Goal: Task Accomplishment & Management: Manage account settings

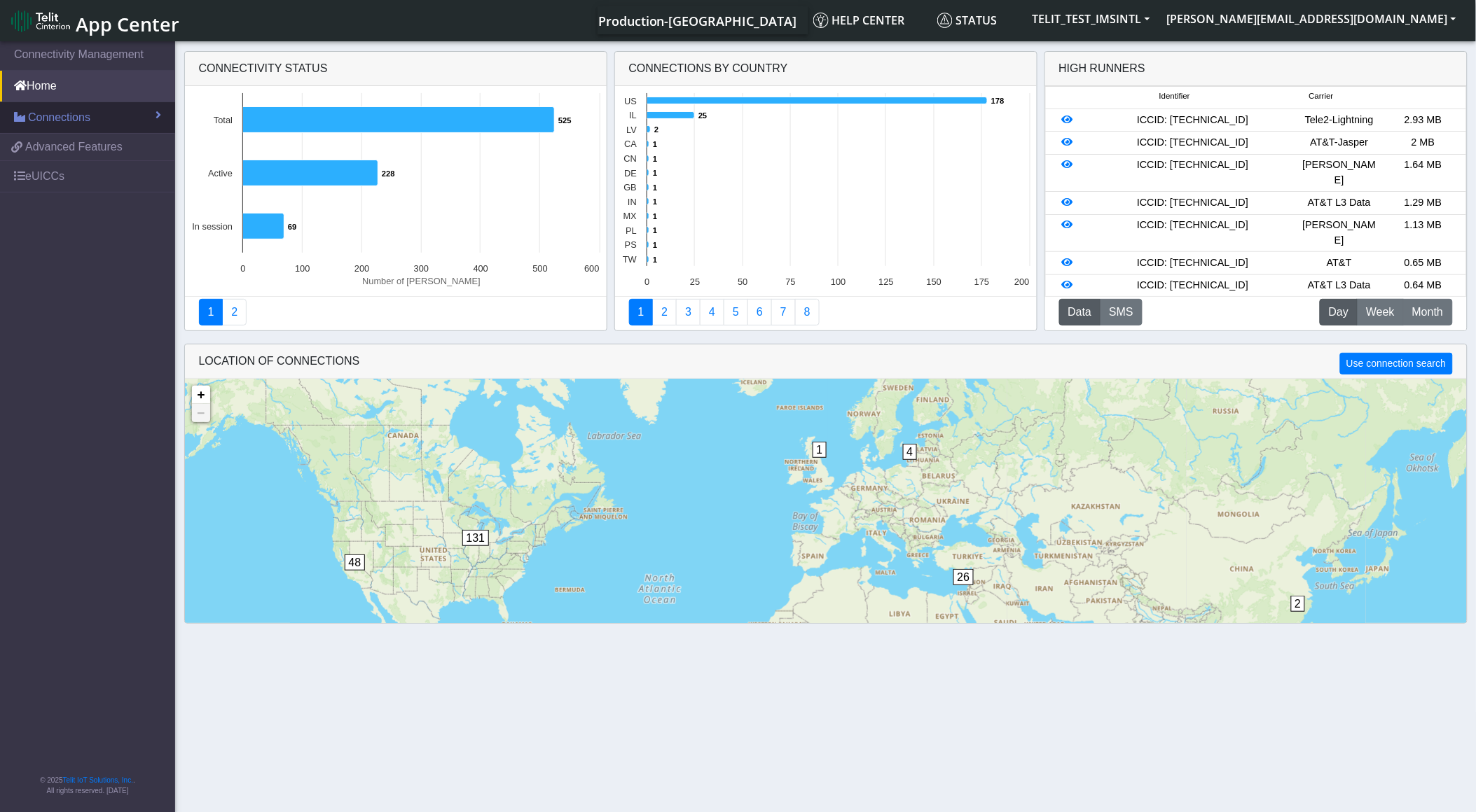
click at [102, 126] on link "Connections" at bounding box center [88, 117] width 175 height 31
click at [116, 150] on link "List" at bounding box center [88, 147] width 175 height 30
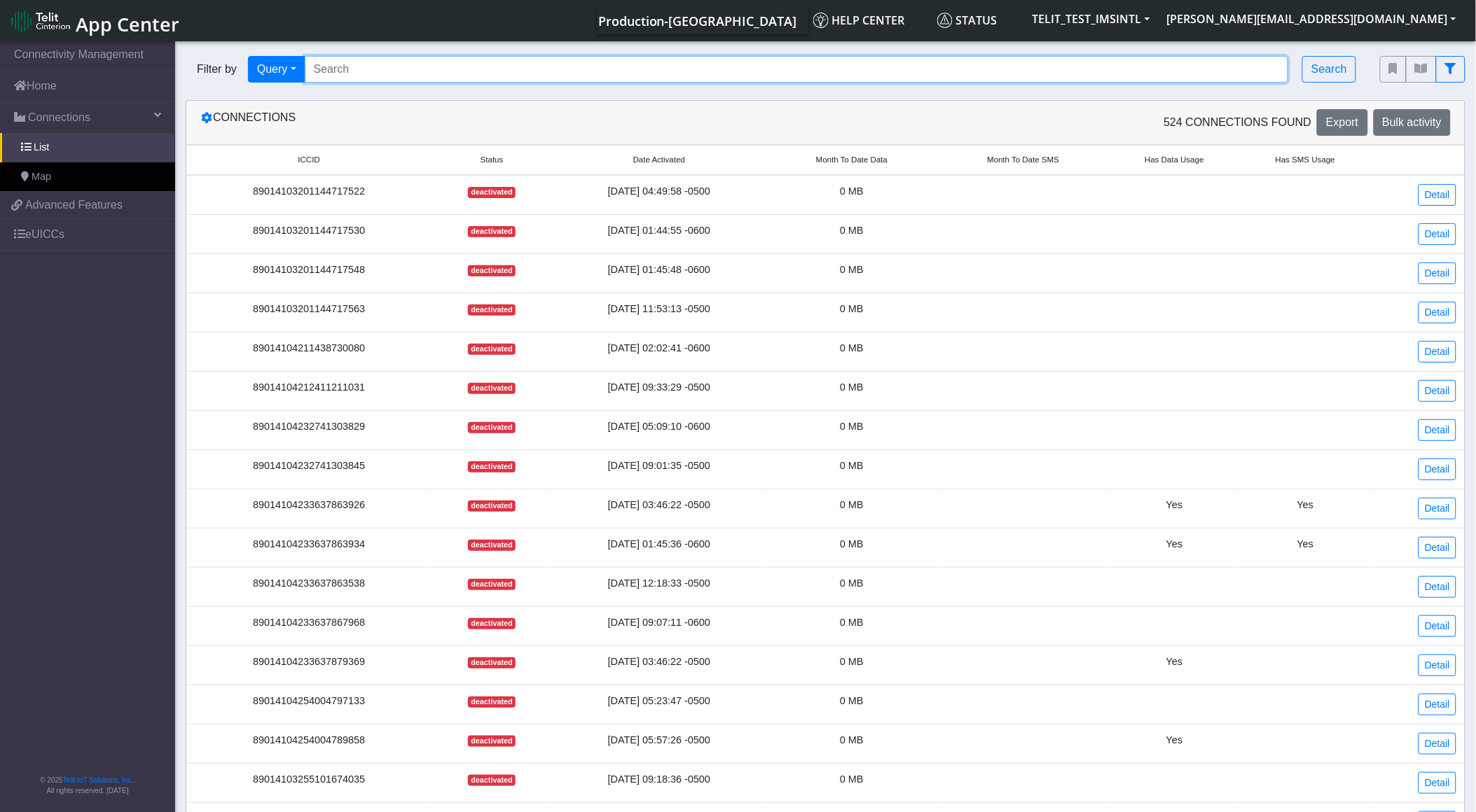
click at [375, 67] on input "Search..." at bounding box center [796, 69] width 984 height 26
paste input "89358152000000587420"
type input "89358152000000587420"
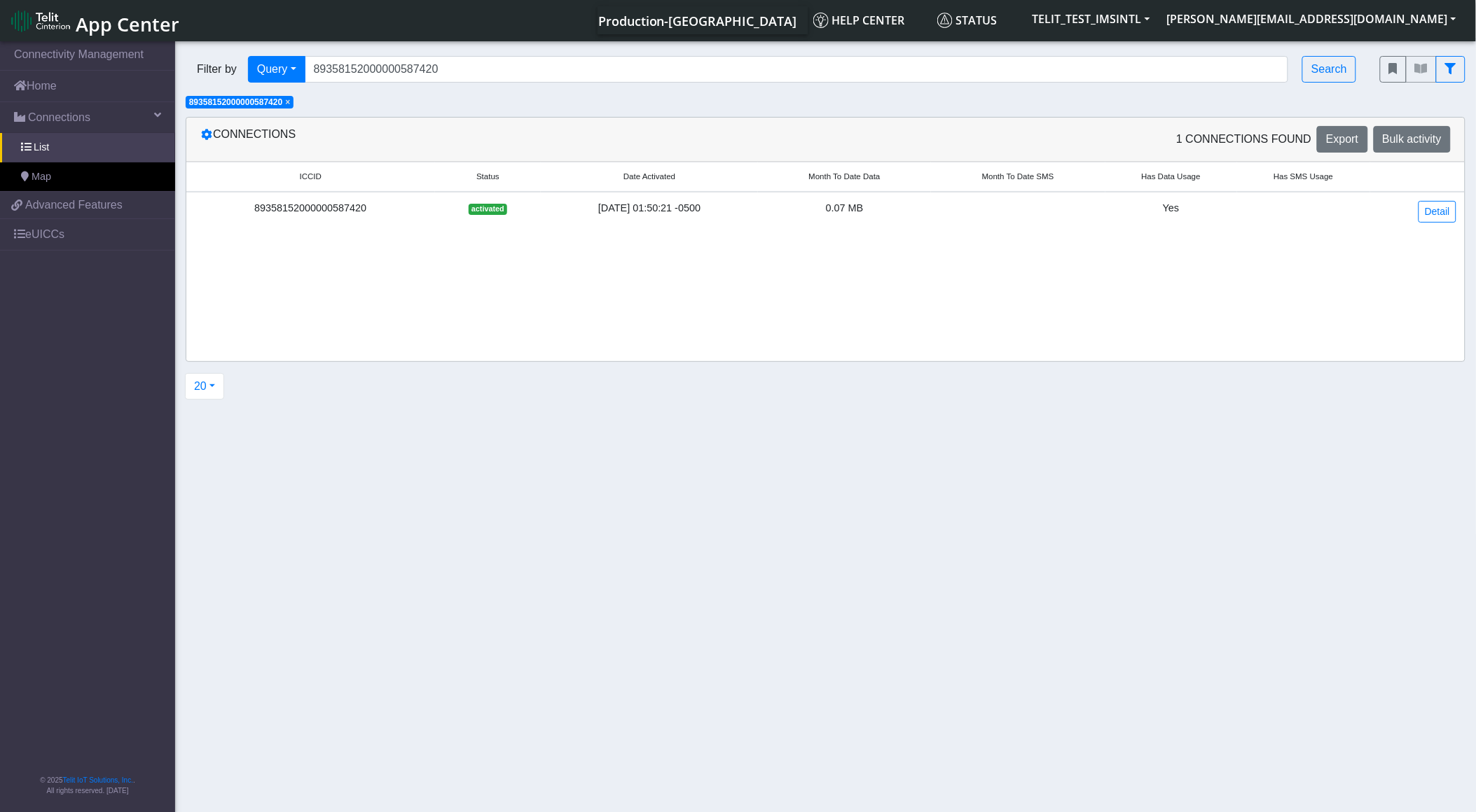
click at [299, 208] on div "89358152000000587420" at bounding box center [311, 209] width 232 height 15
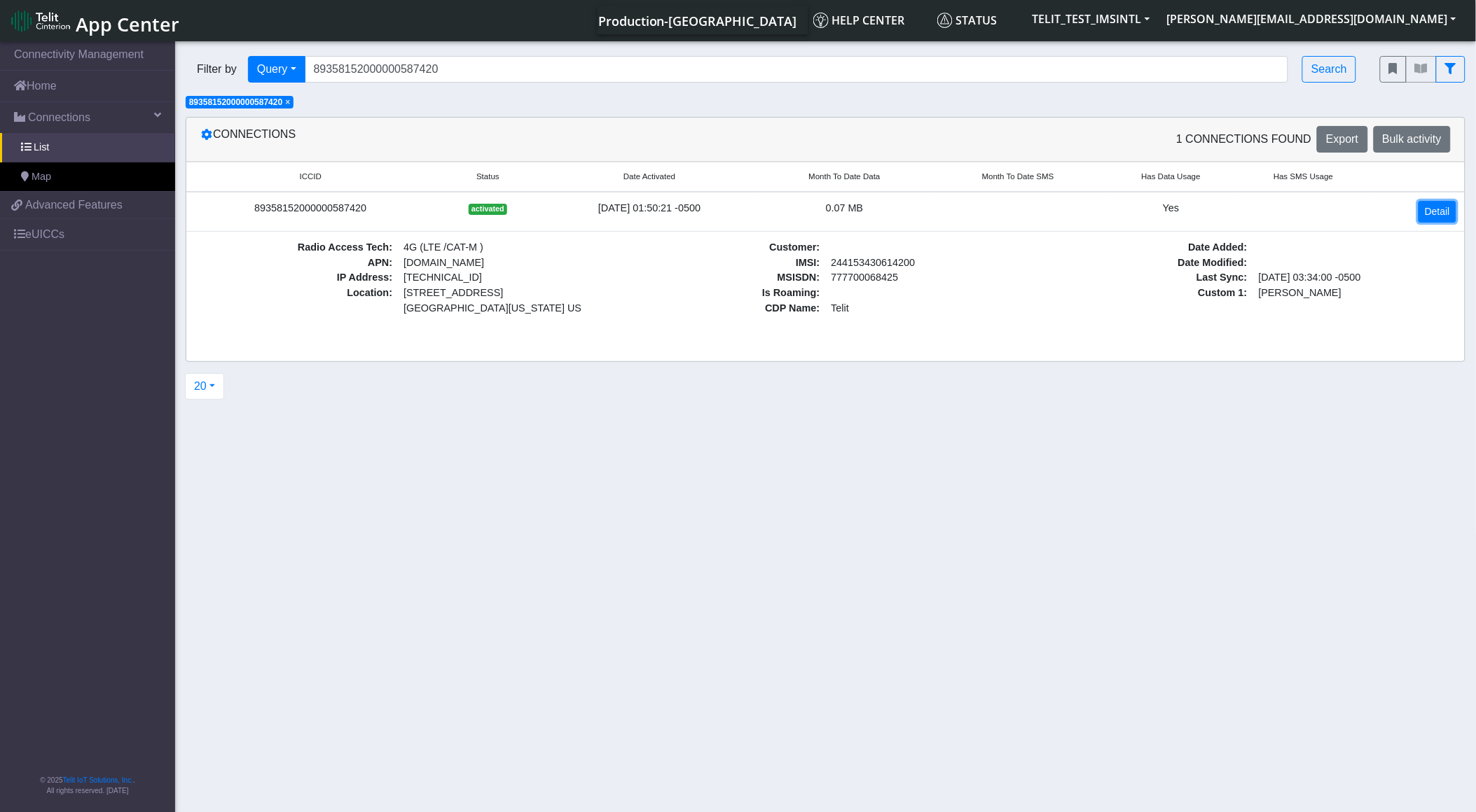
click at [1420, 210] on link "Detail" at bounding box center [1437, 212] width 38 height 22
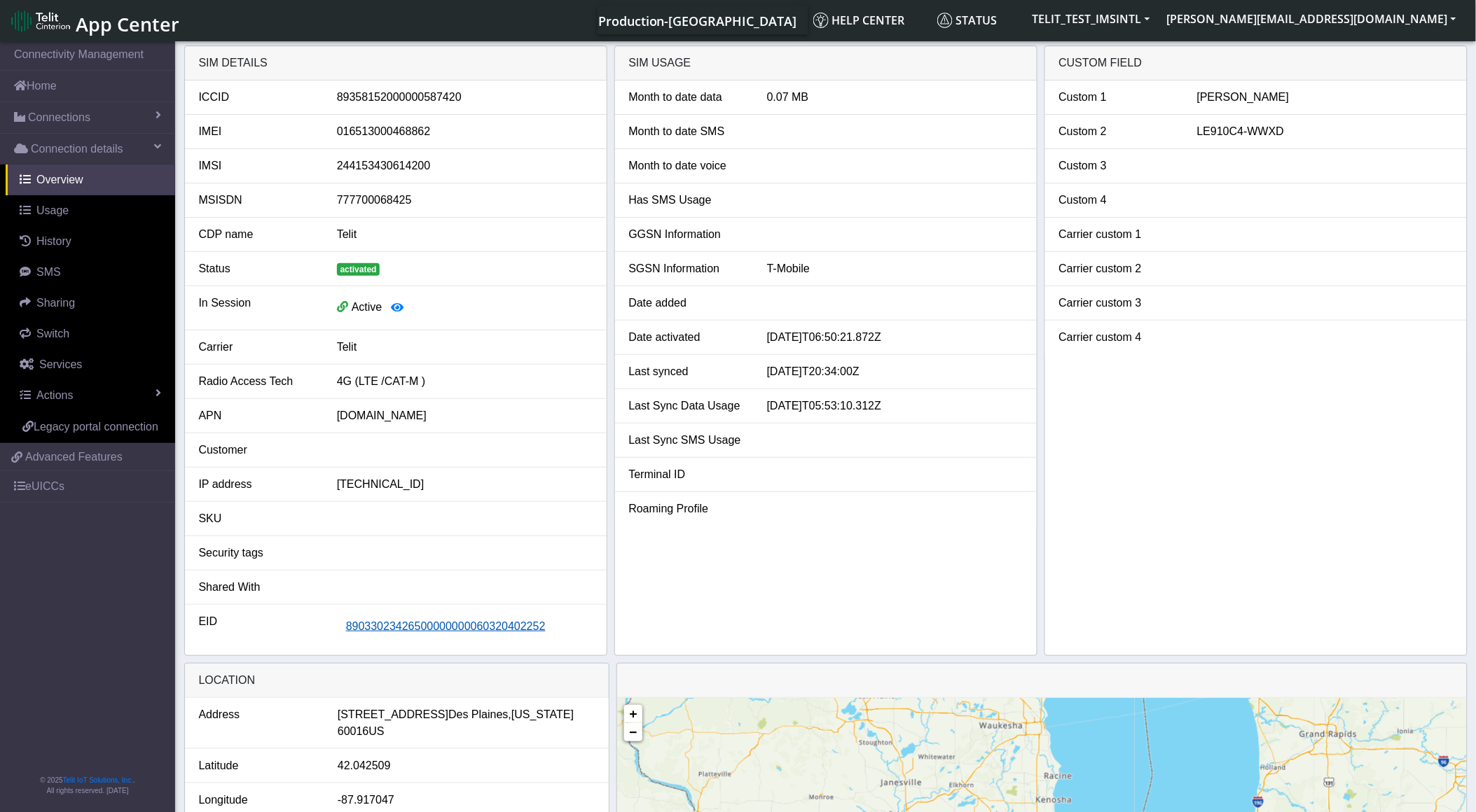
click at [410, 638] on button "89033023426500000000060320402252" at bounding box center [445, 626] width 218 height 26
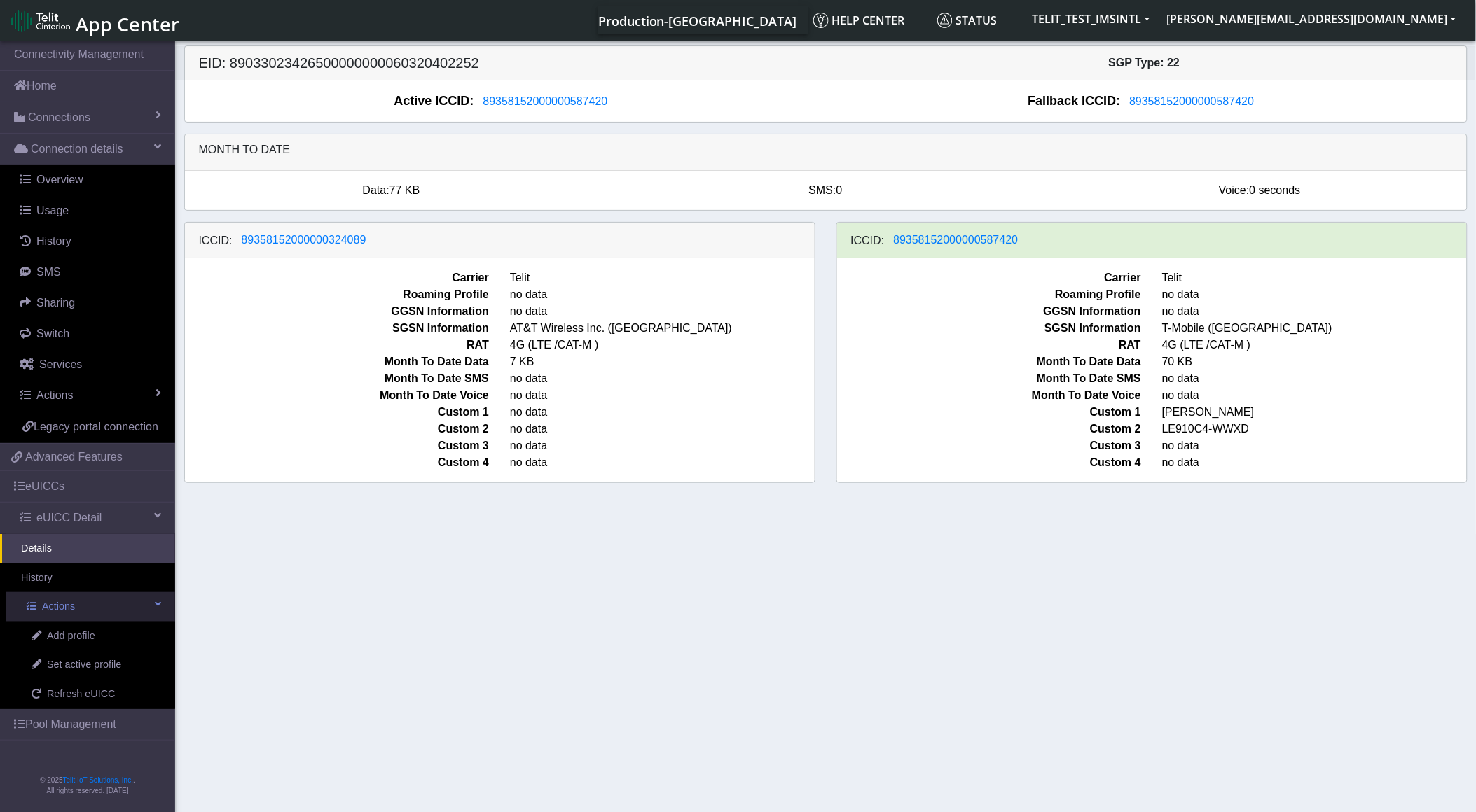
click at [135, 612] on link "Actions" at bounding box center [90, 607] width 170 height 30
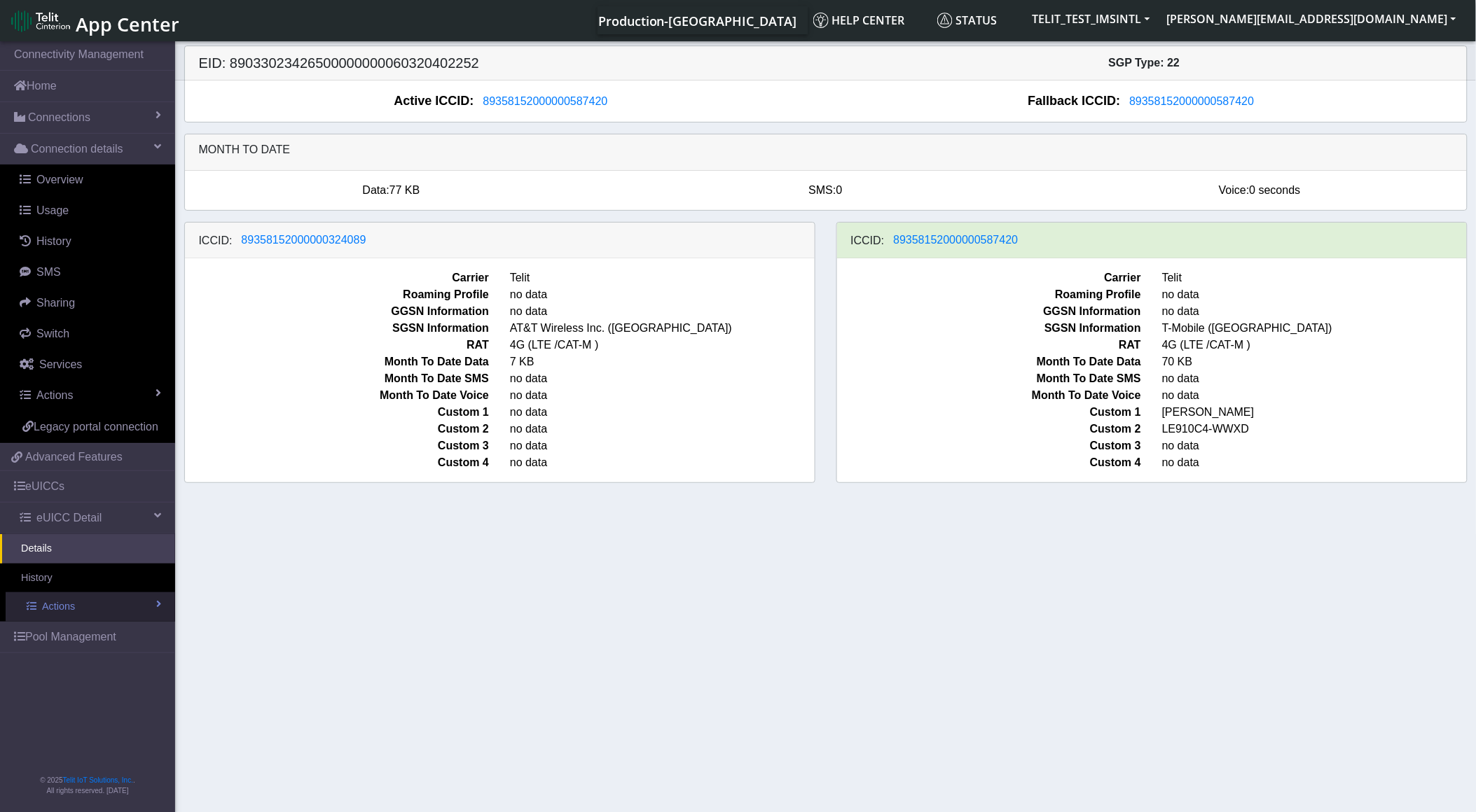
click at [135, 612] on link "Actions" at bounding box center [90, 607] width 170 height 30
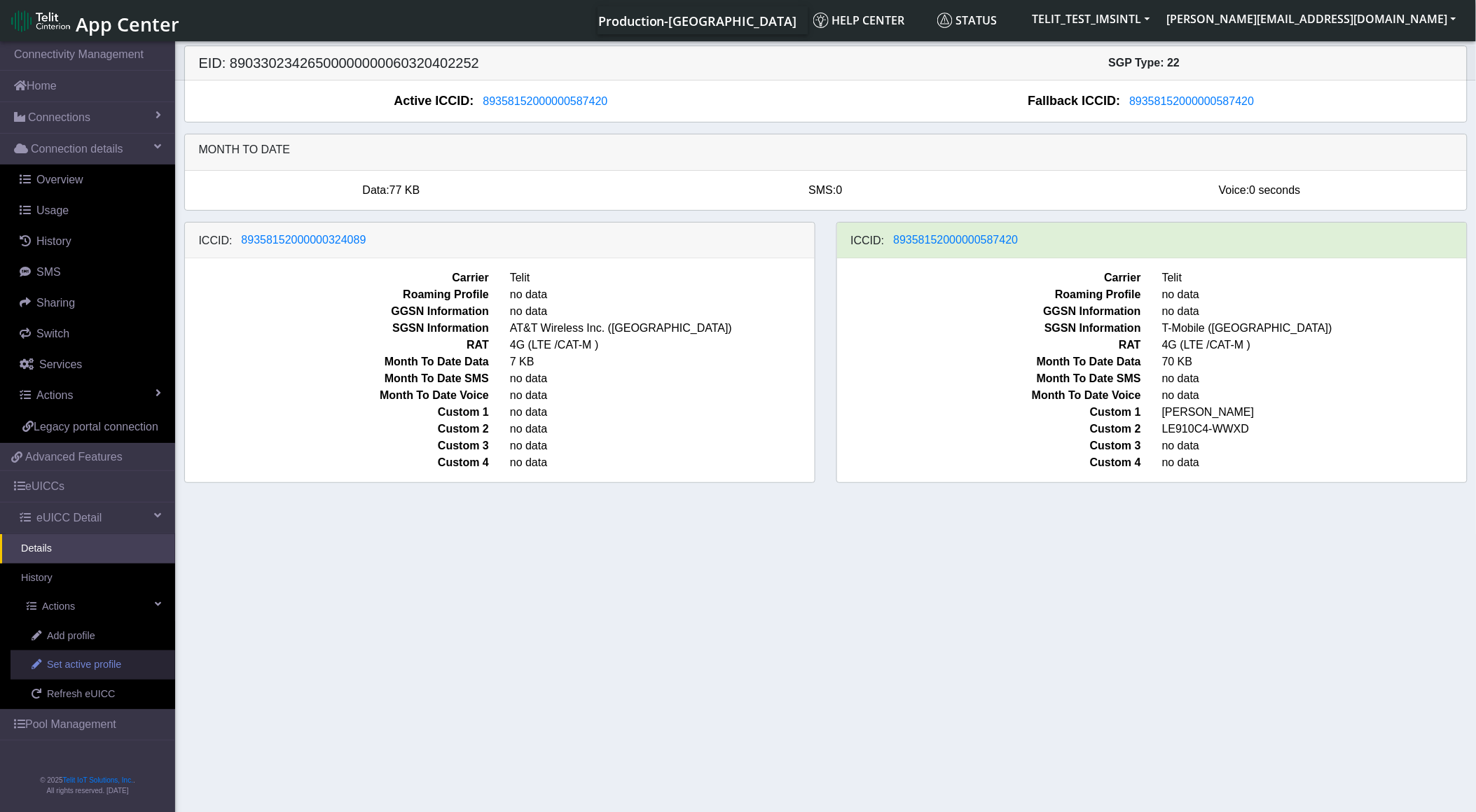
click at [121, 664] on link "Set active profile" at bounding box center [93, 665] width 164 height 30
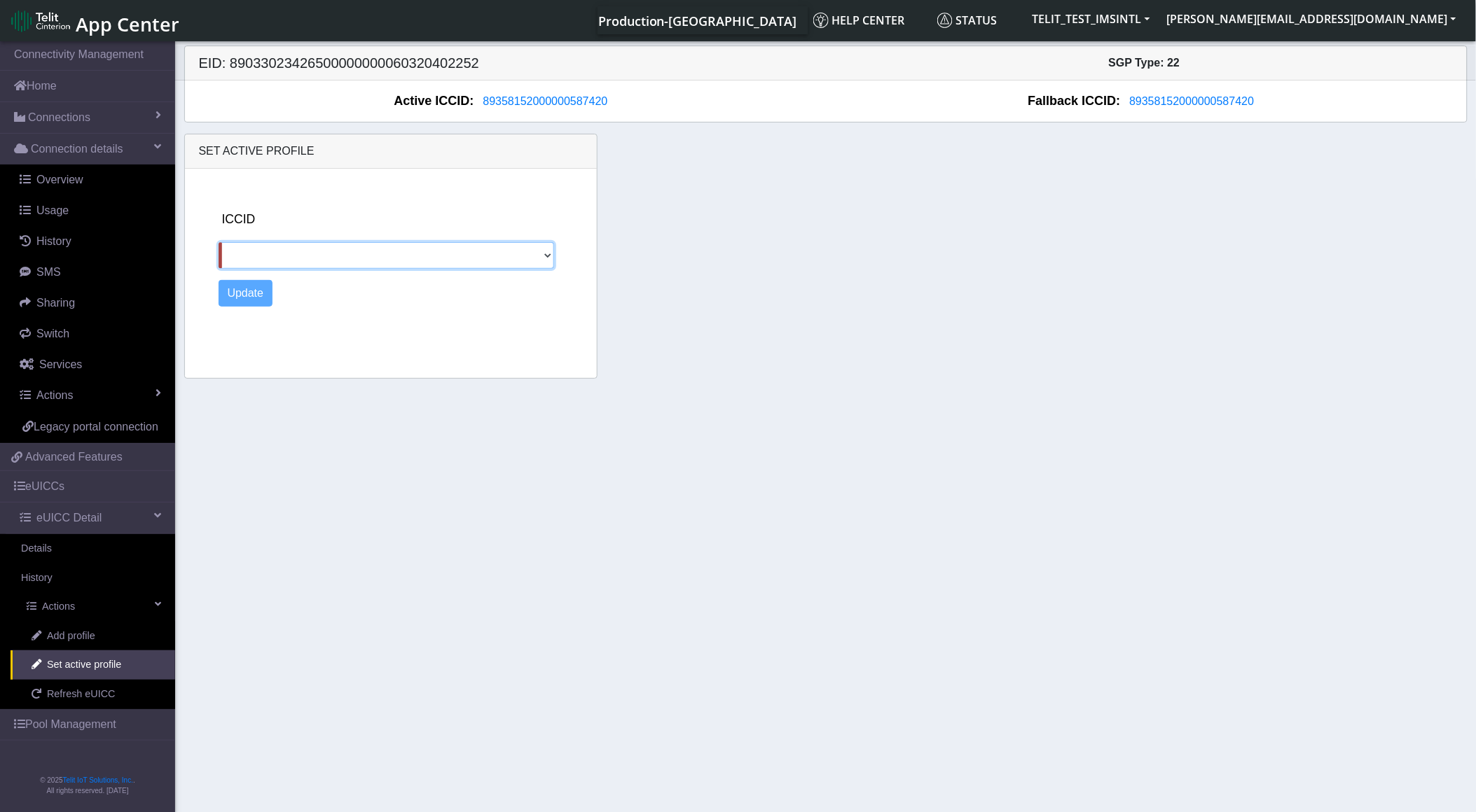
click at [551, 262] on select "89358152000000324089" at bounding box center [386, 255] width 335 height 26
select select "89358152000000324089"
click at [219, 242] on select "89358152000000324089" at bounding box center [386, 255] width 335 height 26
click at [244, 294] on button "Update" at bounding box center [246, 293] width 54 height 26
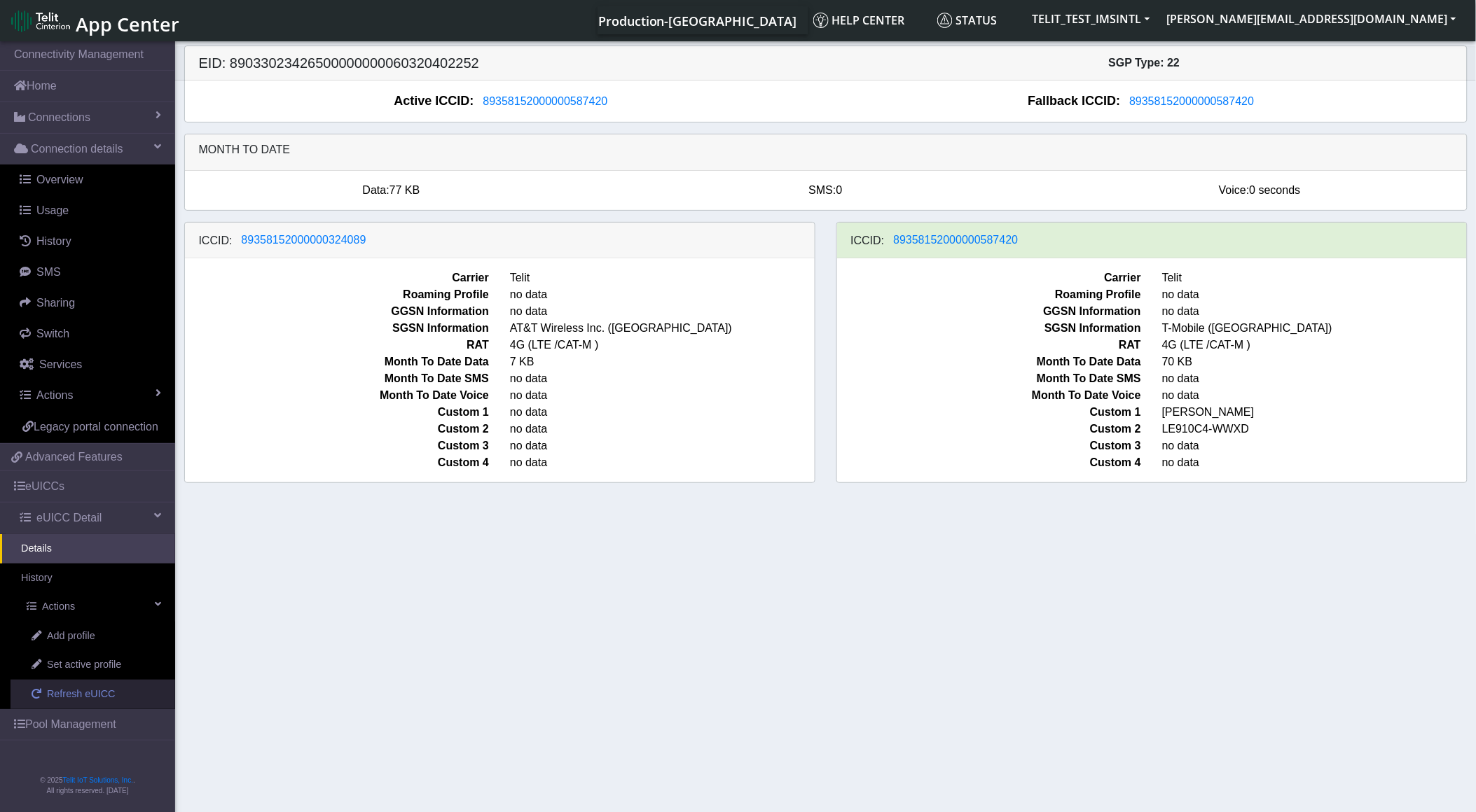
click at [53, 690] on span "Refresh eUICC" at bounding box center [81, 695] width 69 height 15
click at [52, 589] on link "History" at bounding box center [88, 578] width 175 height 30
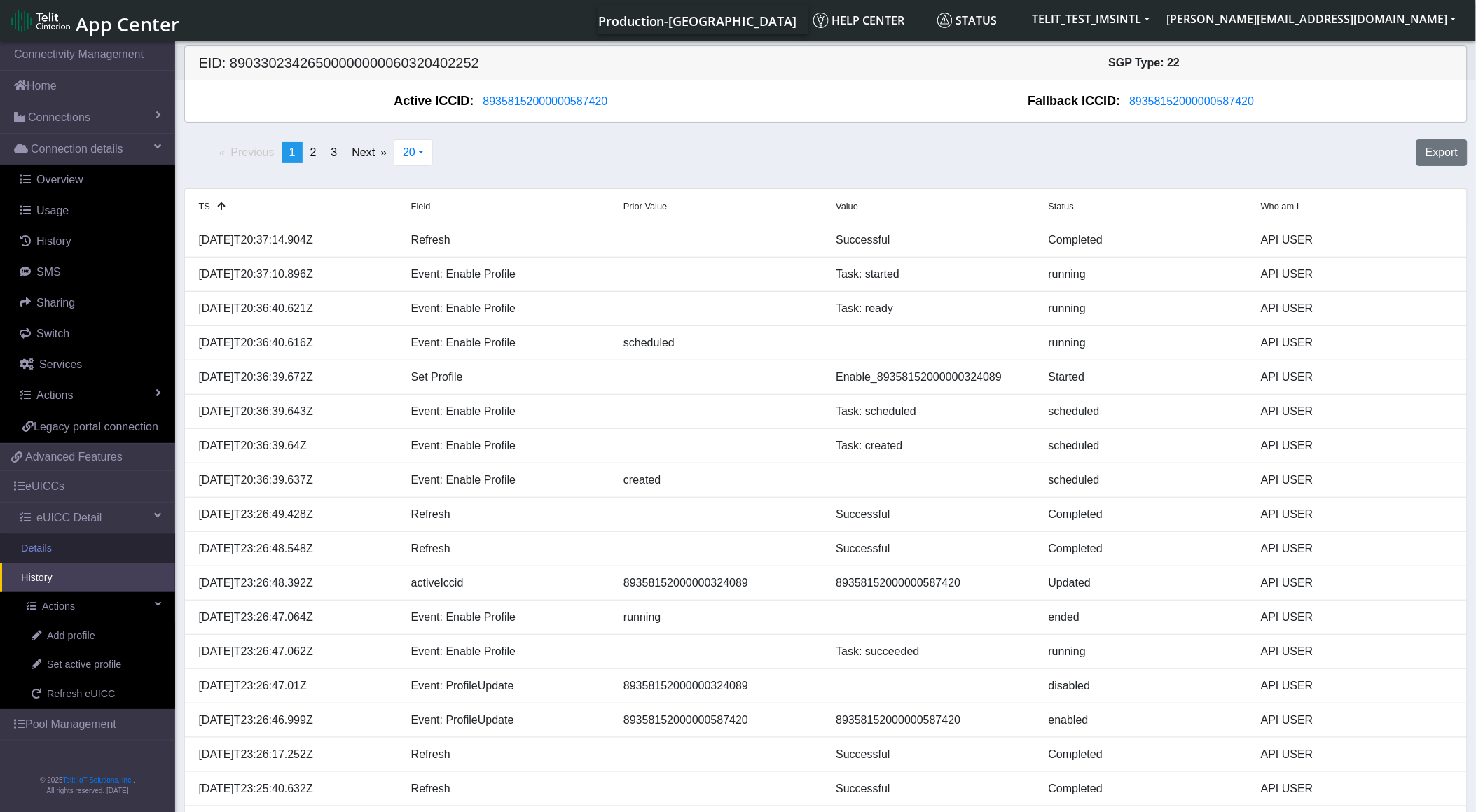
click at [69, 543] on link "Details" at bounding box center [88, 549] width 175 height 30
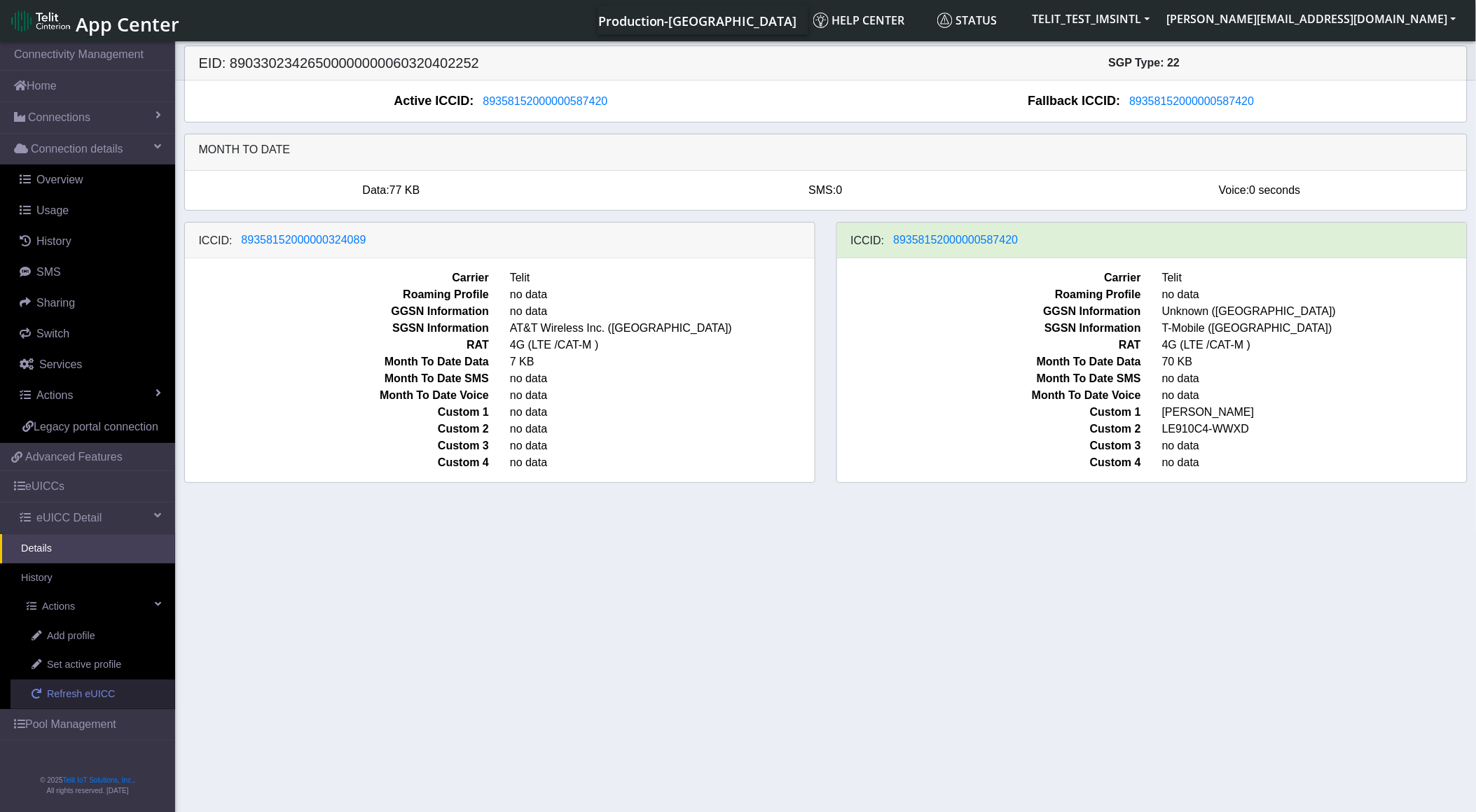
click at [53, 690] on span "Refresh eUICC" at bounding box center [81, 695] width 69 height 15
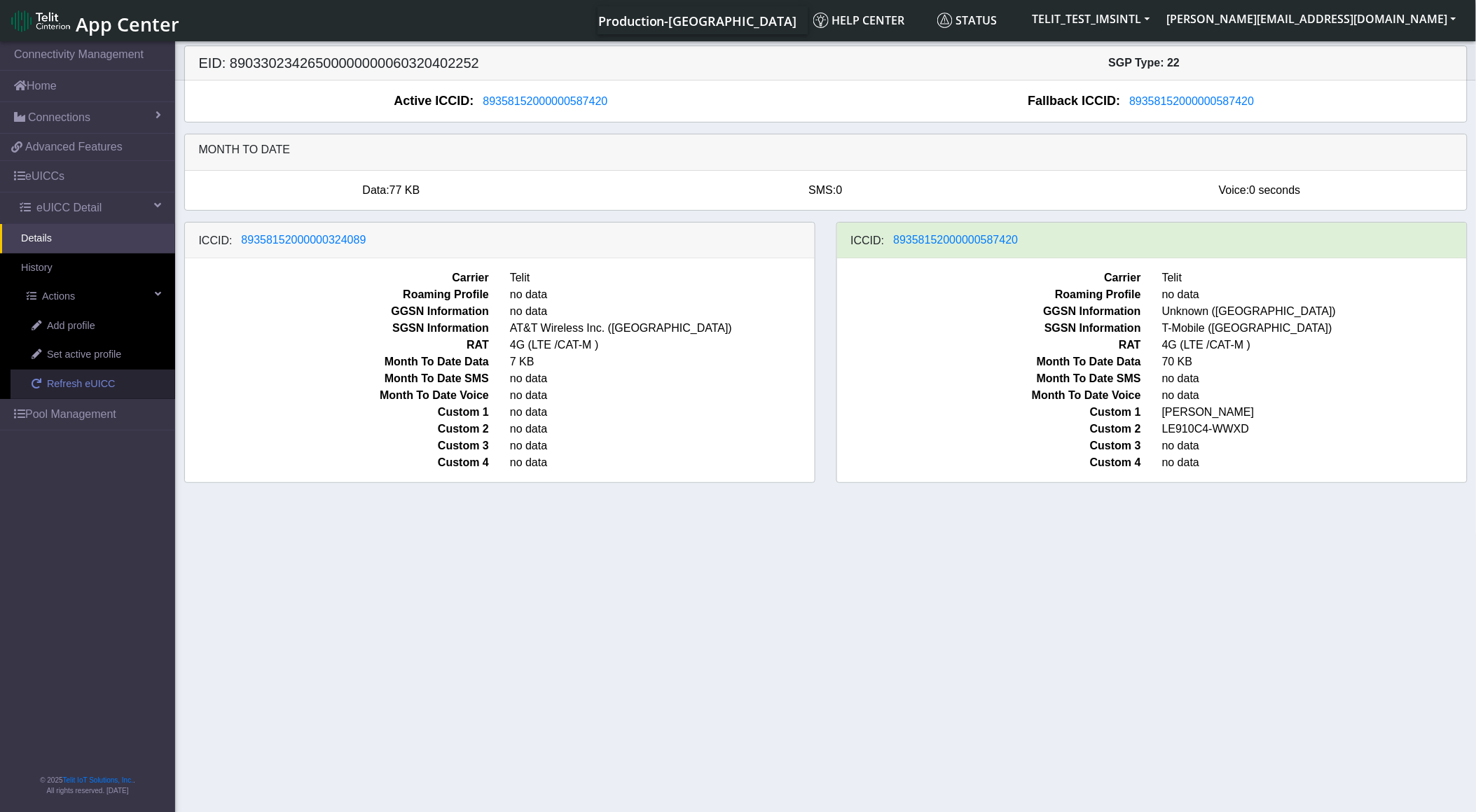
click at [64, 391] on span "Refresh eUICC" at bounding box center [81, 384] width 69 height 15
click at [61, 276] on link "History" at bounding box center [88, 268] width 175 height 30
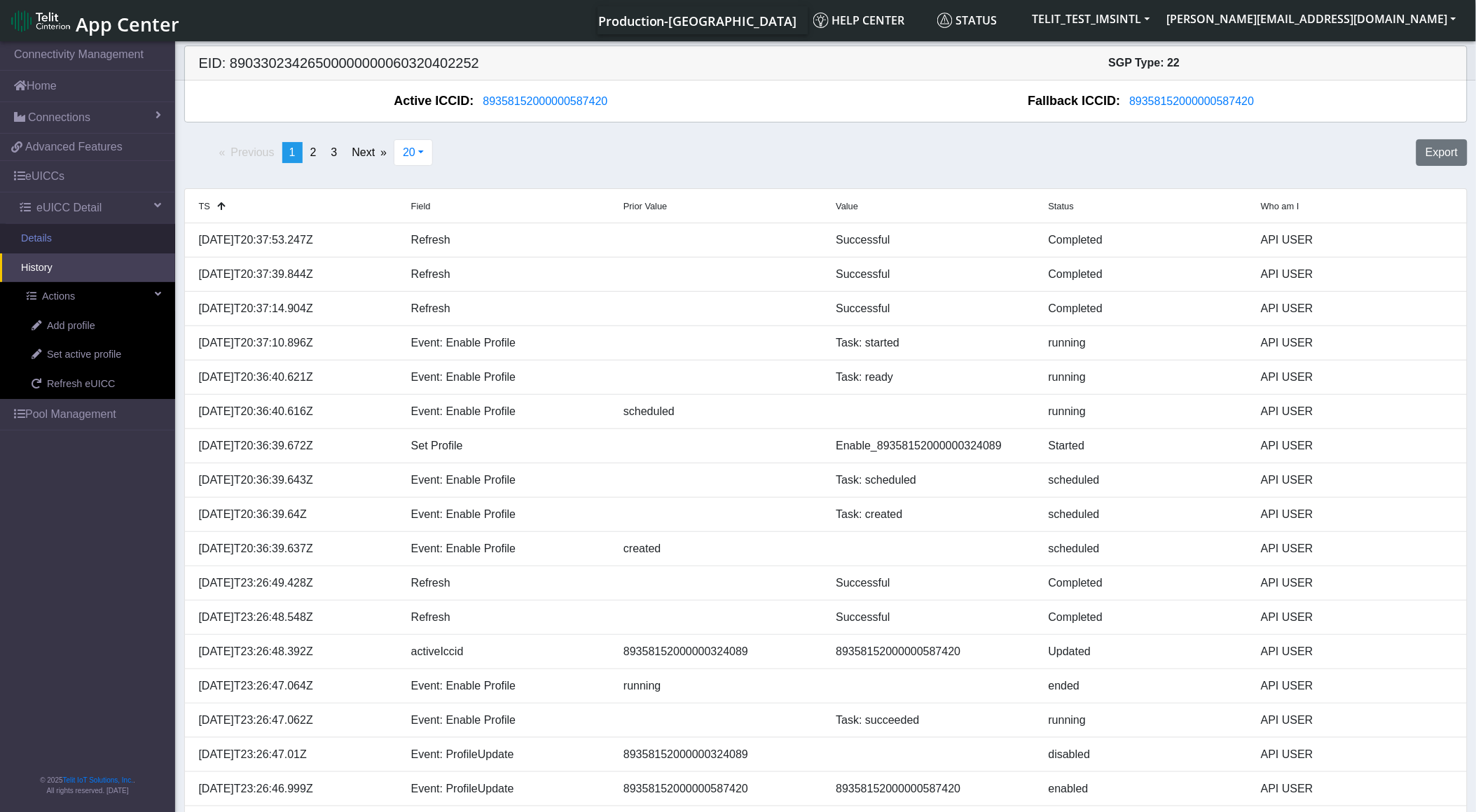
click at [95, 252] on link "Details" at bounding box center [88, 238] width 175 height 30
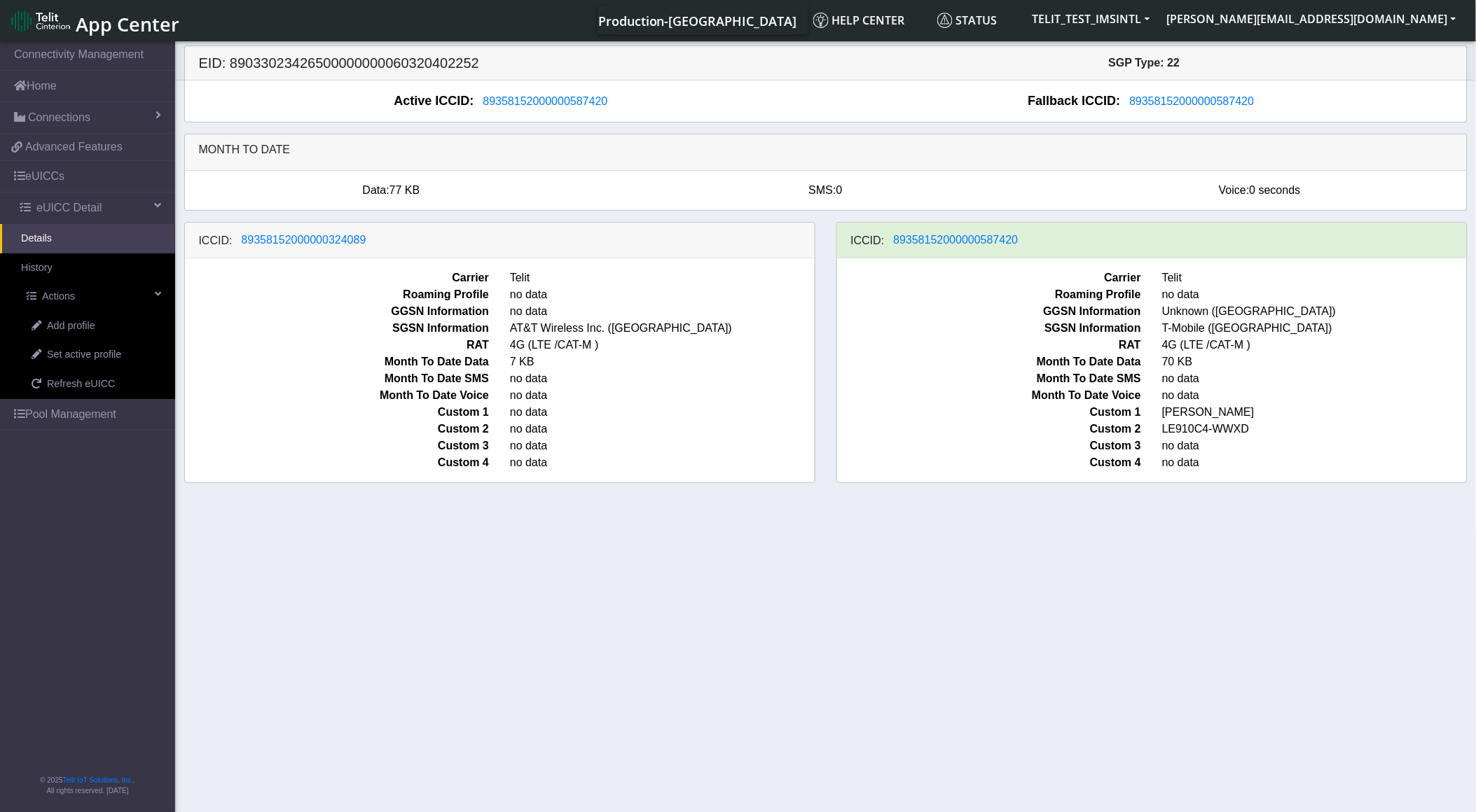
drag, startPoint x: 620, startPoint y: 100, endPoint x: 624, endPoint y: 109, distance: 9.8
click at [624, 109] on div "Active ICCID: [TECHNICAL_ID]" at bounding box center [505, 101] width 640 height 19
click at [416, 54] on h5 "EID: 89033023426500000000060320402252" at bounding box center [508, 62] width 638 height 17
copy h5 "89033023426500000000060320402252"
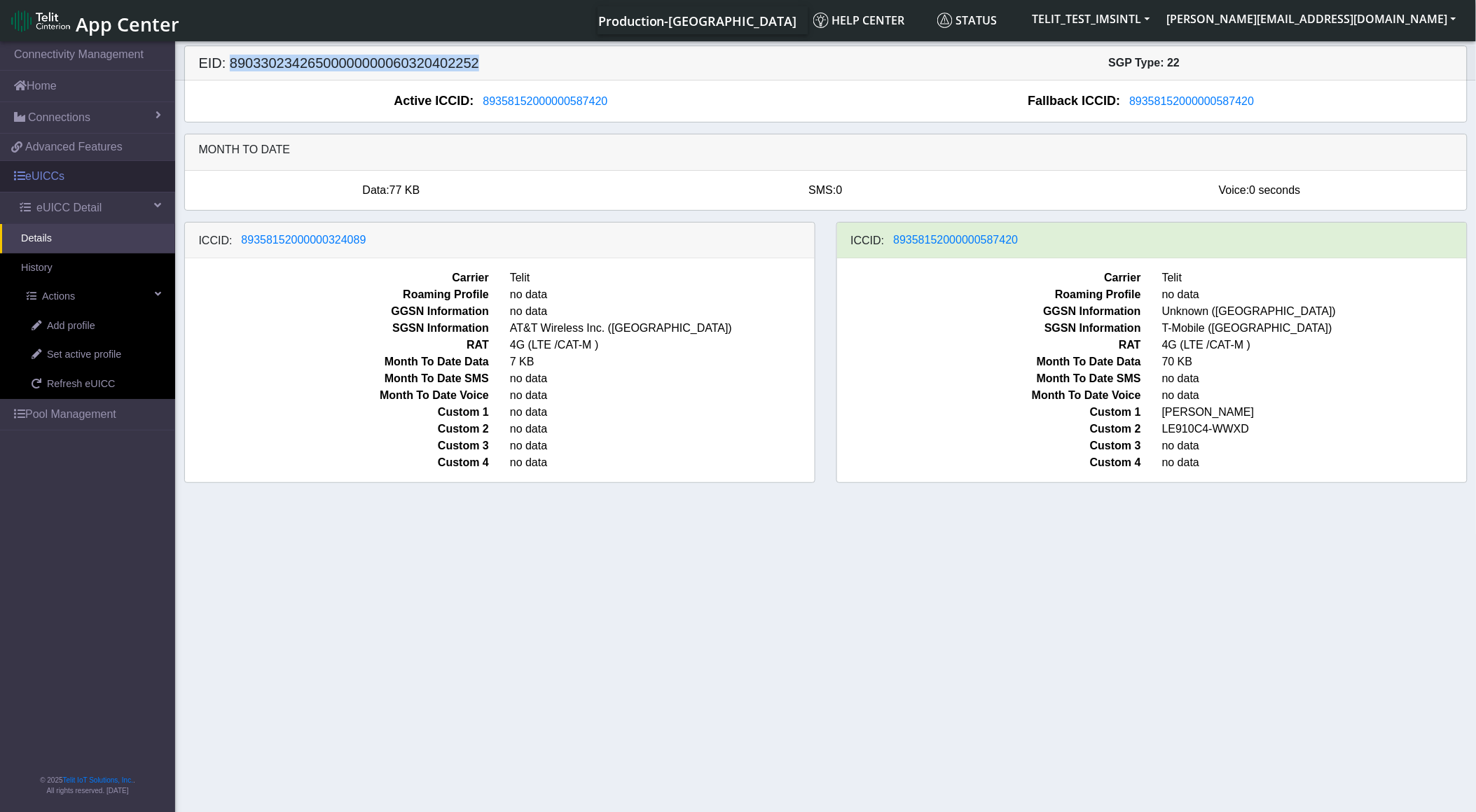
click at [74, 163] on link "eUICCs" at bounding box center [88, 176] width 175 height 31
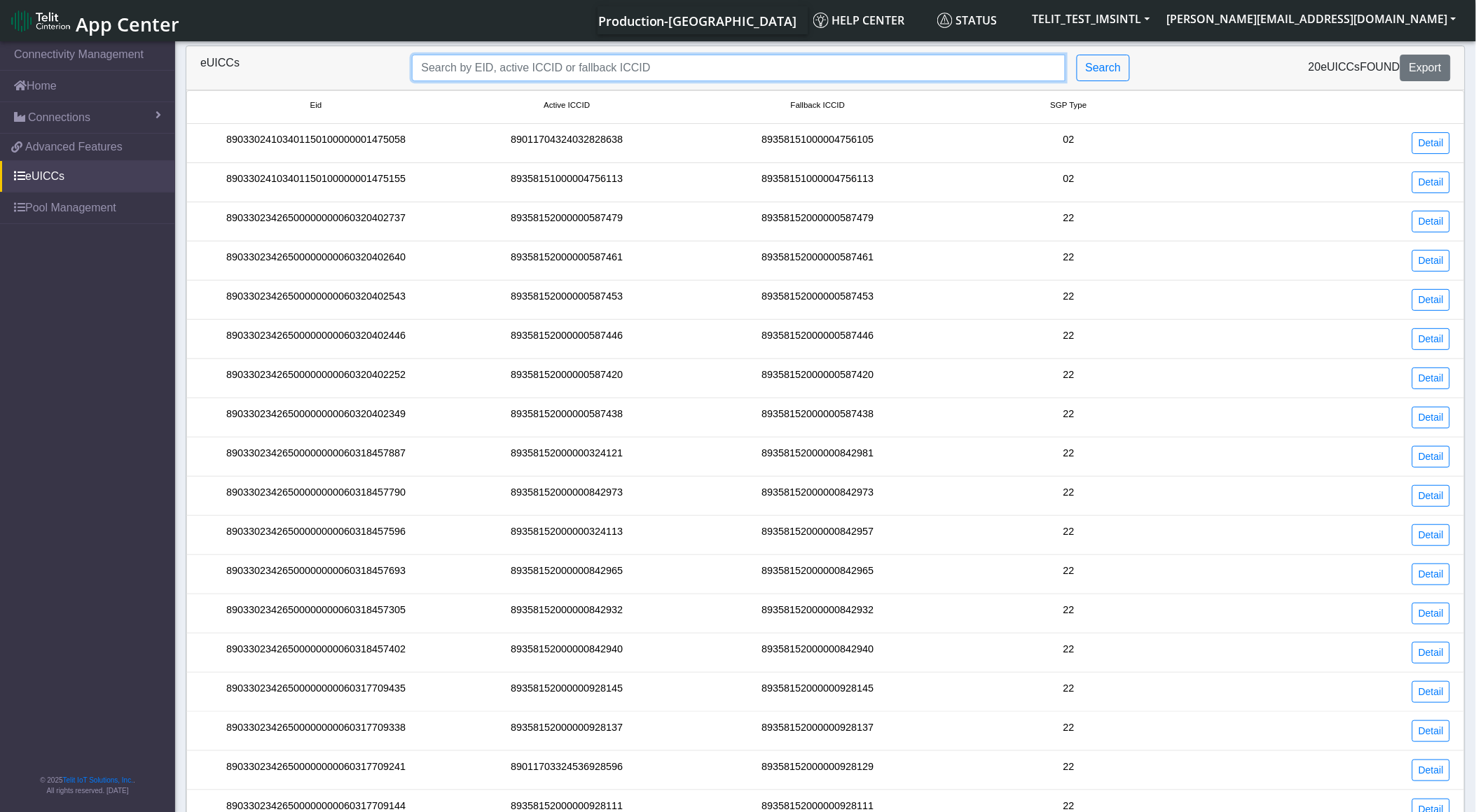
click at [464, 69] on input "Search..." at bounding box center [738, 67] width 653 height 26
paste input "89033023426500000000060320402252"
type input "89033023426500000000060320402252"
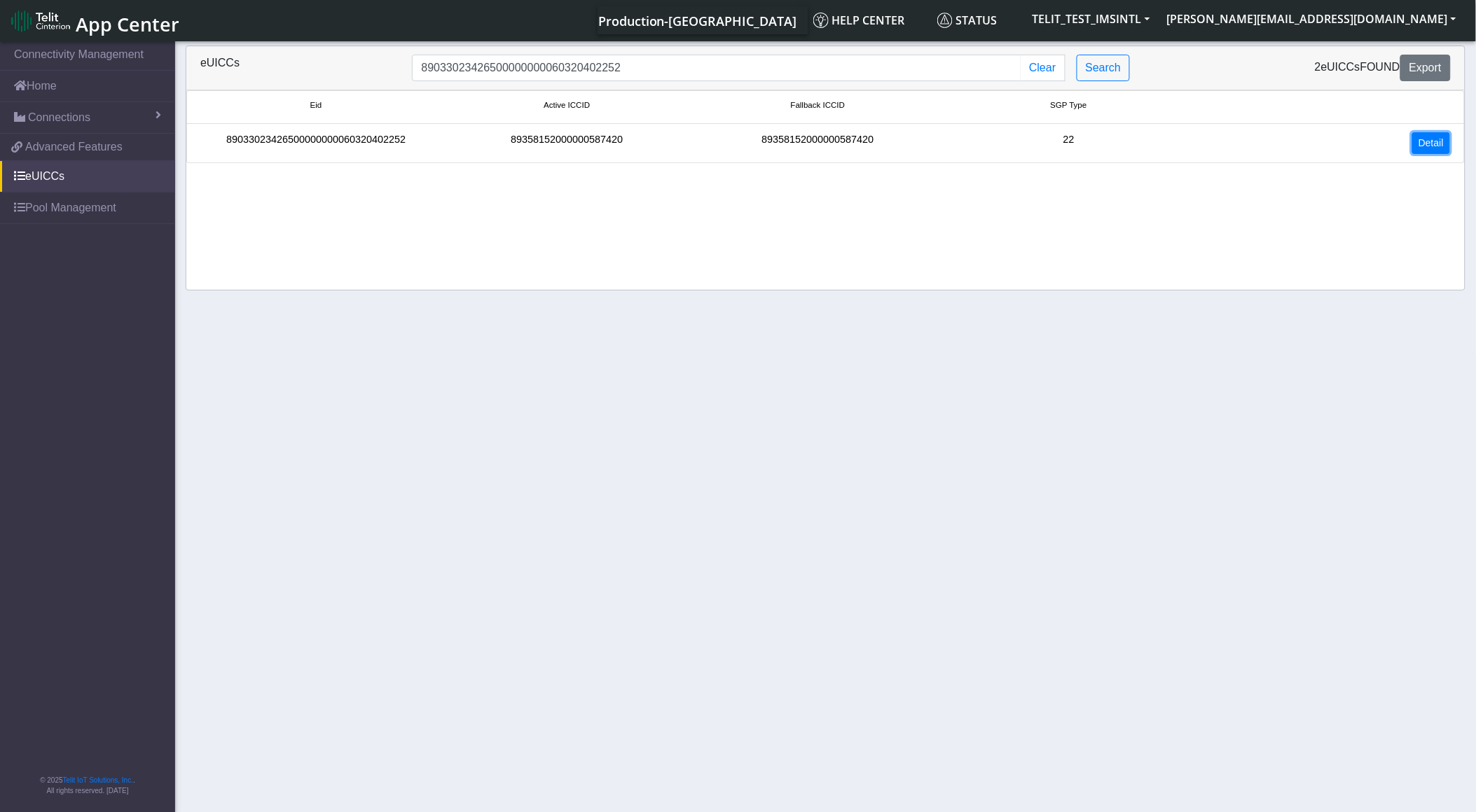
click at [1416, 142] on link "Detail" at bounding box center [1431, 144] width 38 height 22
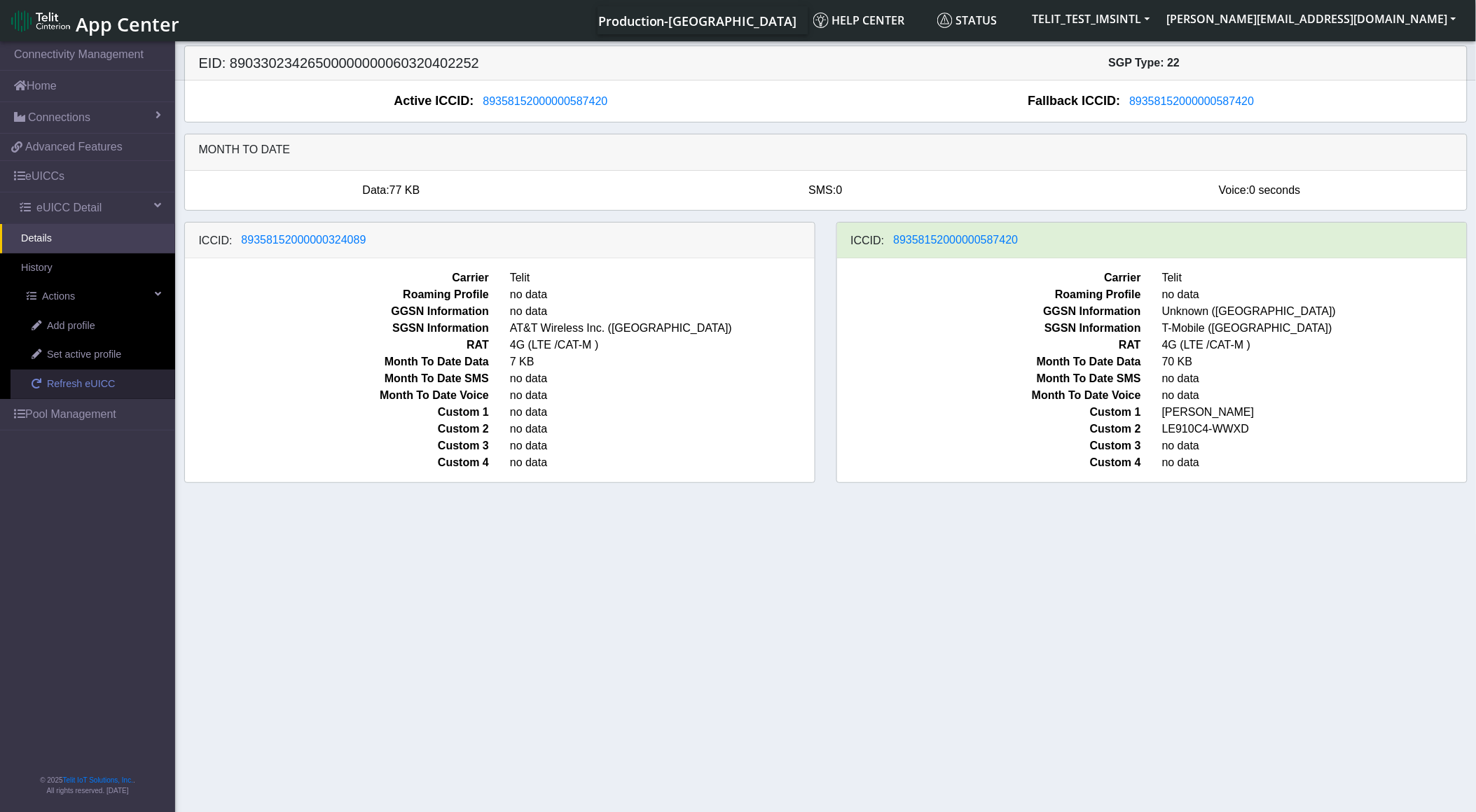
click at [112, 387] on link "Refresh eUICC" at bounding box center [93, 384] width 164 height 30
click at [134, 294] on link "Actions" at bounding box center [90, 296] width 170 height 30
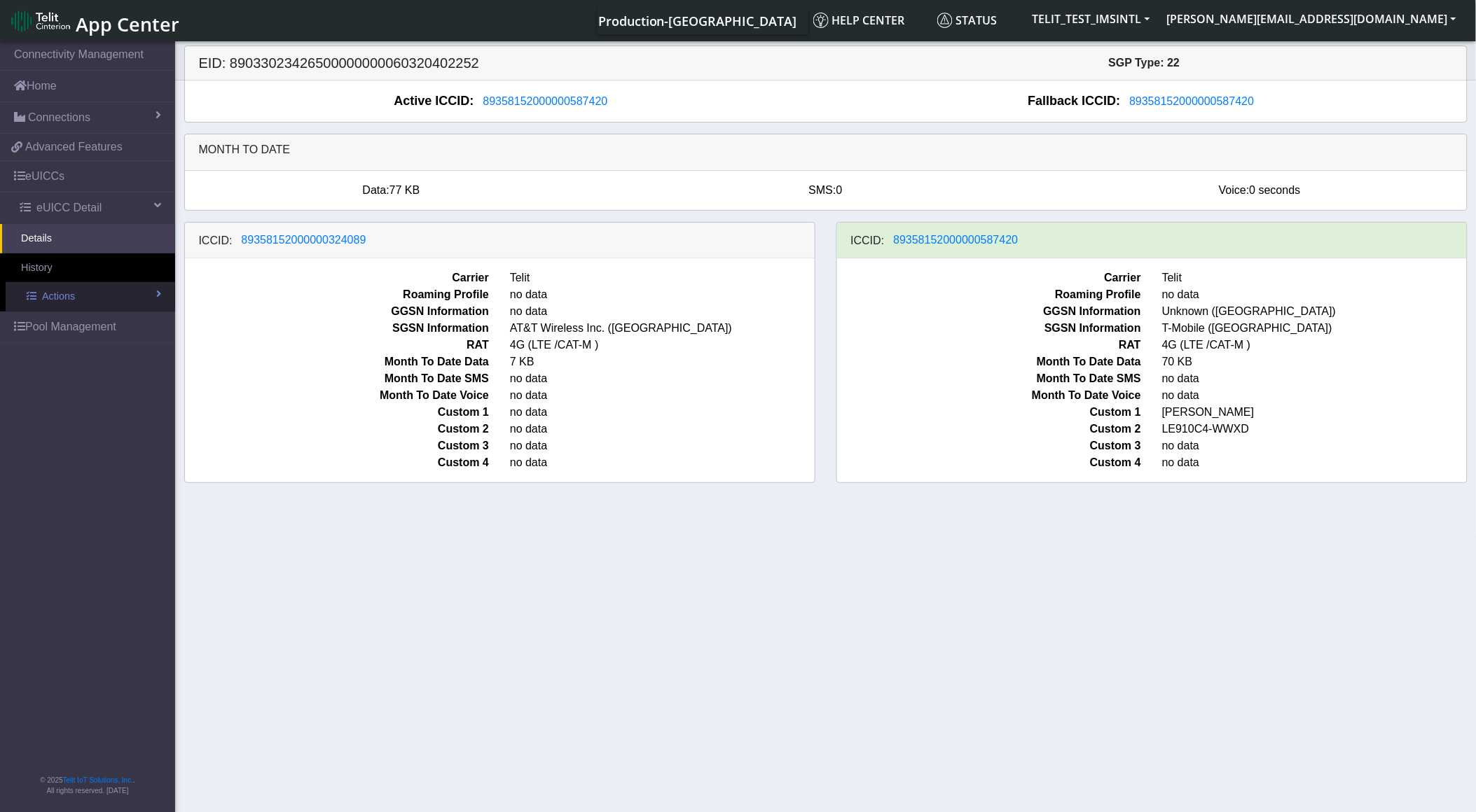
click at [134, 294] on link "Actions" at bounding box center [90, 296] width 170 height 30
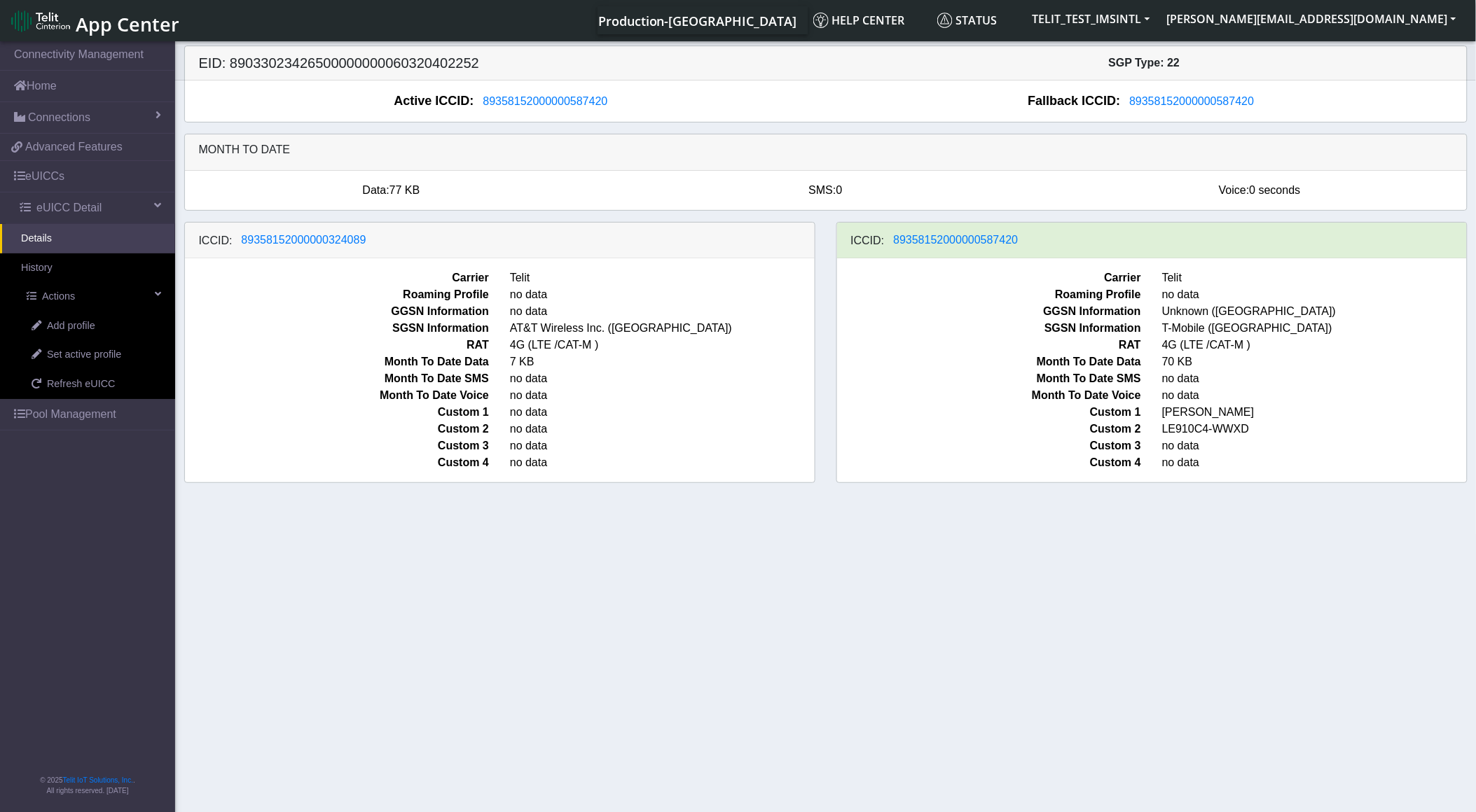
click at [92, 251] on link "Details" at bounding box center [88, 238] width 175 height 30
click at [78, 204] on span "eUICC Detail" at bounding box center [69, 208] width 65 height 17
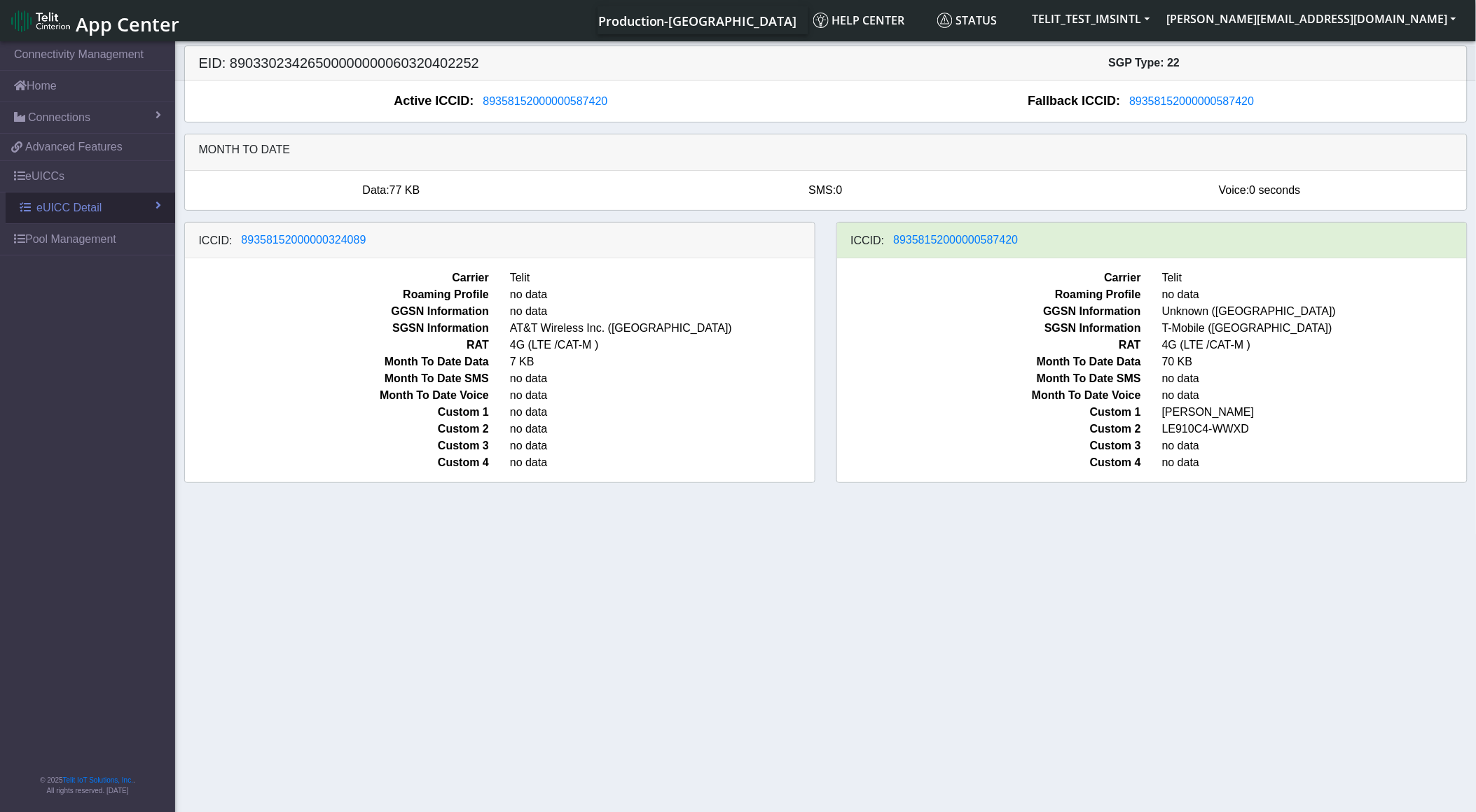
click at [85, 205] on span "eUICC Detail" at bounding box center [69, 208] width 65 height 17
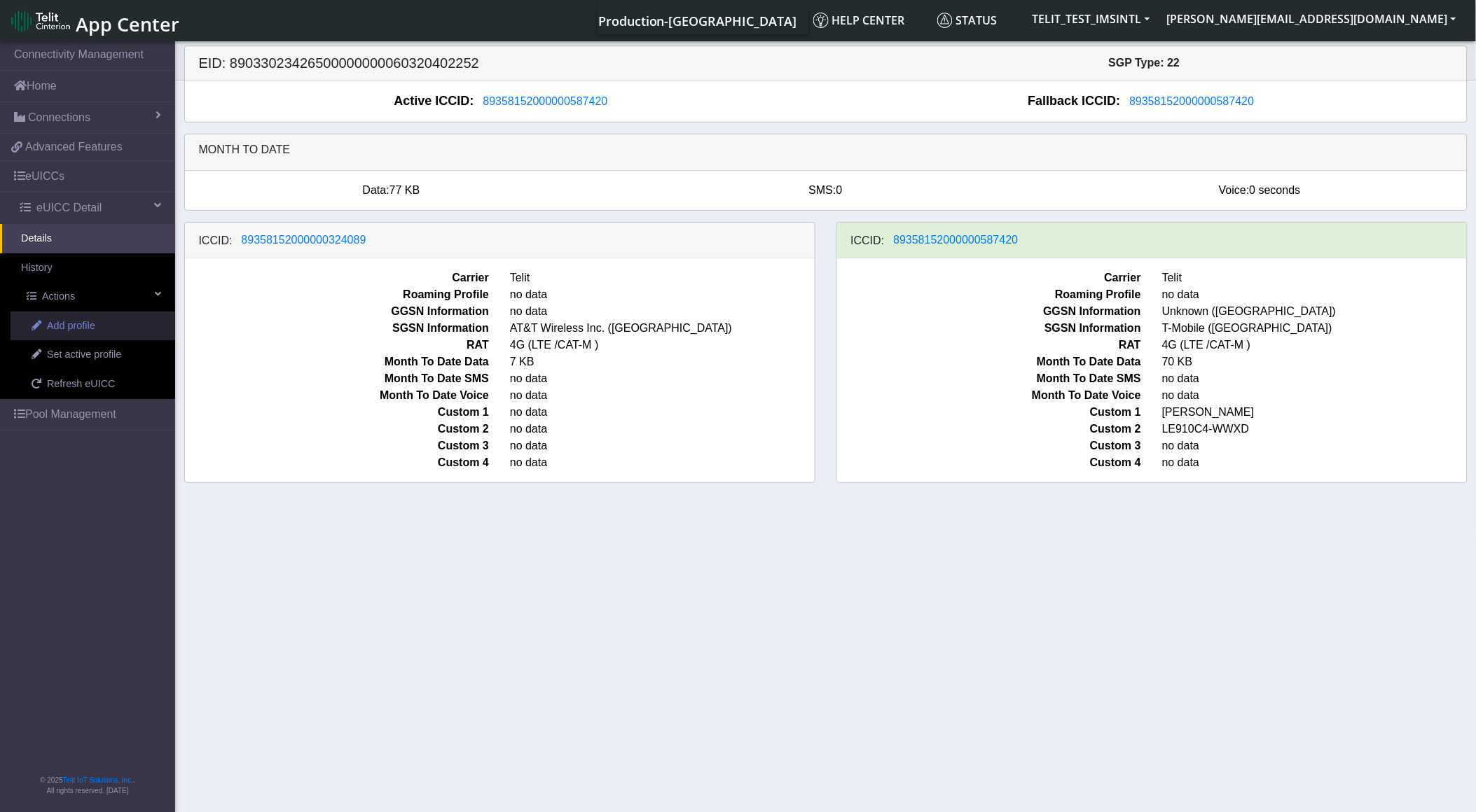
click at [98, 322] on link "Add profile" at bounding box center [93, 326] width 164 height 30
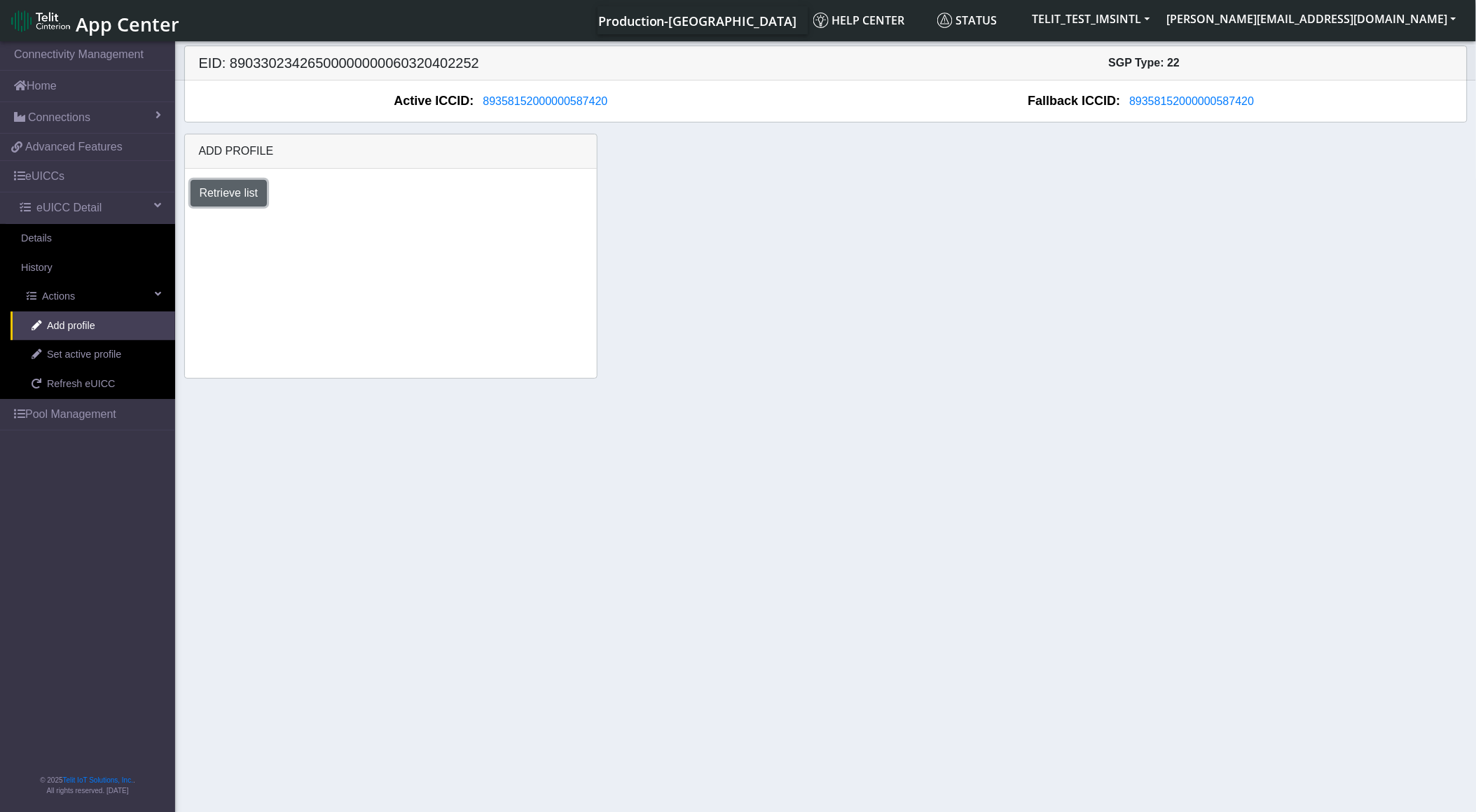
click at [232, 203] on button "Retrieve list" at bounding box center [229, 192] width 77 height 26
click at [303, 235] on select "Select profile to add OTHER-nxt23.net_ATT DNLD-nxt23.net-USC_test OTHER-Verizon…" at bounding box center [290, 230] width 199 height 26
select select "b45db35c-d63d-4434-a746-874259ad27d0"
click at [191, 218] on select "Select profile to add OTHER-nxt23.net_ATT DNLD-nxt23.net-USC_test OTHER-Verizon…" at bounding box center [290, 230] width 199 height 26
click at [424, 234] on button "Add" at bounding box center [426, 230] width 38 height 26
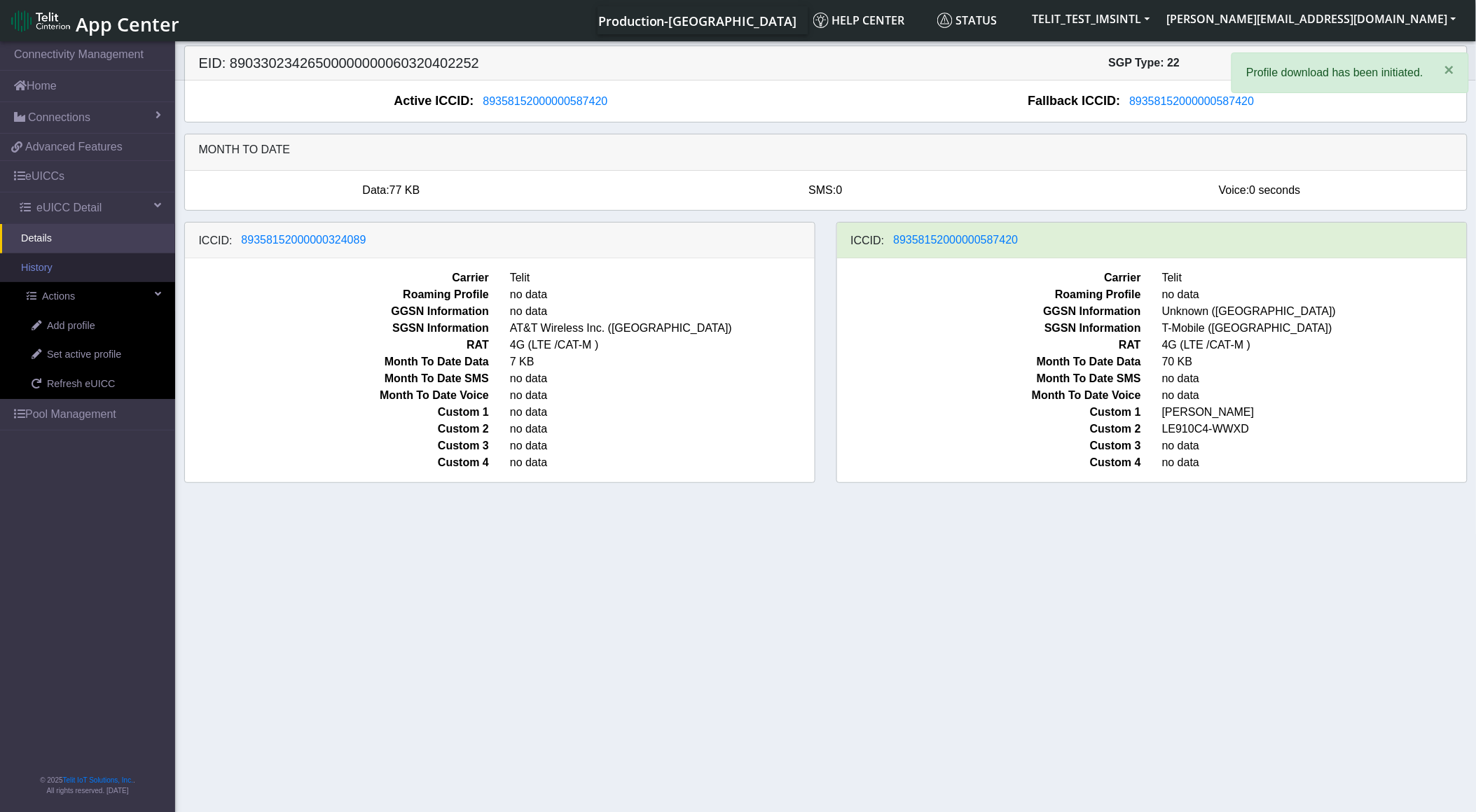
click at [125, 257] on link "History" at bounding box center [88, 268] width 175 height 30
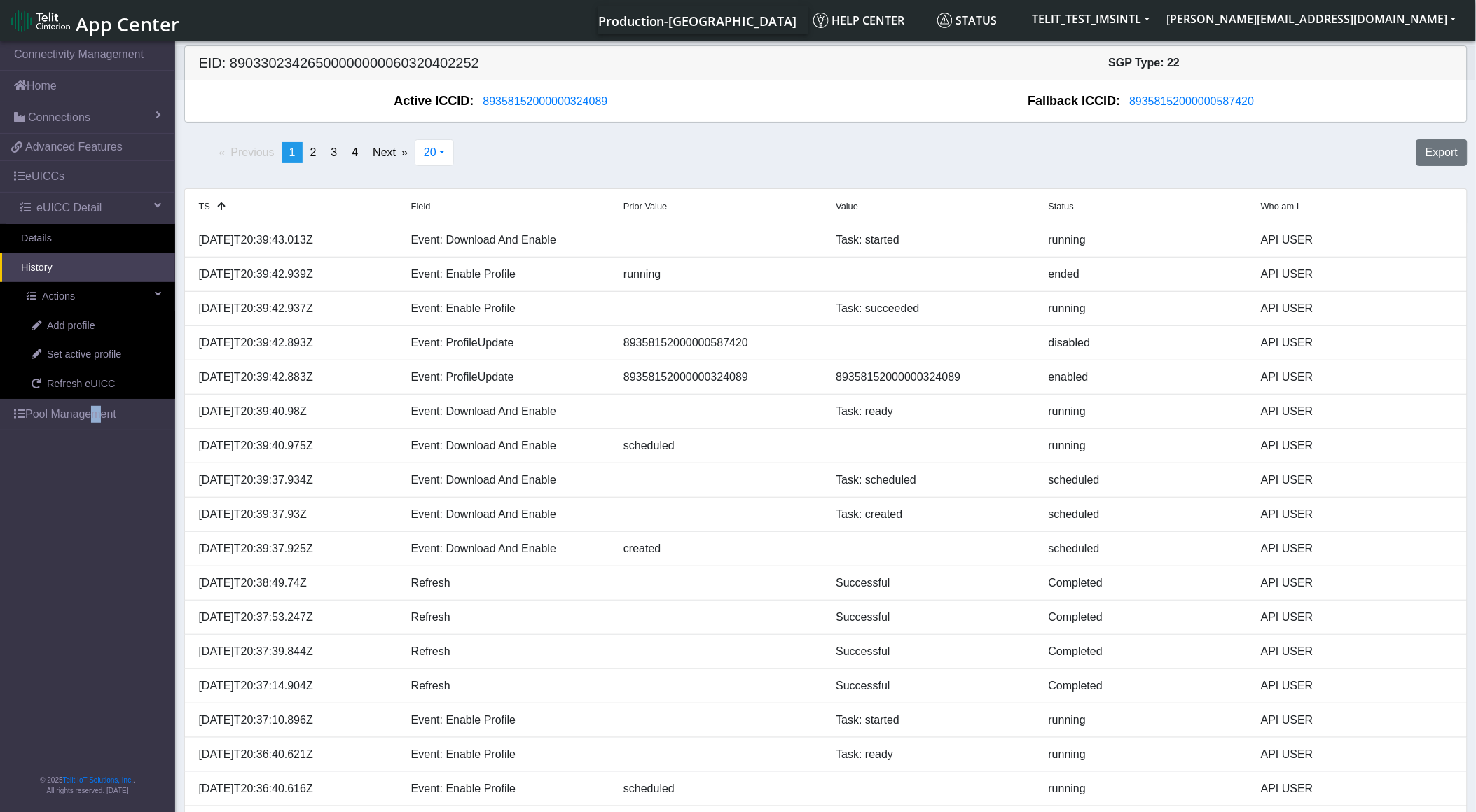
click at [91, 551] on nav "Connectivity Management Home Connections List Map 05d48f06d8c661d25c02ebb436909…" at bounding box center [88, 428] width 175 height 779
click at [71, 232] on link "Details" at bounding box center [88, 238] width 175 height 30
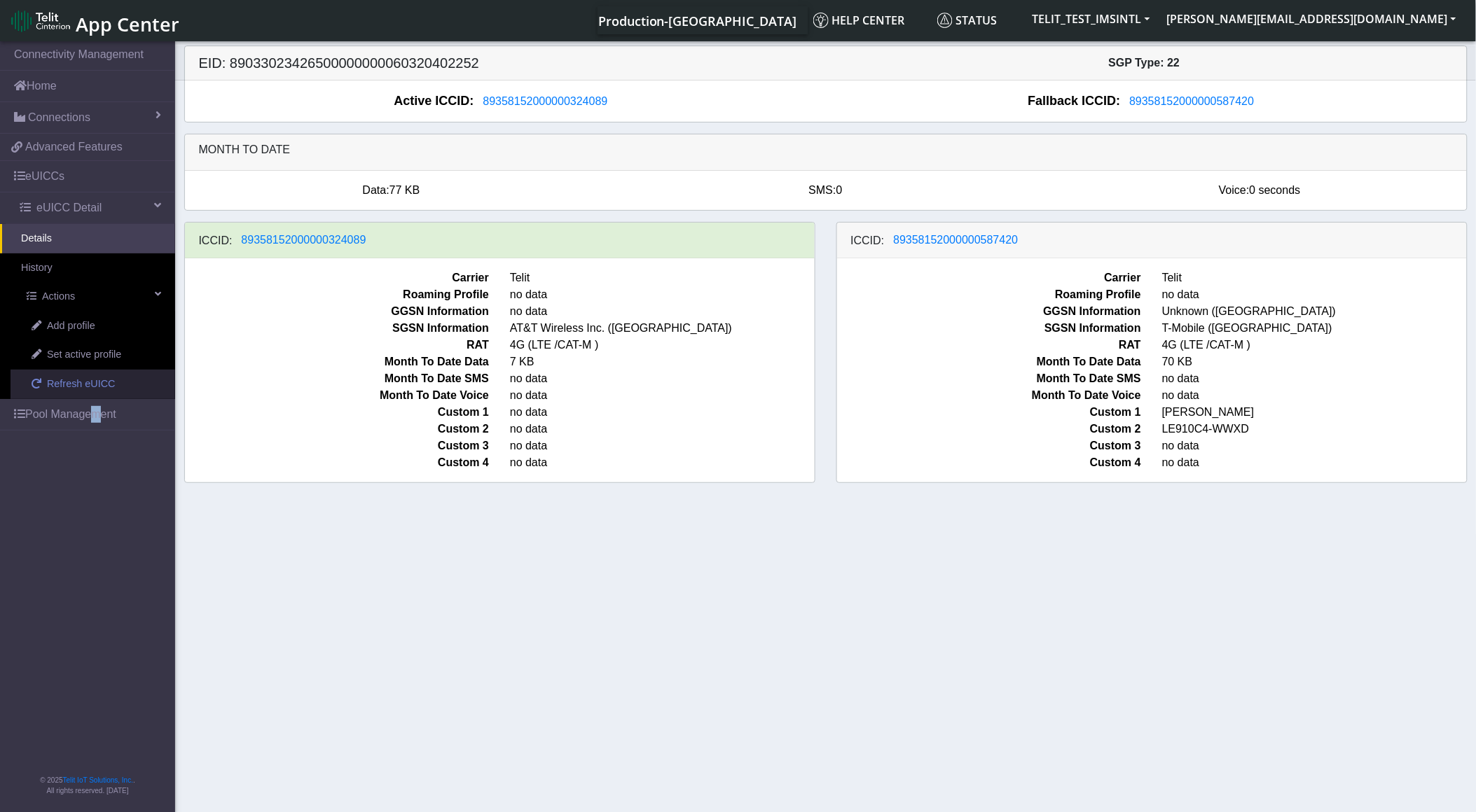
click at [79, 384] on span "Refresh eUICC" at bounding box center [81, 384] width 69 height 15
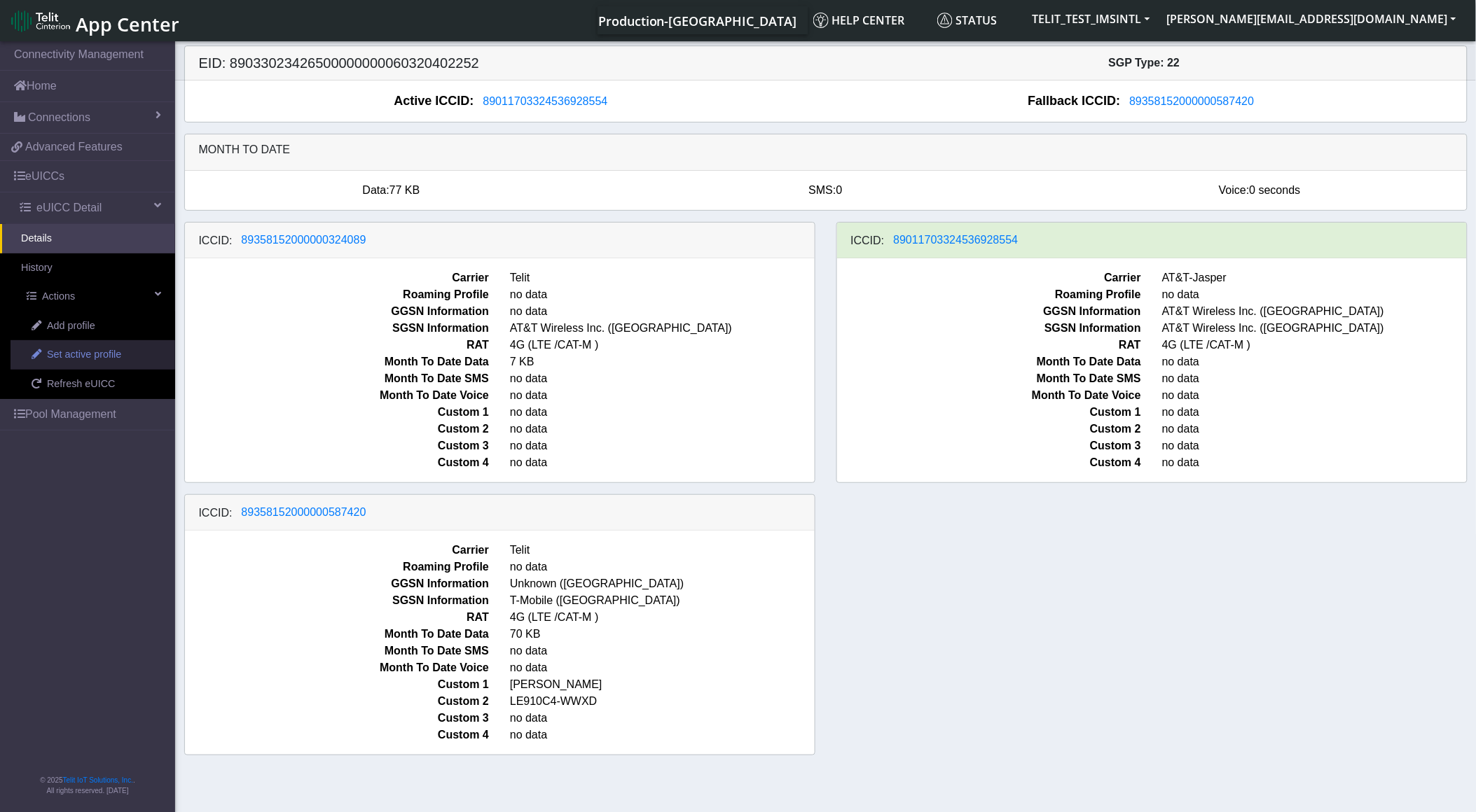
click at [105, 357] on span "Set active profile" at bounding box center [84, 355] width 74 height 15
select select
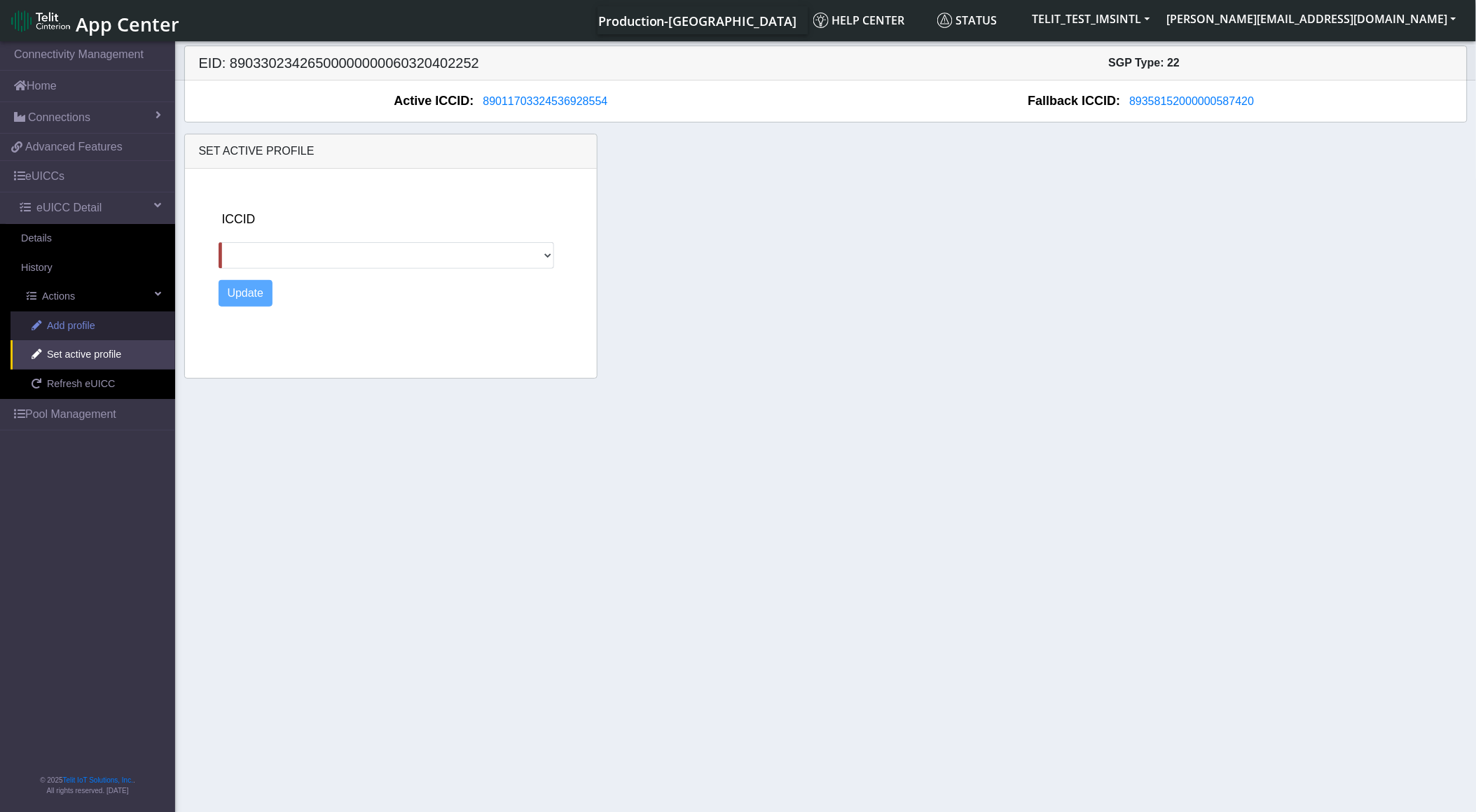
click at [91, 331] on span "Add profile" at bounding box center [70, 326] width 48 height 15
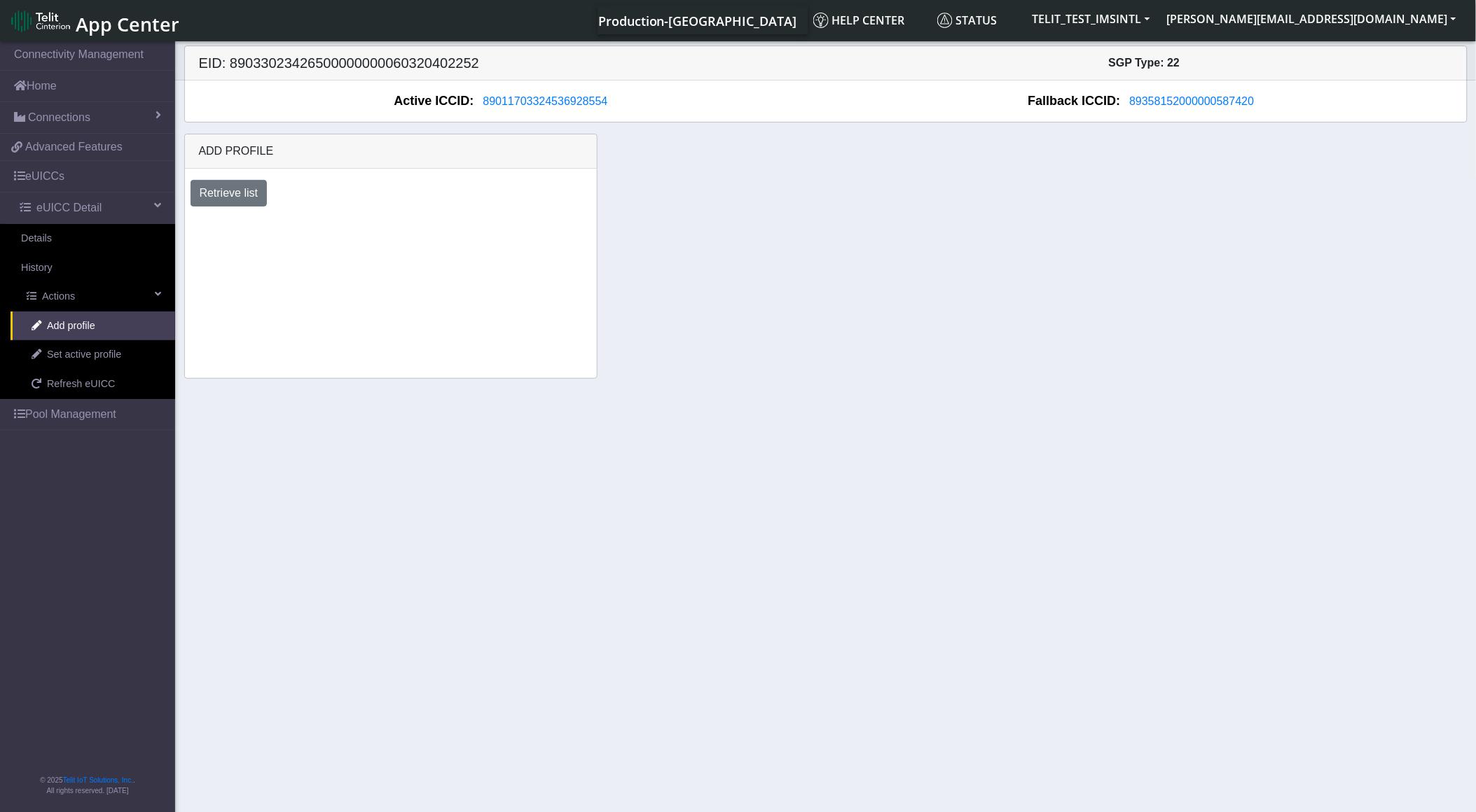
drag, startPoint x: 621, startPoint y: 106, endPoint x: 519, endPoint y: 117, distance: 102.6
click at [519, 117] on div "Active ICCID: [TECHNICAL_ID] Fallback ICCID: [TECHNICAL_ID]" at bounding box center [826, 101] width 1282 height 42
click at [528, 98] on span "89011703324536928554" at bounding box center [546, 100] width 125 height 12
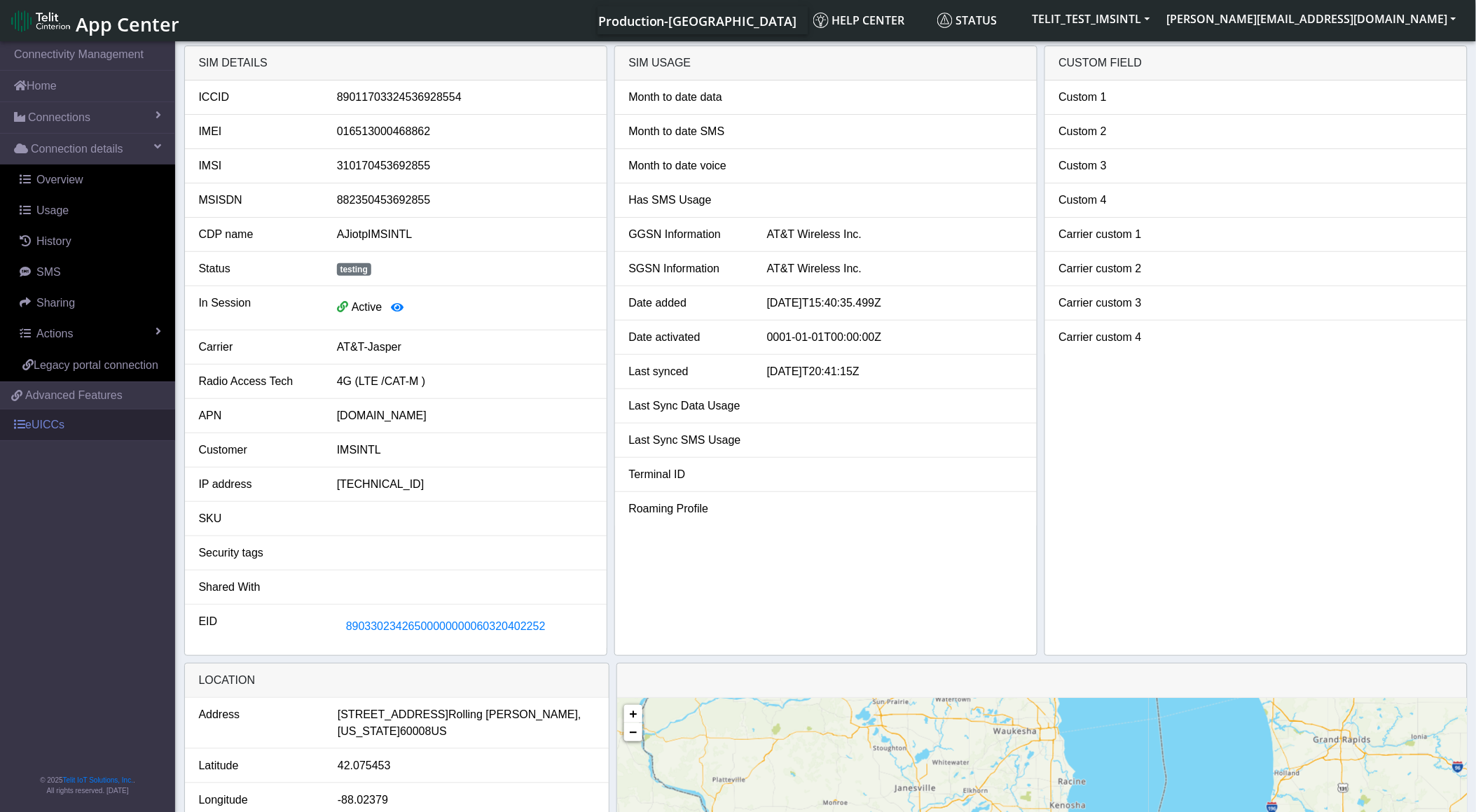
click at [82, 425] on link "eUICCs" at bounding box center [88, 425] width 175 height 31
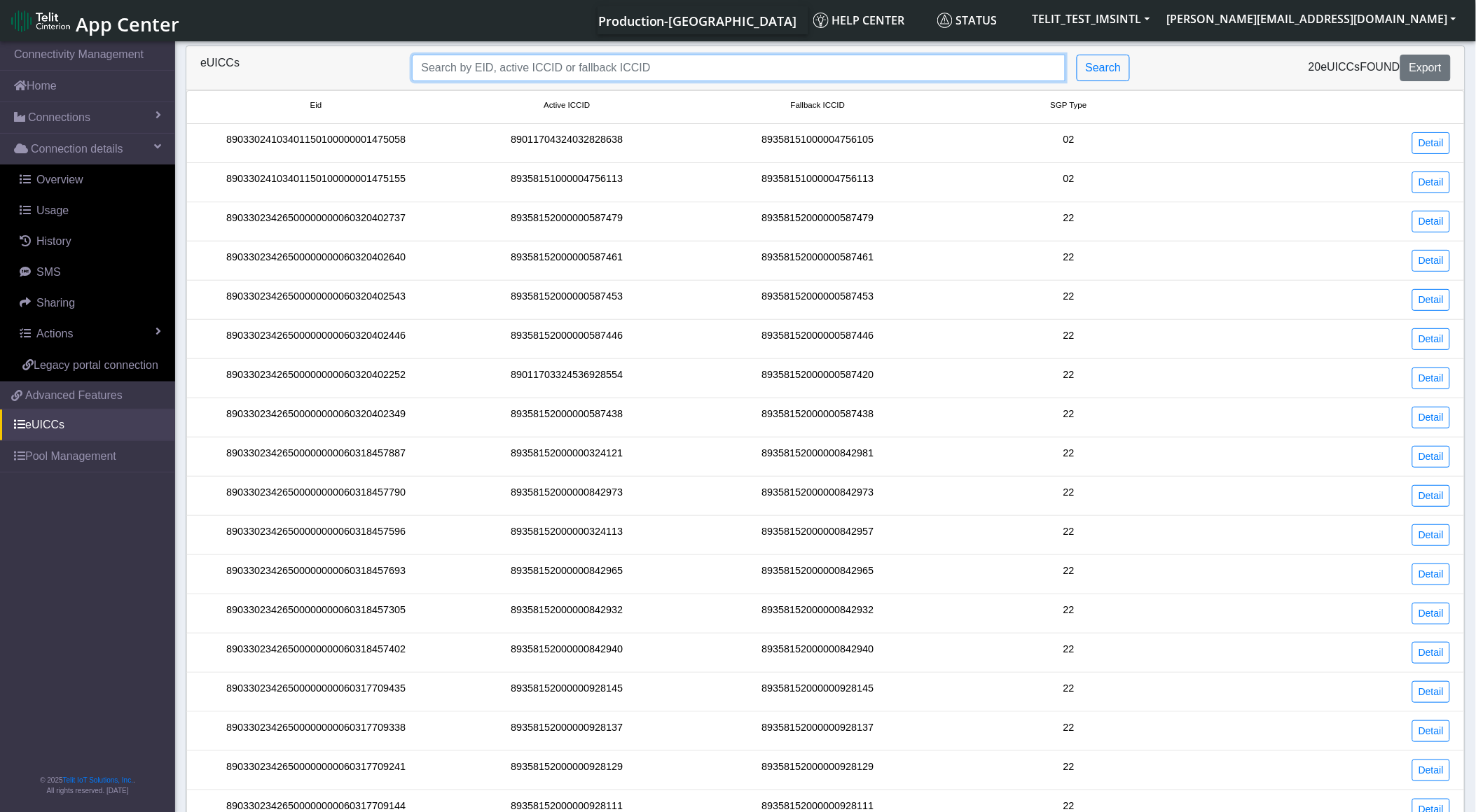
click at [527, 64] on input "Search..." at bounding box center [738, 67] width 653 height 26
paste input "89011703324536928554"
type input "89011703324536928554"
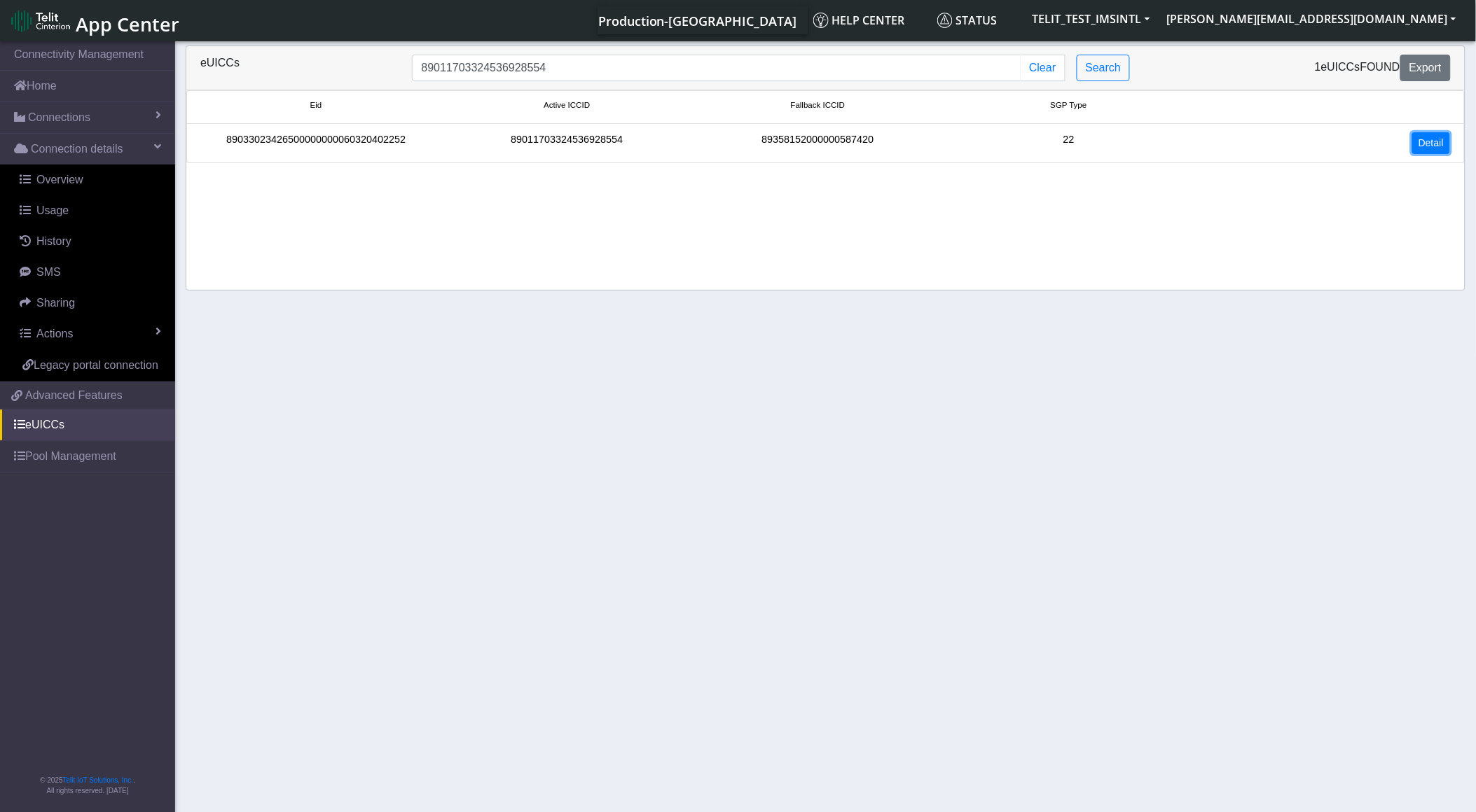
click at [1415, 151] on link "Detail" at bounding box center [1431, 144] width 38 height 22
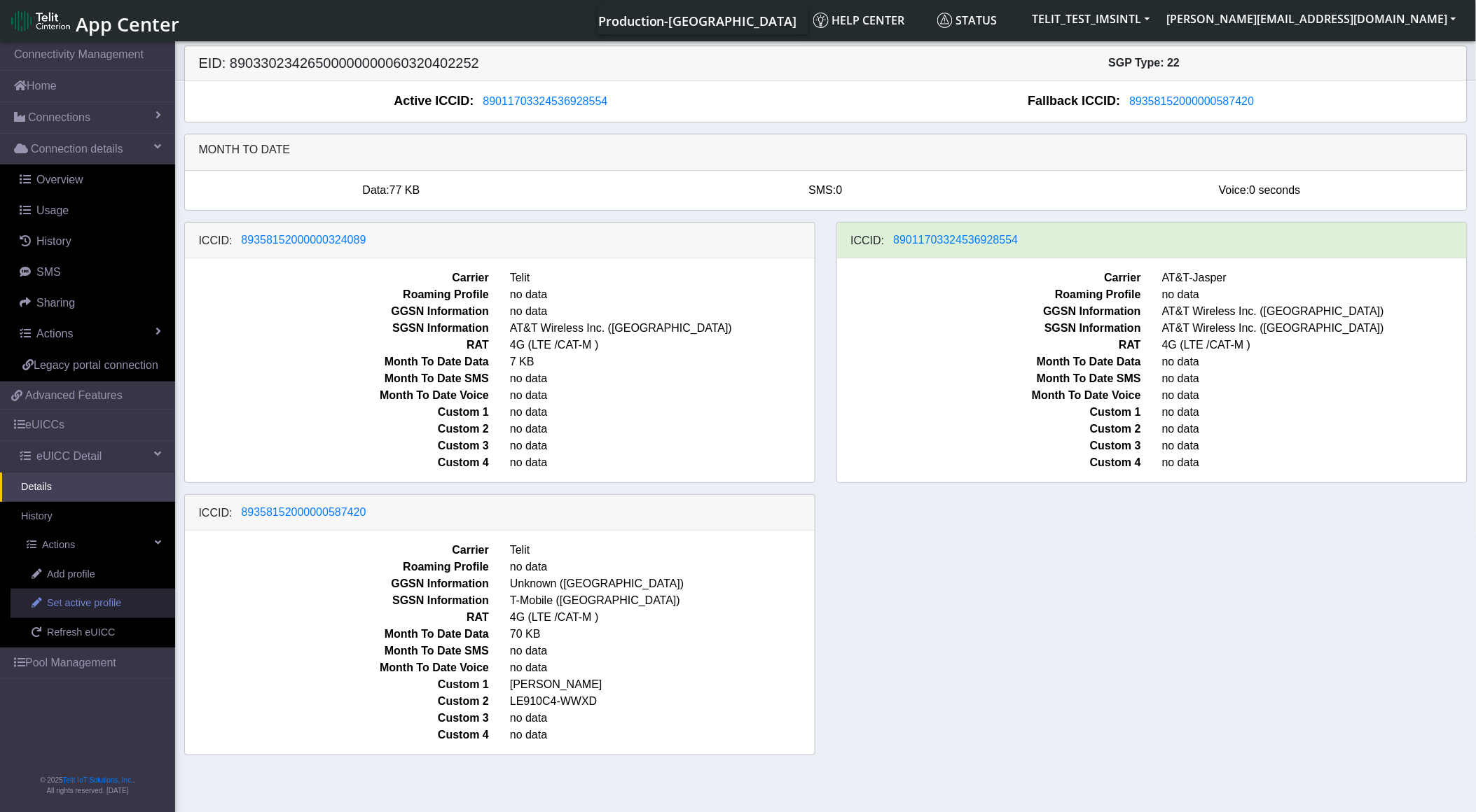
click at [114, 602] on span "Set active profile" at bounding box center [84, 603] width 74 height 15
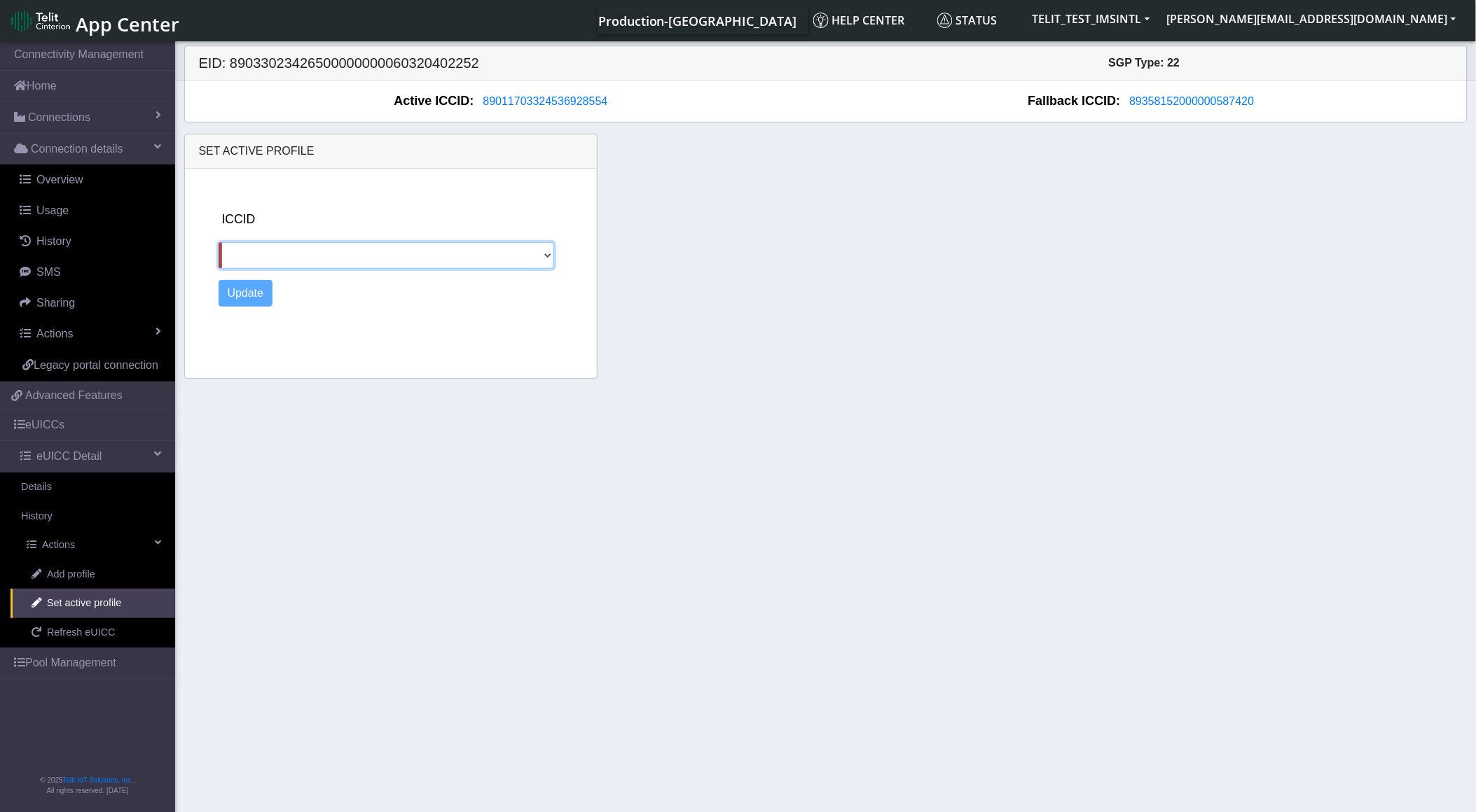
click at [361, 257] on select "89358152000000324089 89358152000000587420" at bounding box center [386, 255] width 335 height 26
select select "89358152000000324089"
click at [219, 242] on select "89358152000000324089 89358152000000587420" at bounding box center [386, 255] width 335 height 26
click at [248, 298] on button "Update" at bounding box center [246, 293] width 54 height 26
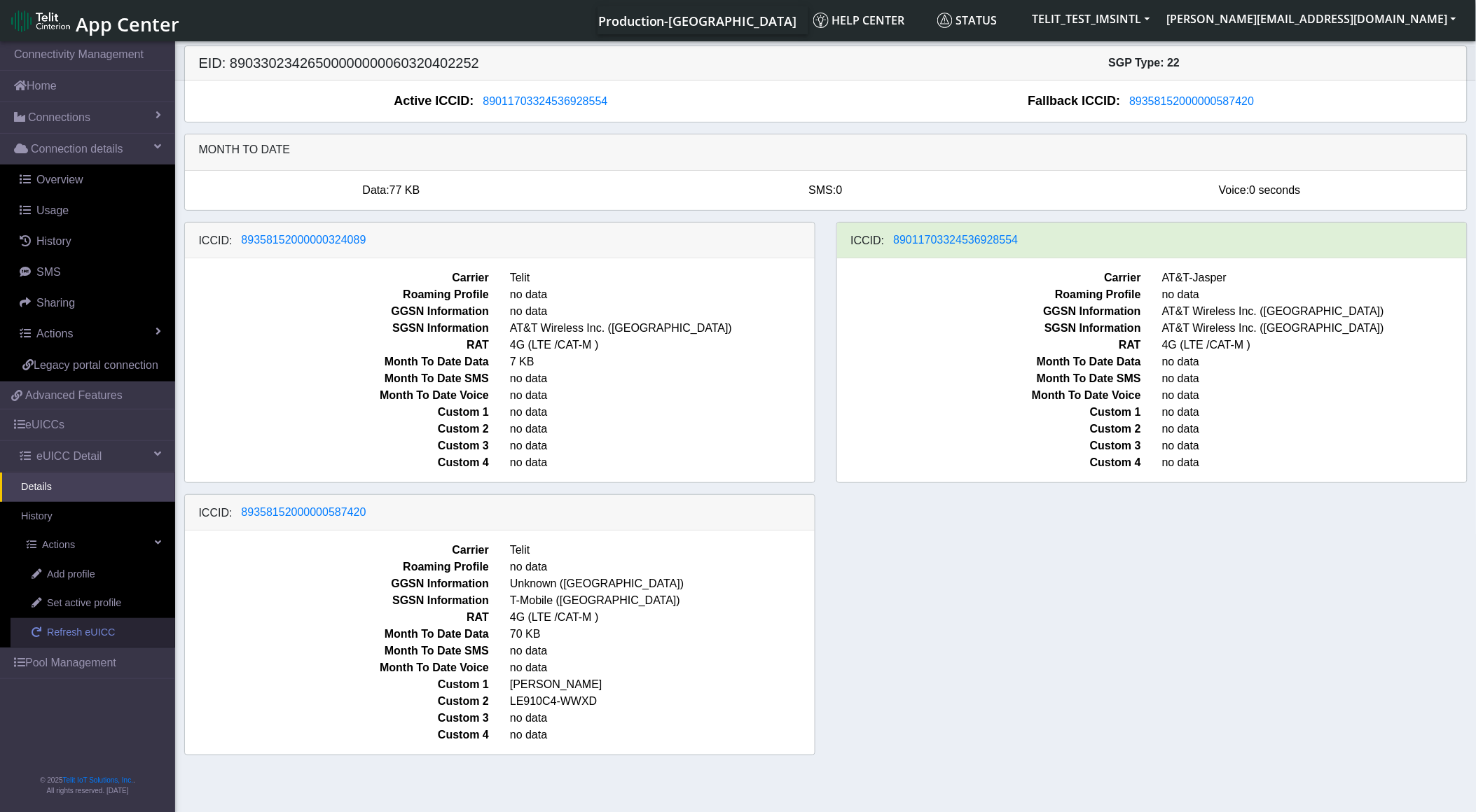
click at [106, 639] on span "Refresh eUICC" at bounding box center [81, 632] width 69 height 15
click at [63, 634] on span "Refresh eUICC" at bounding box center [81, 632] width 69 height 15
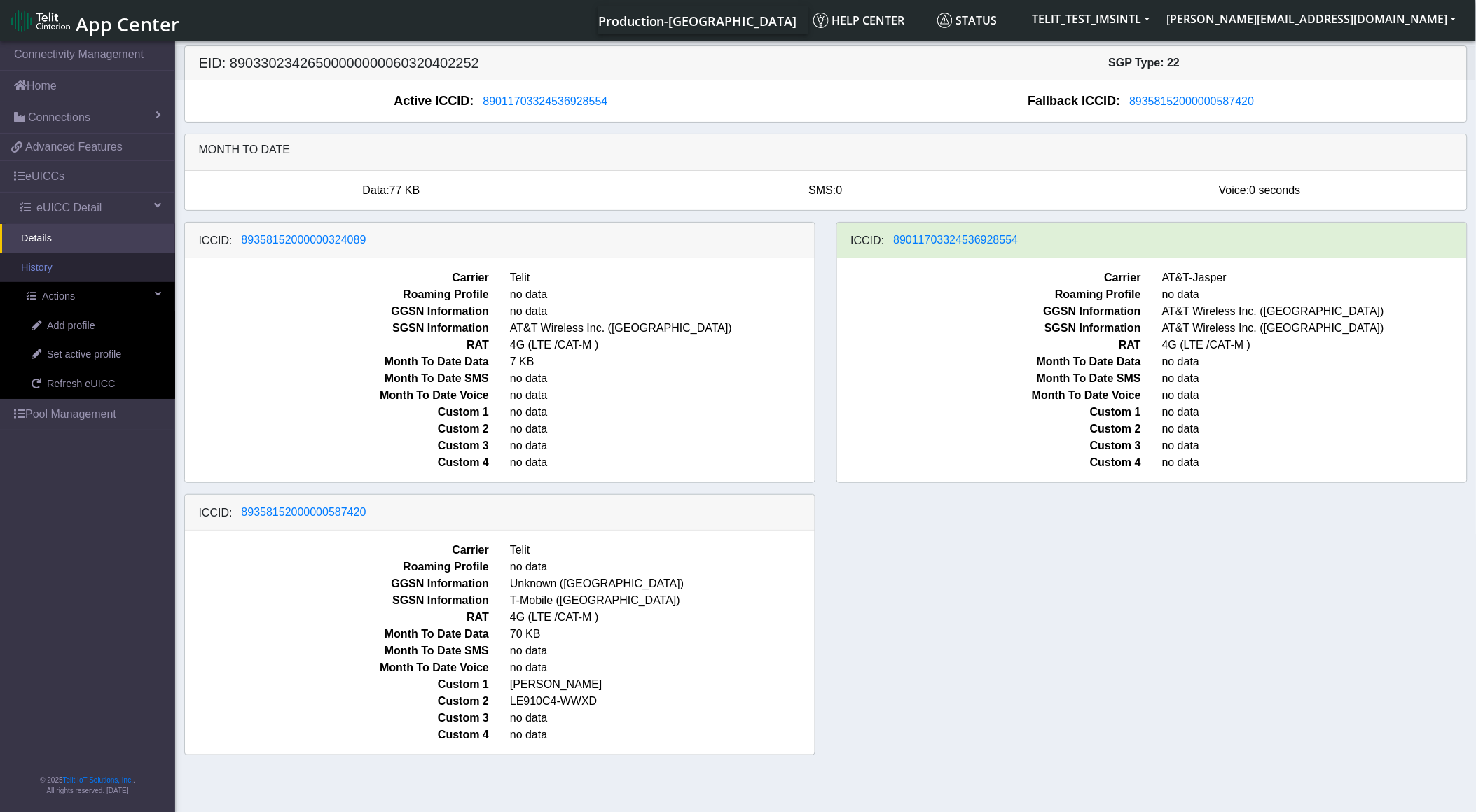
click at [58, 270] on link "History" at bounding box center [88, 268] width 175 height 30
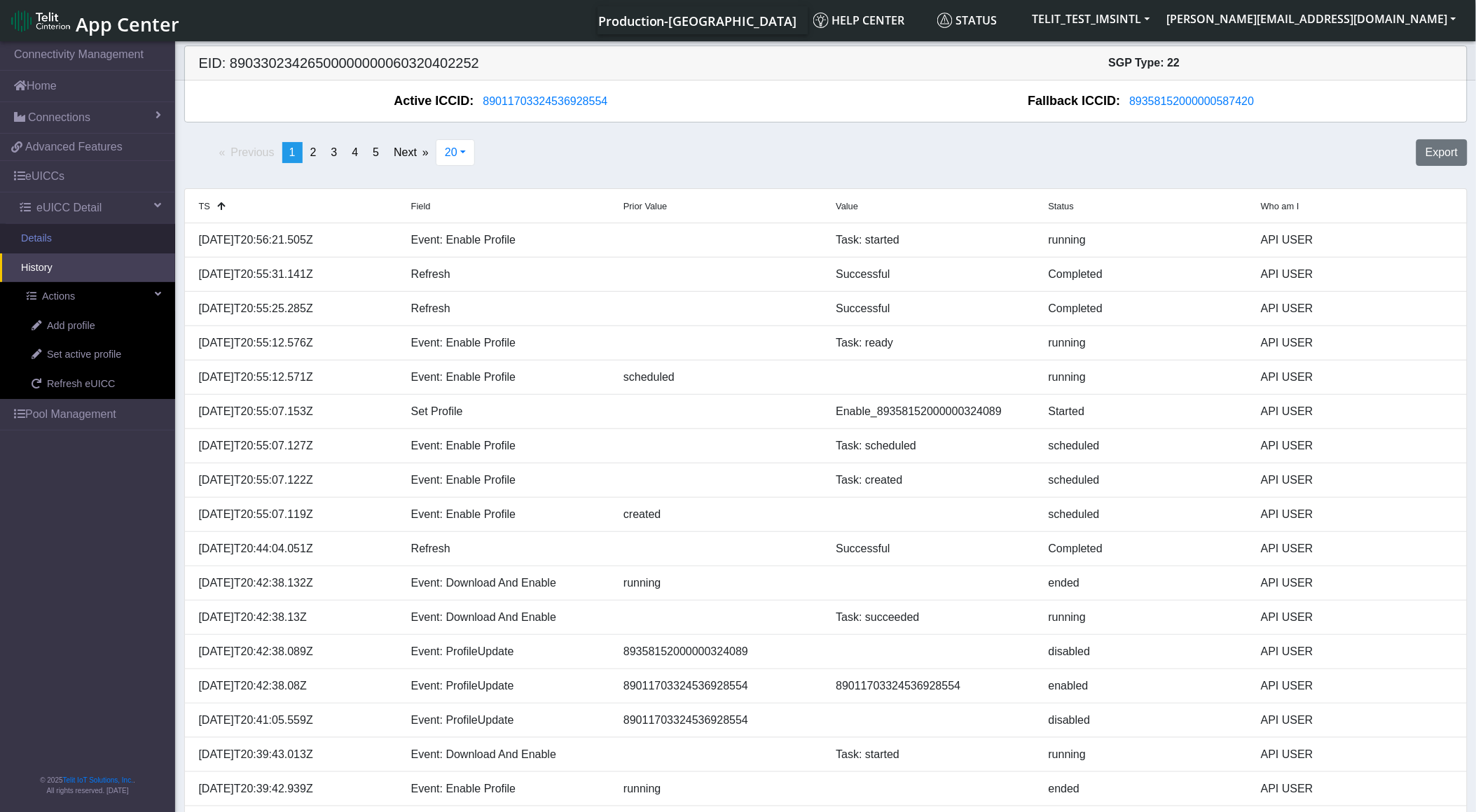
click at [60, 235] on link "Details" at bounding box center [88, 238] width 175 height 30
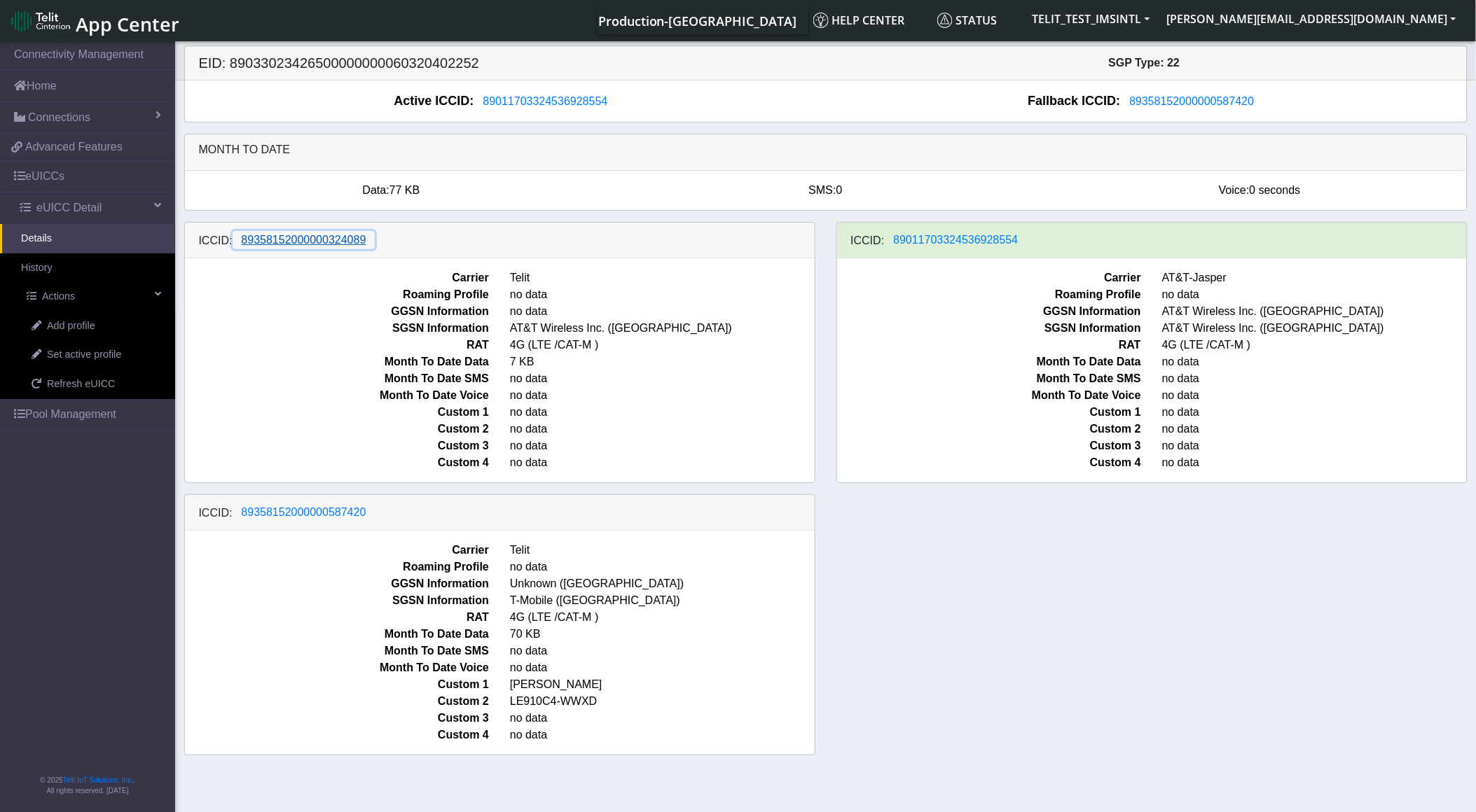
click at [340, 236] on span "89358152000000324089" at bounding box center [304, 239] width 125 height 12
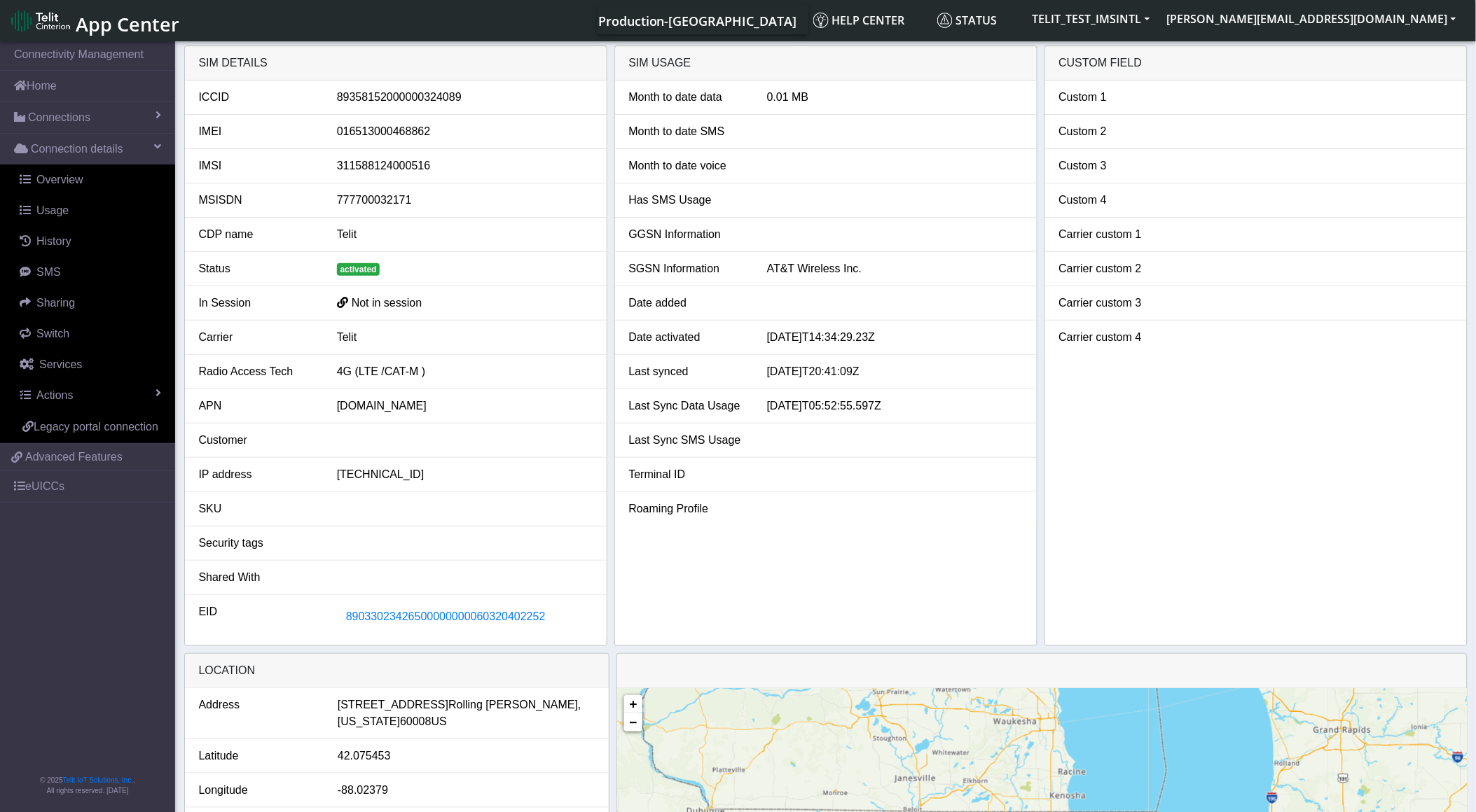
click at [464, 547] on div at bounding box center [464, 543] width 276 height 17
click at [476, 608] on button "89033023426500000000060320402252" at bounding box center [445, 616] width 218 height 26
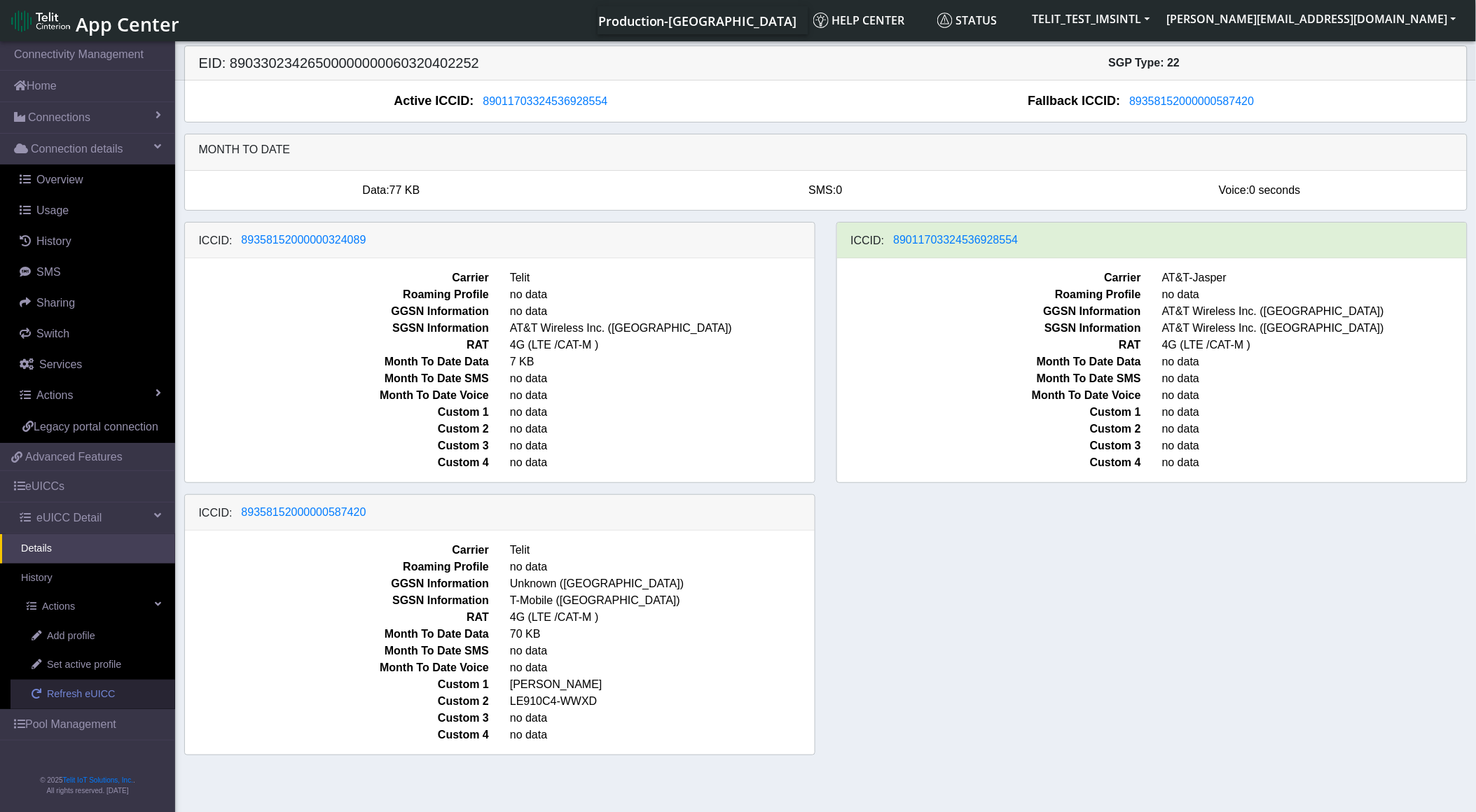
click at [96, 692] on span "Refresh eUICC" at bounding box center [81, 695] width 69 height 15
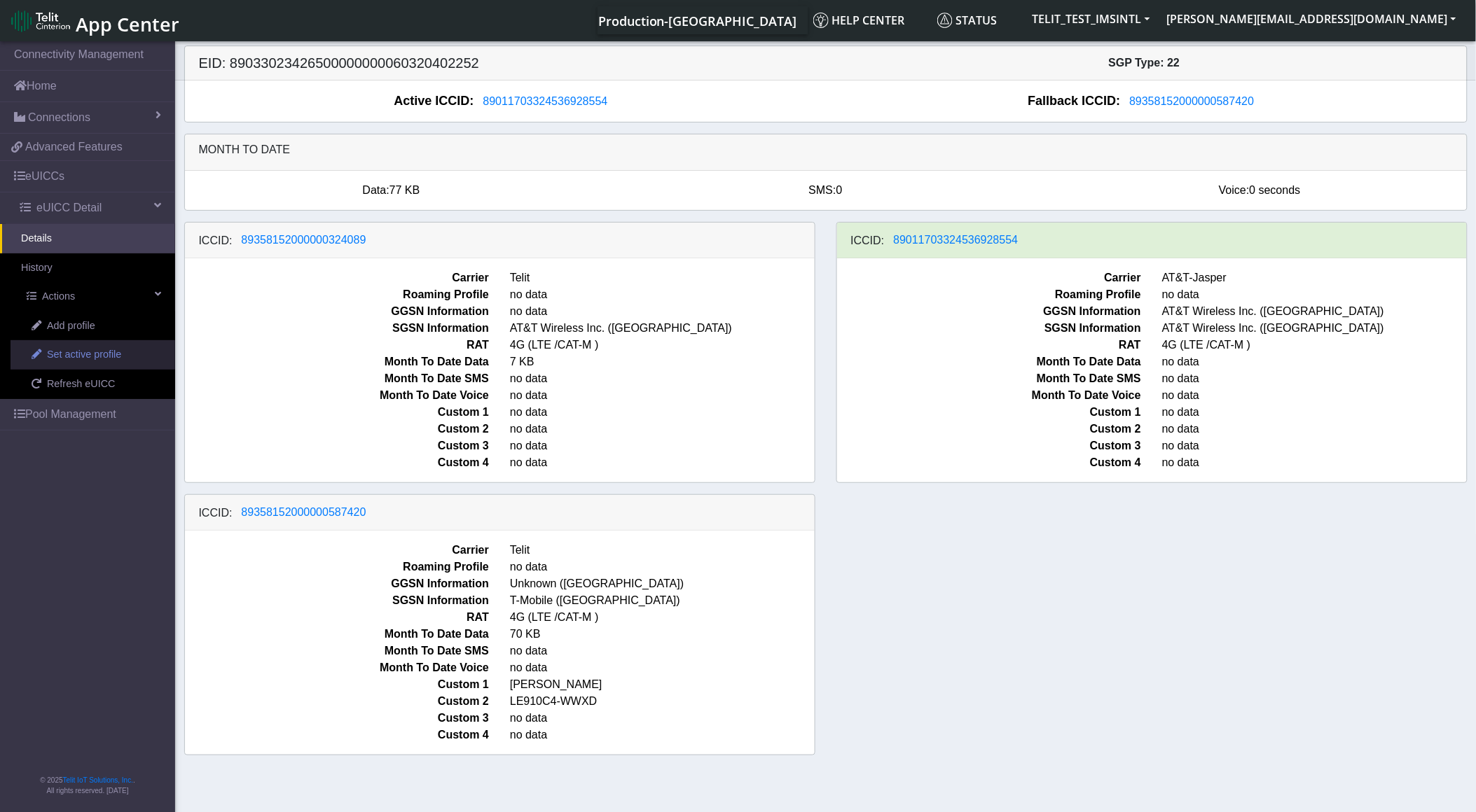
click at [84, 355] on span "Set active profile" at bounding box center [84, 355] width 74 height 15
select select
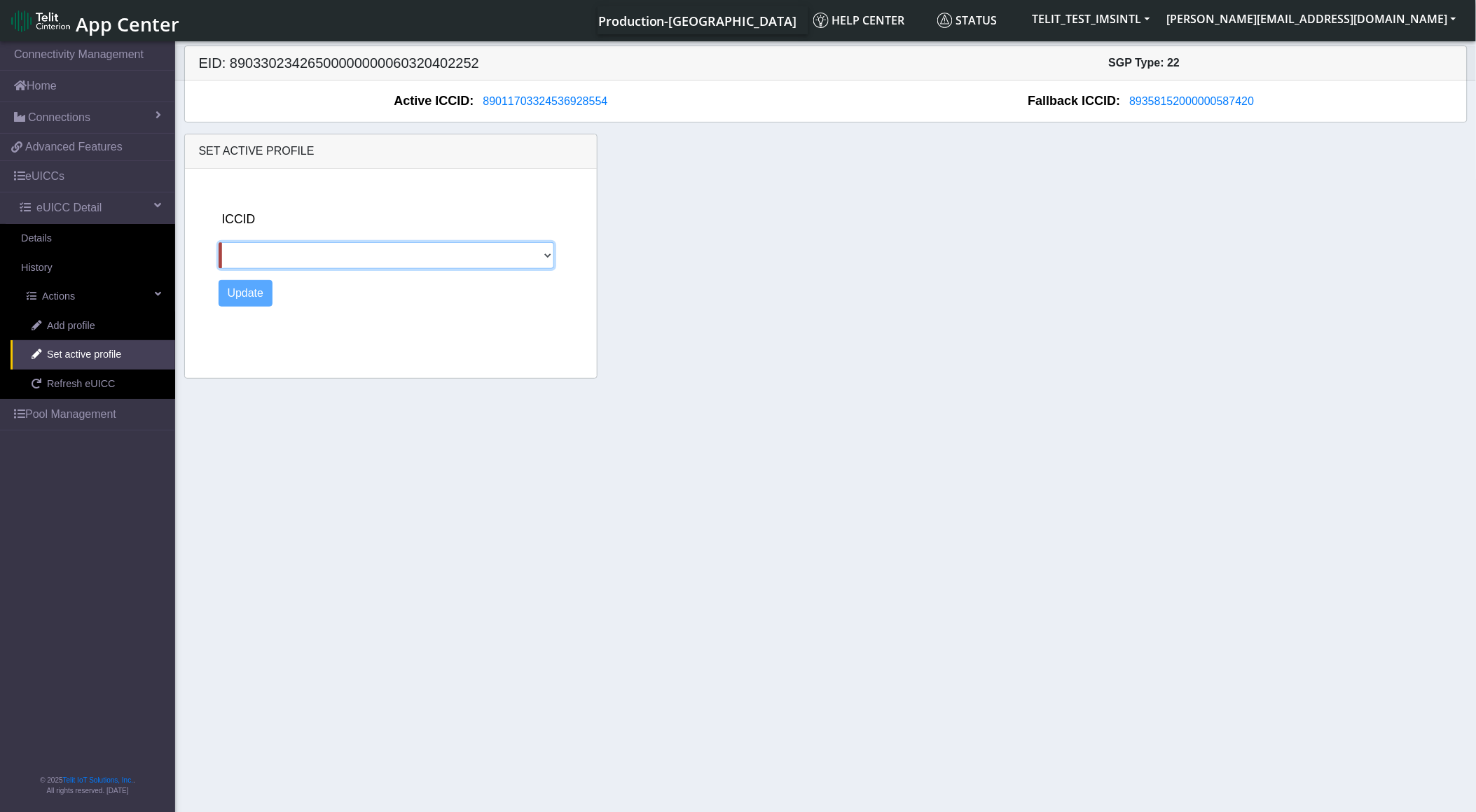
click at [350, 245] on select "89358152000000324089 89358152000000587420" at bounding box center [386, 255] width 335 height 26
click at [341, 248] on select "89358152000000324089 89358152000000587420" at bounding box center [386, 255] width 335 height 26
click at [112, 388] on link "Refresh eUICC" at bounding box center [93, 384] width 164 height 30
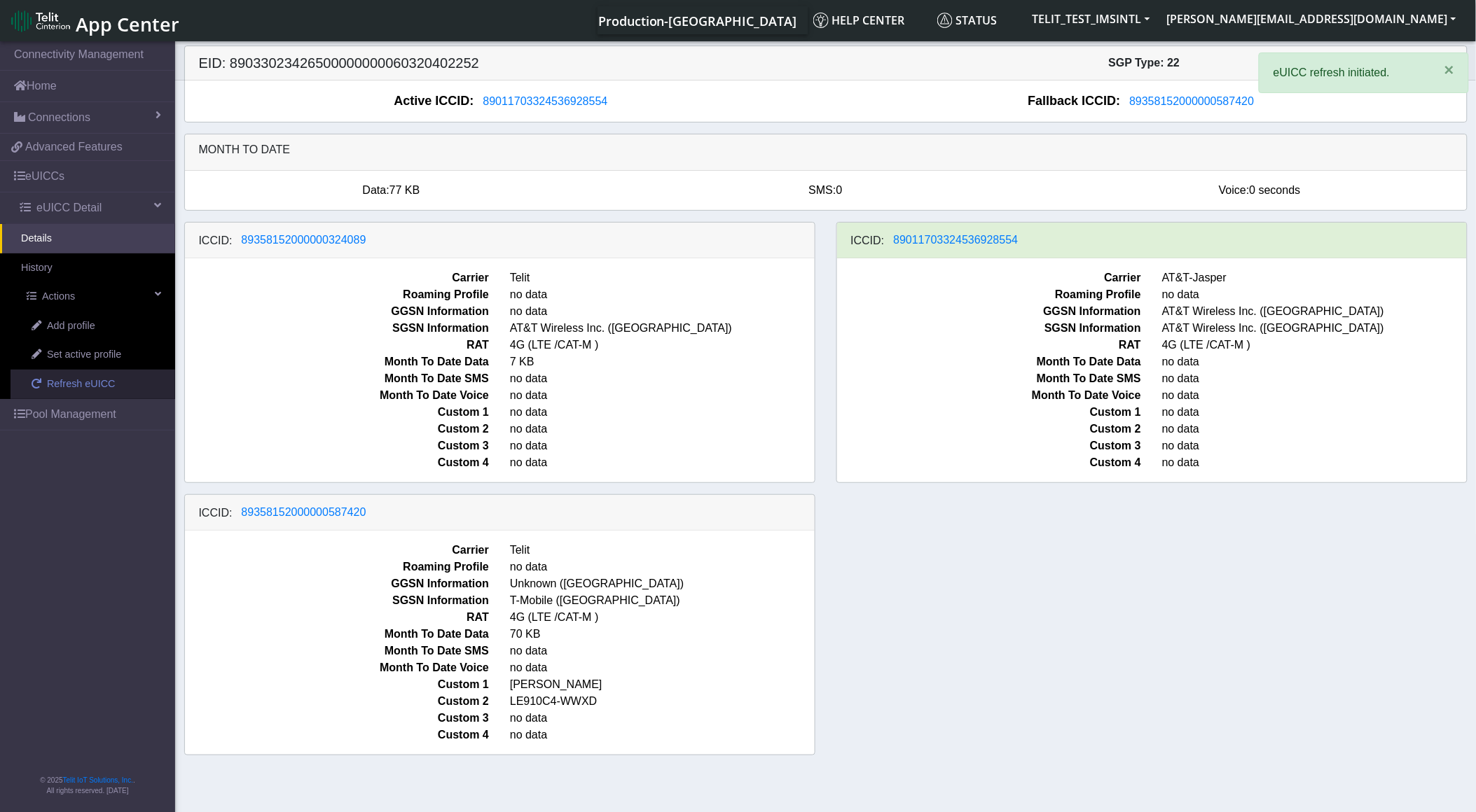
click at [112, 388] on link "Refresh eUICC" at bounding box center [93, 384] width 164 height 30
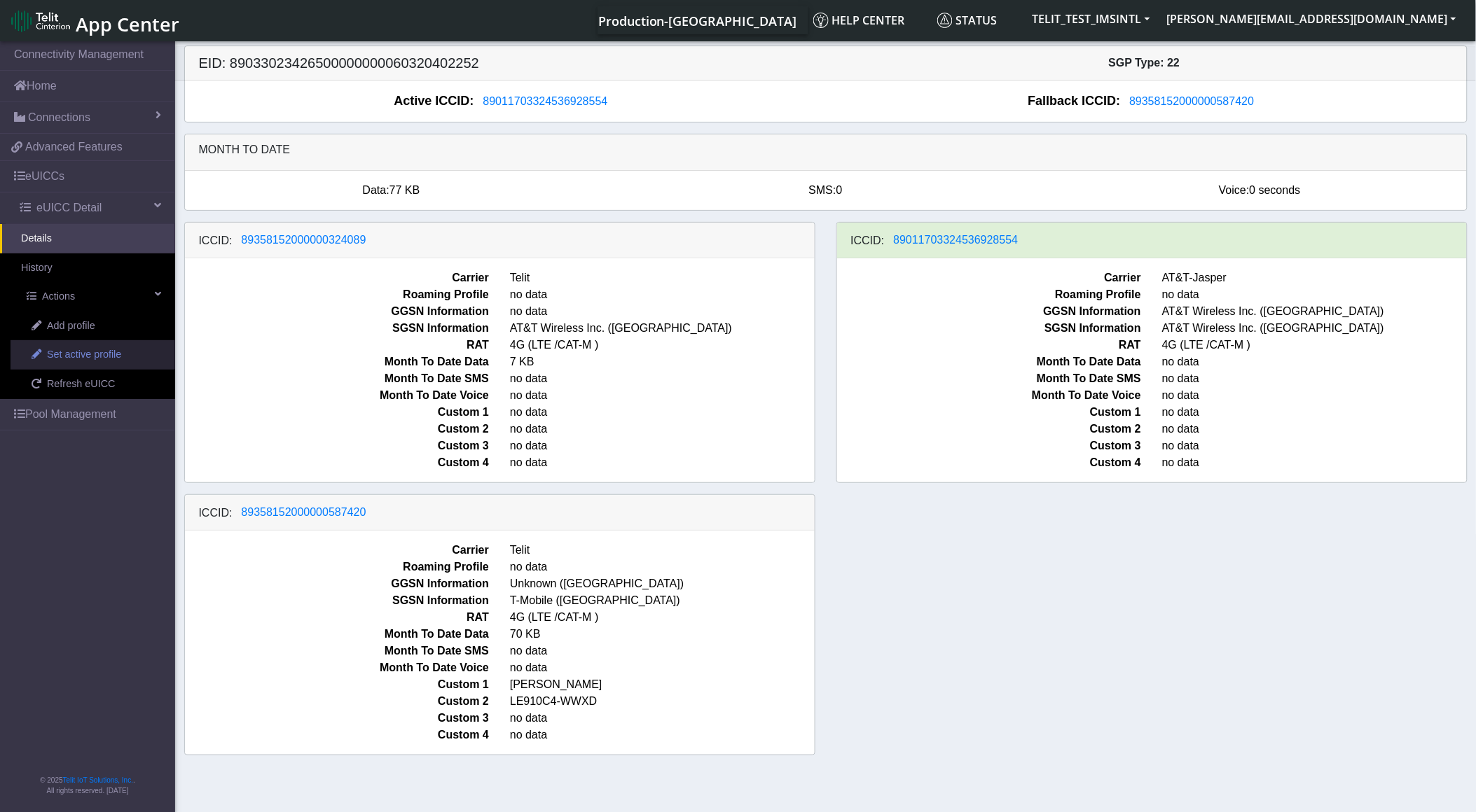
click at [85, 350] on span "Set active profile" at bounding box center [84, 355] width 74 height 15
select select
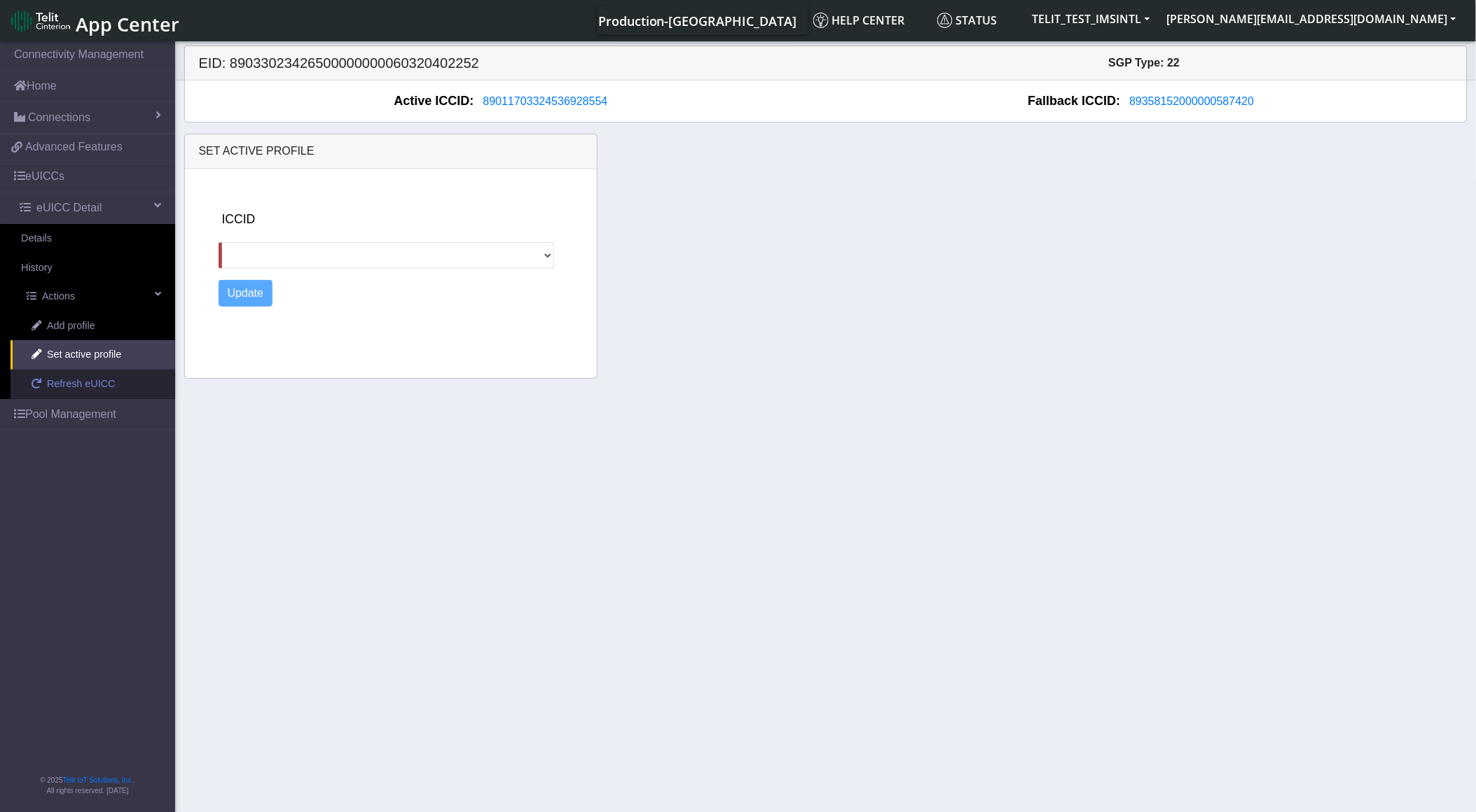
click at [81, 384] on span "Refresh eUICC" at bounding box center [81, 384] width 69 height 15
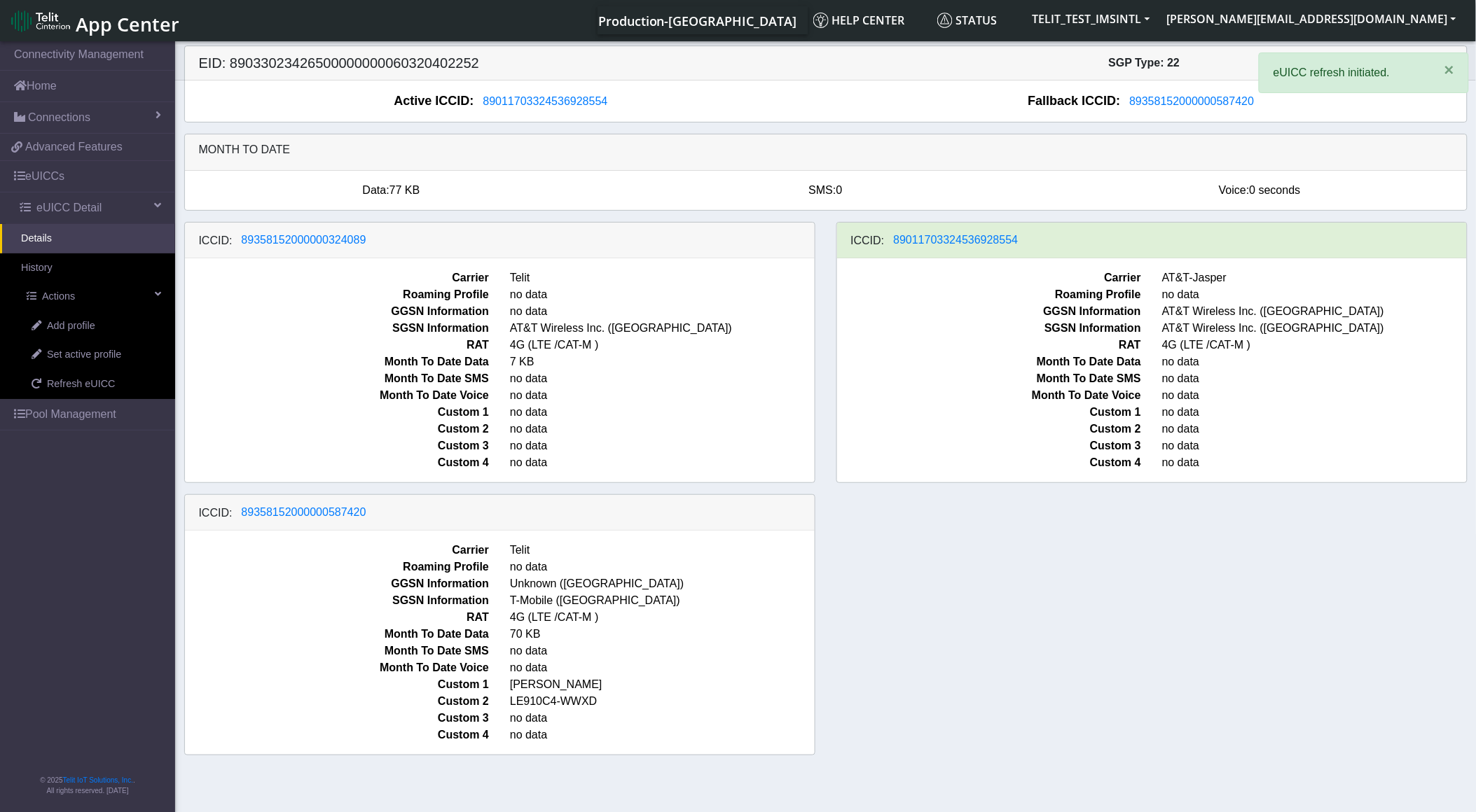
click at [79, 239] on link "Details" at bounding box center [88, 238] width 175 height 30
click at [40, 388] on span at bounding box center [36, 383] width 10 height 10
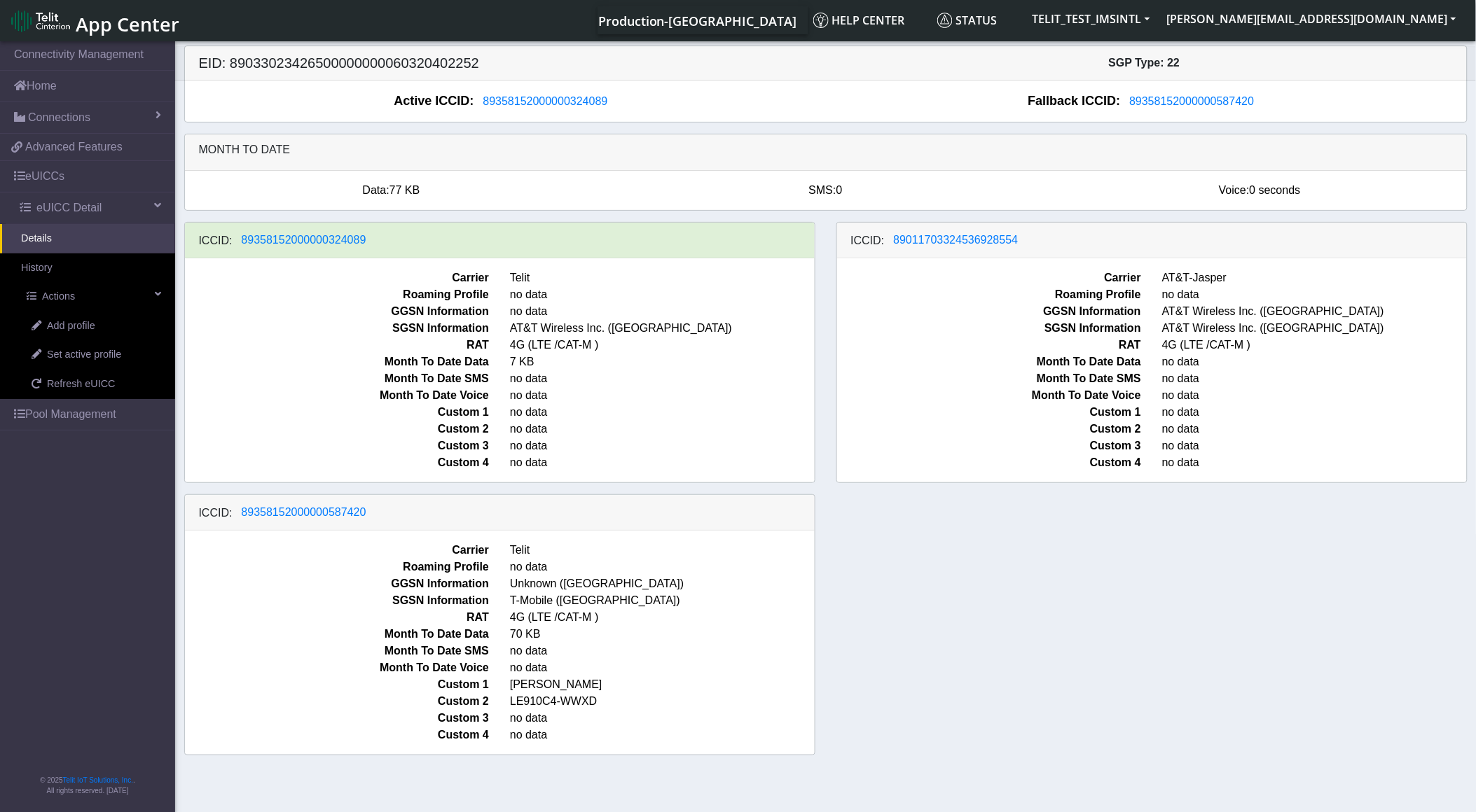
drag, startPoint x: 1048, startPoint y: 237, endPoint x: 970, endPoint y: 268, distance: 83.9
click at [978, 280] on div "ICCID: [TECHNICAL_ID] Carrier AT&T-Jasper Roaming Profile no data GGSN Informat…" at bounding box center [1152, 352] width 631 height 261
drag, startPoint x: 1033, startPoint y: 247, endPoint x: 927, endPoint y: 250, distance: 106.0
click at [927, 250] on div "ICCID: [TECHNICAL_ID]" at bounding box center [1152, 241] width 630 height 36
click at [925, 241] on span "89011703324536928554" at bounding box center [956, 239] width 125 height 12
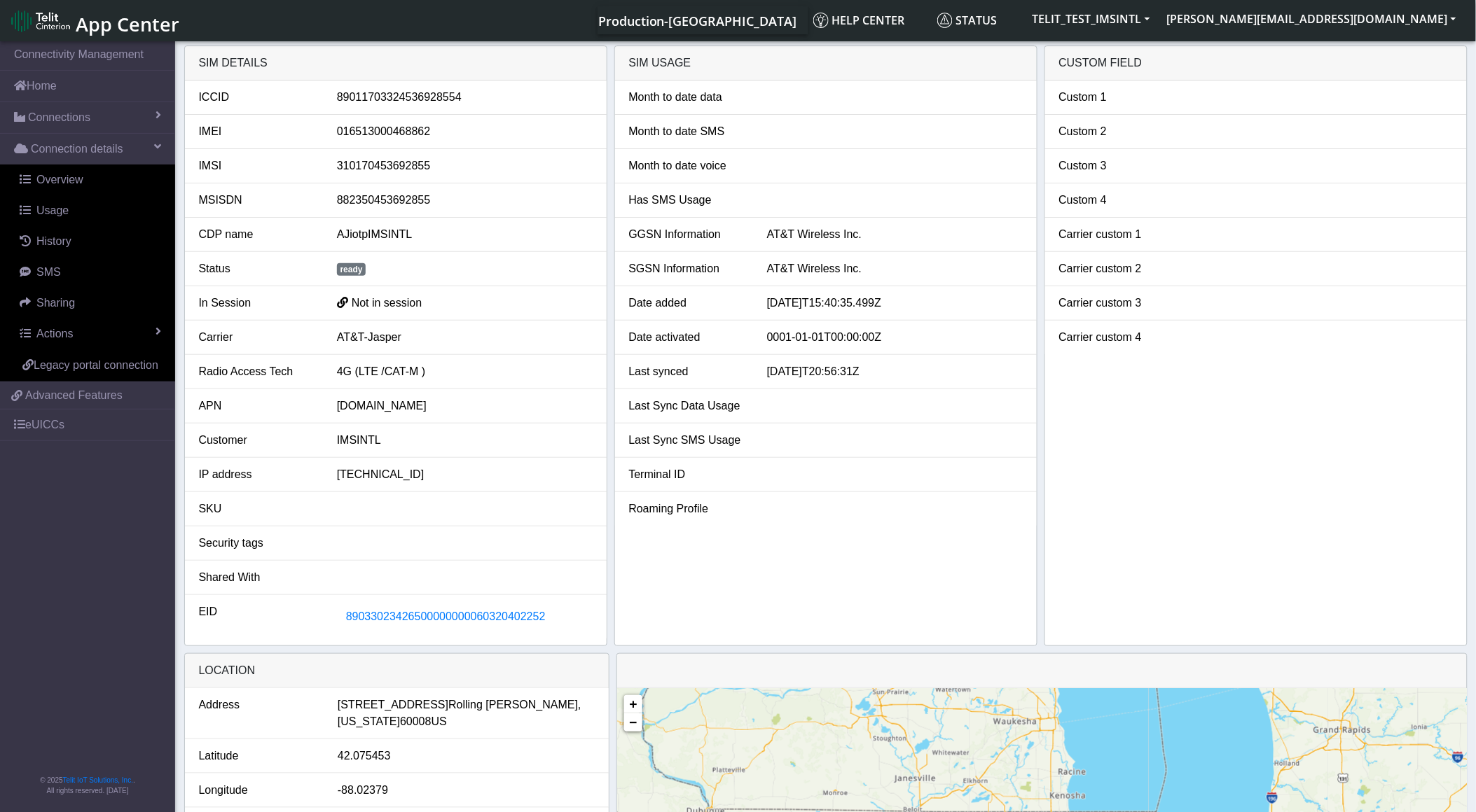
click at [421, 97] on div "89011703324536928554" at bounding box center [464, 97] width 276 height 17
copy div "89011703324536928554"
click at [387, 622] on span "89033023426500000000060320402252" at bounding box center [445, 616] width 200 height 12
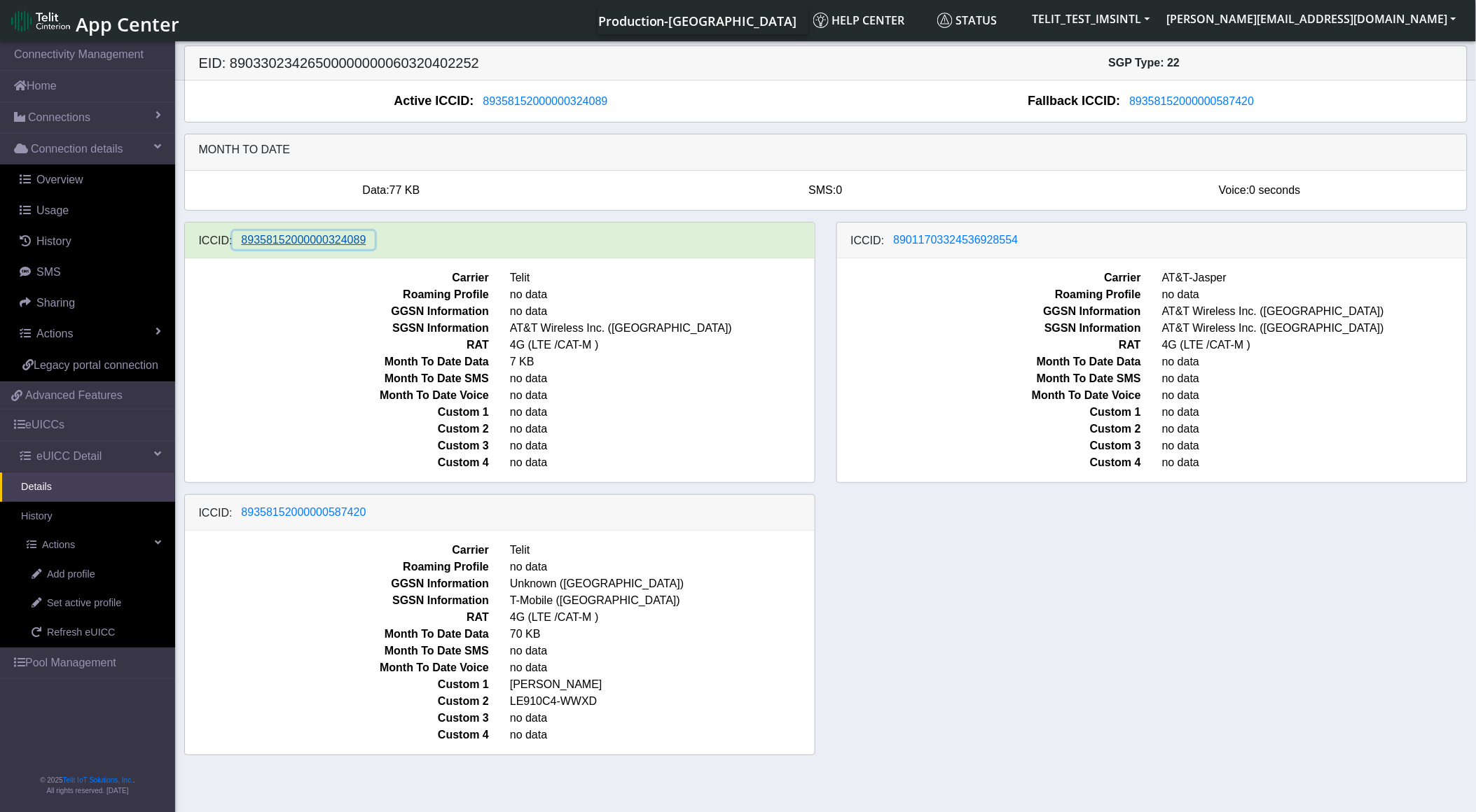
click at [331, 246] on span "89358152000000324089" at bounding box center [304, 239] width 125 height 12
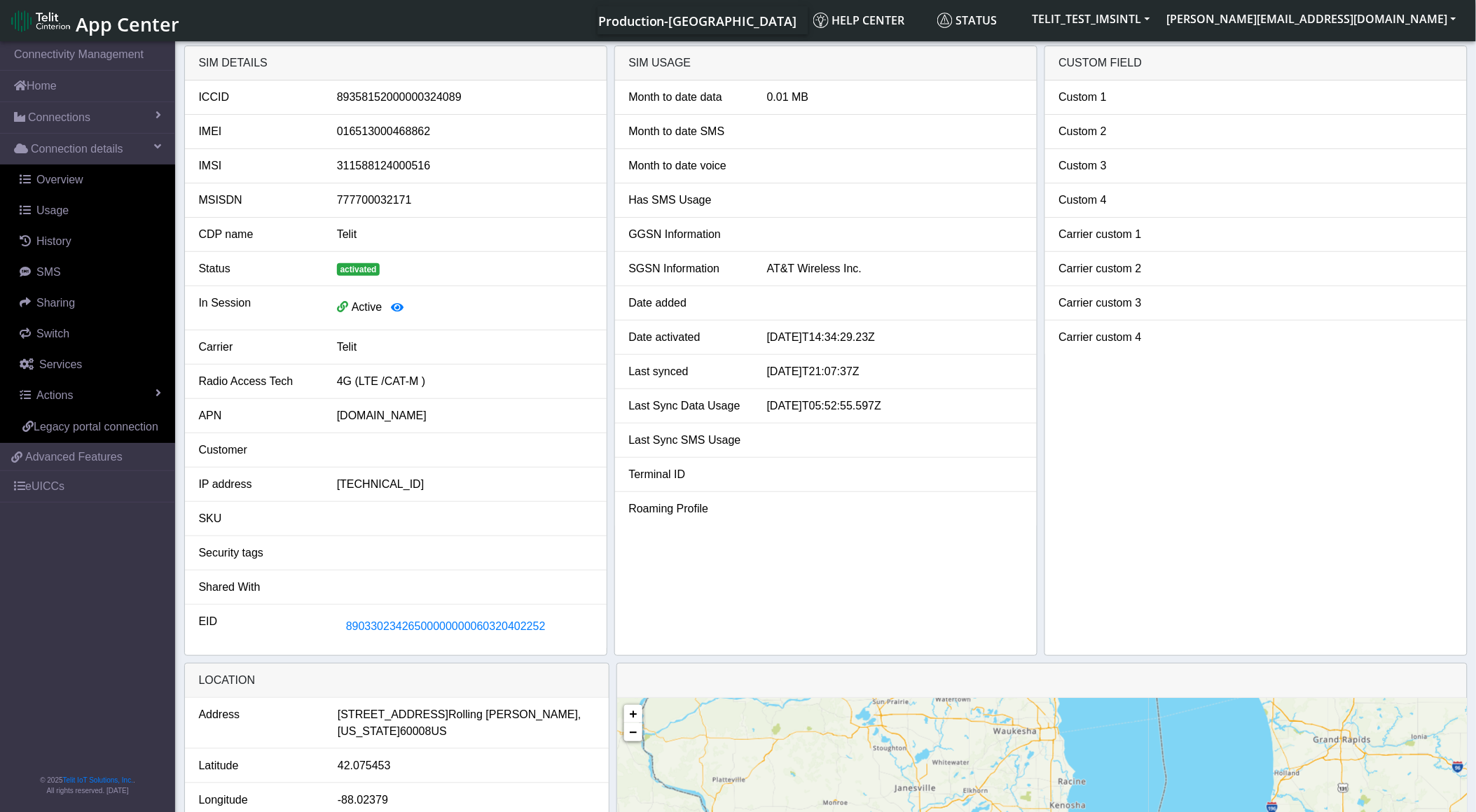
click at [367, 93] on div "89358152000000324089" at bounding box center [464, 97] width 276 height 17
copy div "89358152000000324089"
click at [42, 481] on link "eUICCs" at bounding box center [88, 487] width 175 height 31
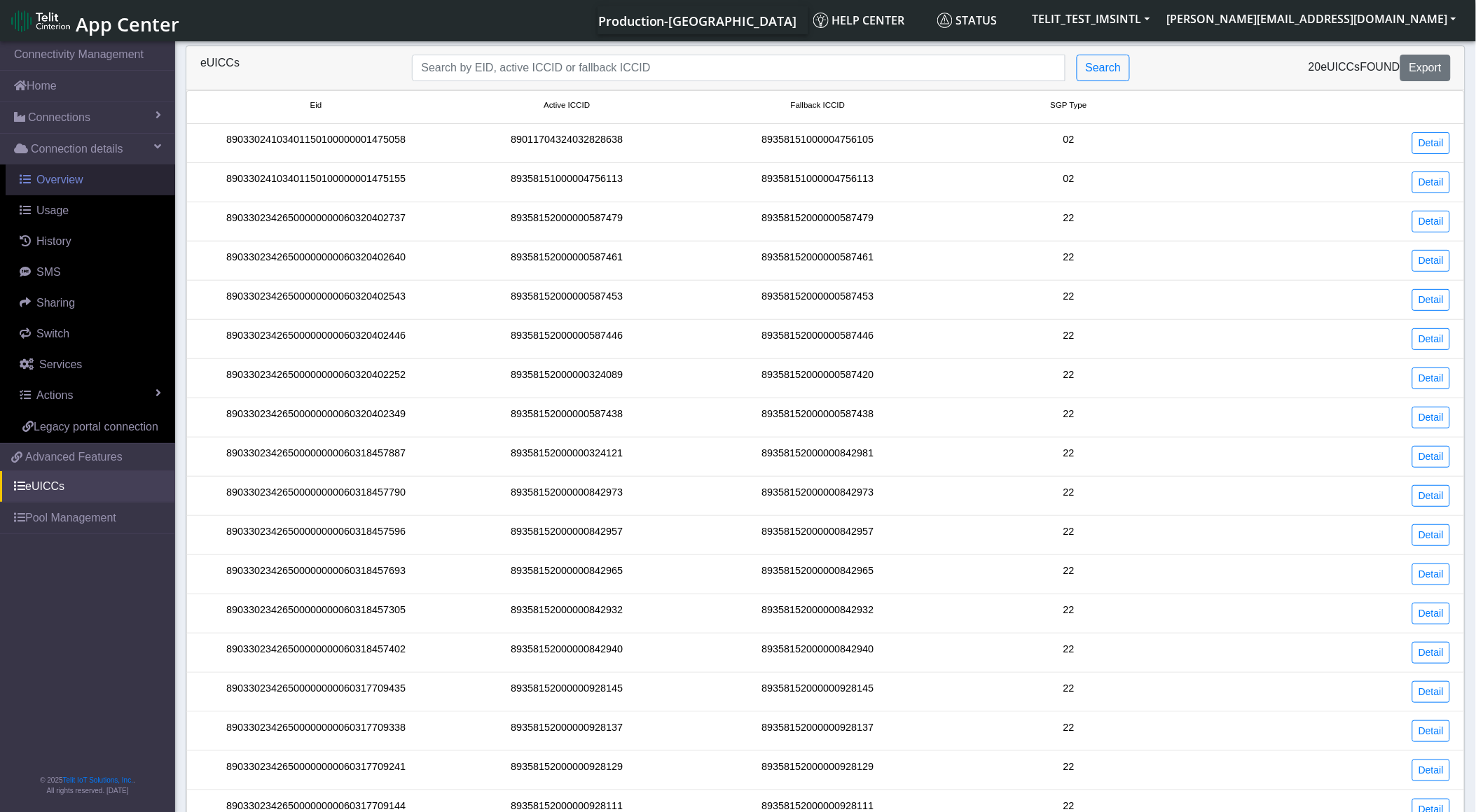
click at [67, 181] on span "Overview" at bounding box center [60, 179] width 47 height 12
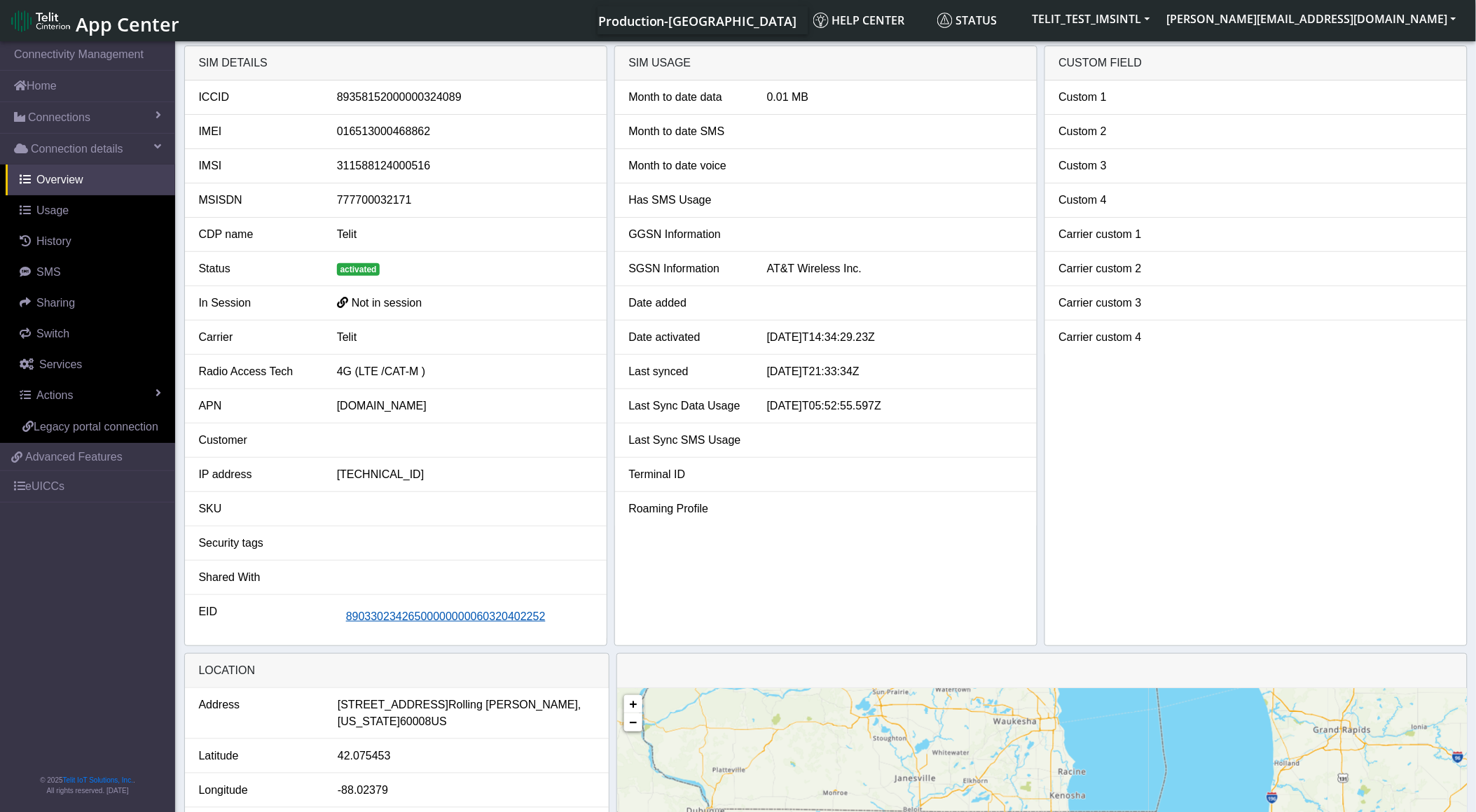
click at [409, 608] on button "89033023426500000000060320402252" at bounding box center [445, 616] width 218 height 26
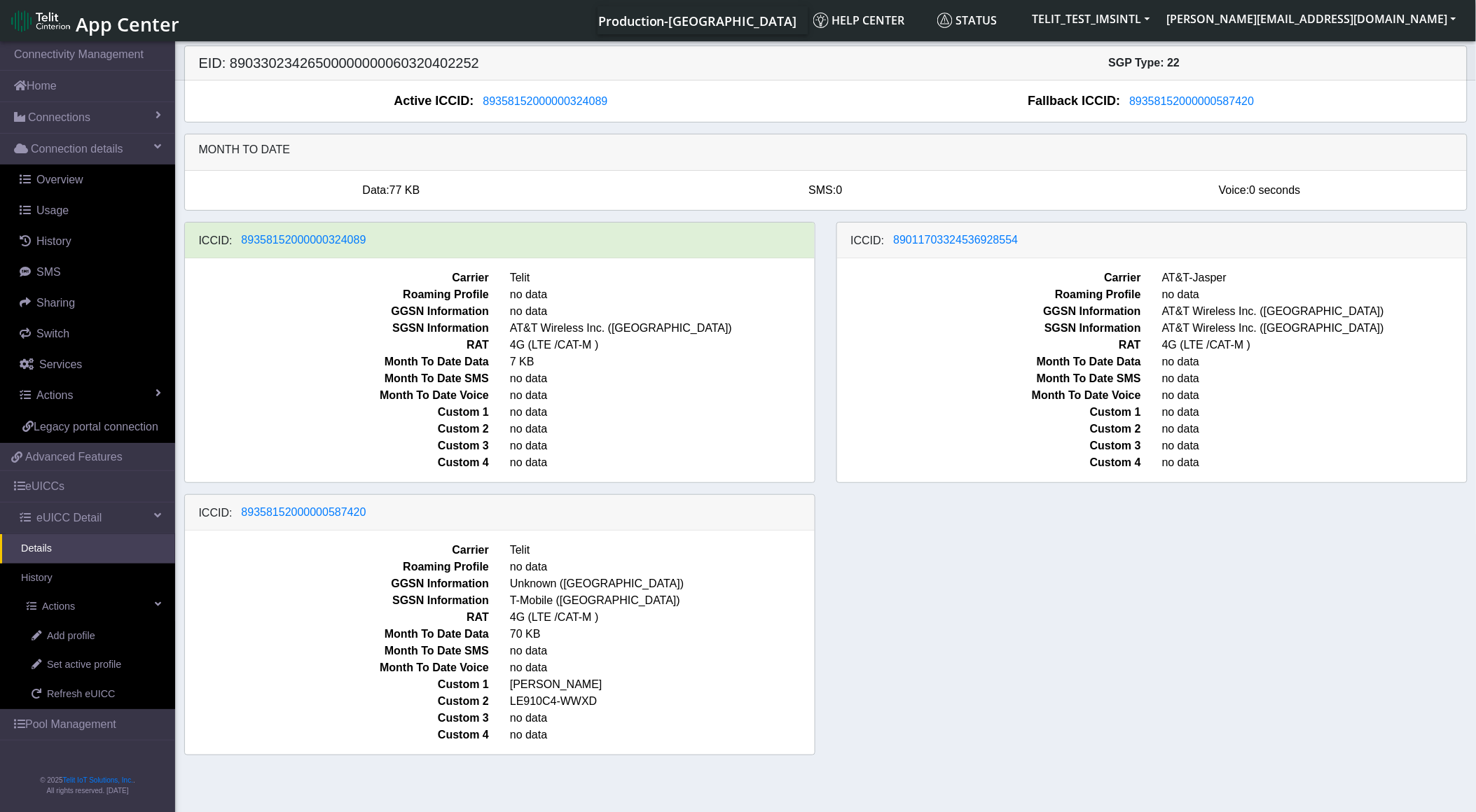
drag, startPoint x: 1032, startPoint y: 247, endPoint x: 899, endPoint y: 271, distance: 135.1
click at [895, 275] on div "ICCID: [TECHNICAL_ID] Carrier AT&T-Jasper Roaming Profile no data GGSN Informat…" at bounding box center [1152, 352] width 631 height 261
click at [906, 242] on span "89011703324536928554" at bounding box center [956, 239] width 125 height 12
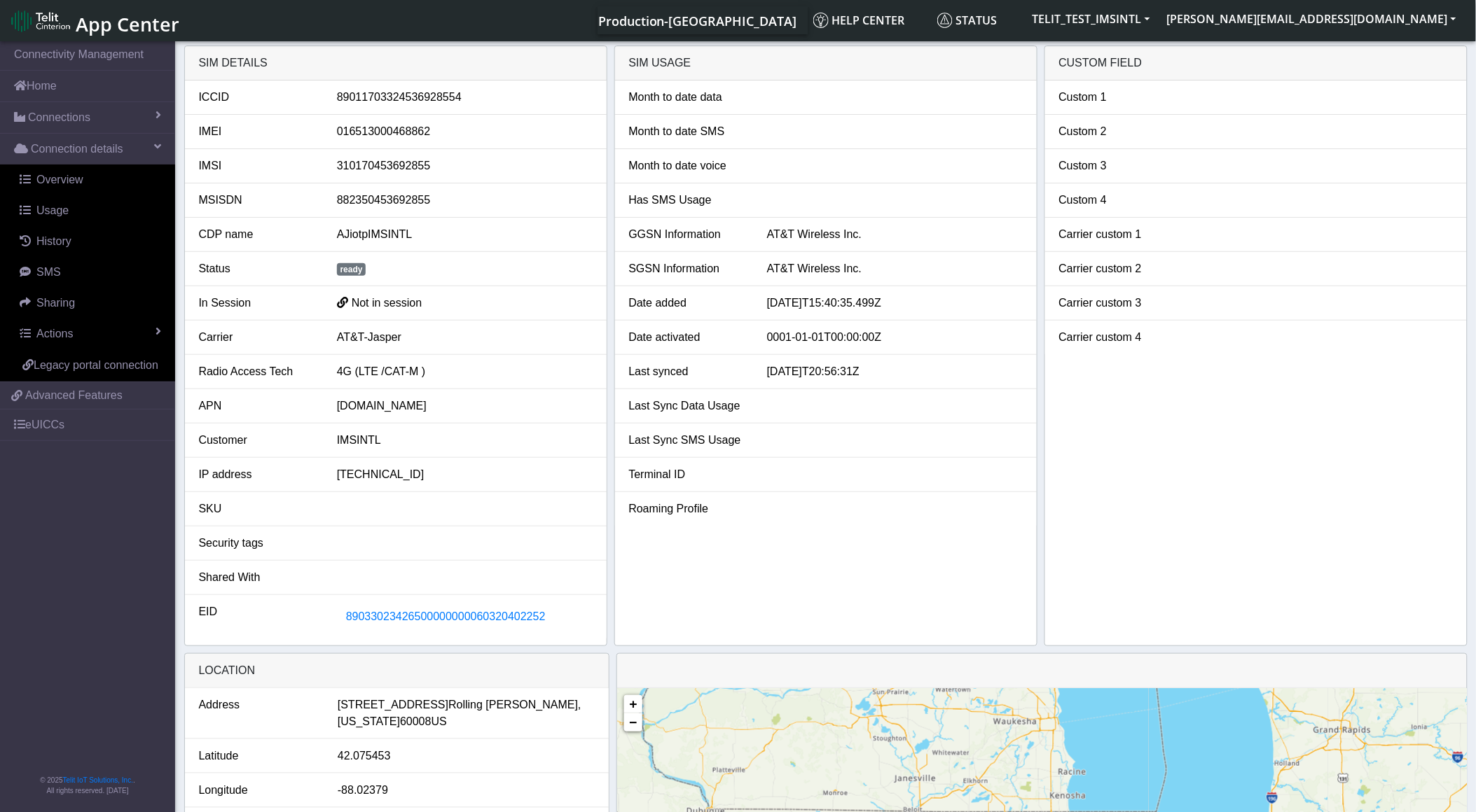
click at [382, 97] on div "89011703324536928554" at bounding box center [464, 97] width 276 height 17
click at [444, 620] on span "89033023426500000000060320402252" at bounding box center [445, 616] width 200 height 12
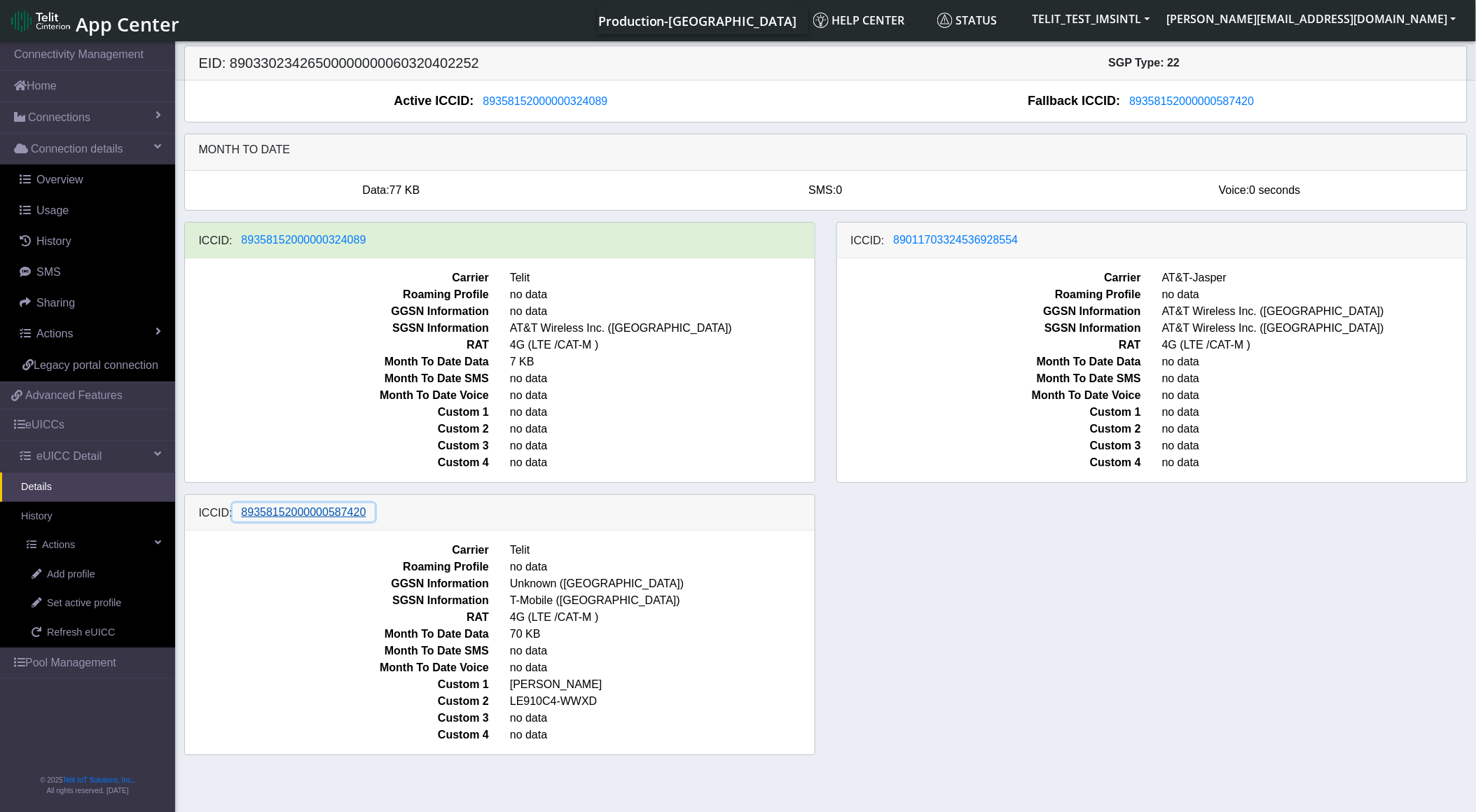
click at [290, 516] on span "89358152000000587420" at bounding box center [304, 512] width 125 height 12
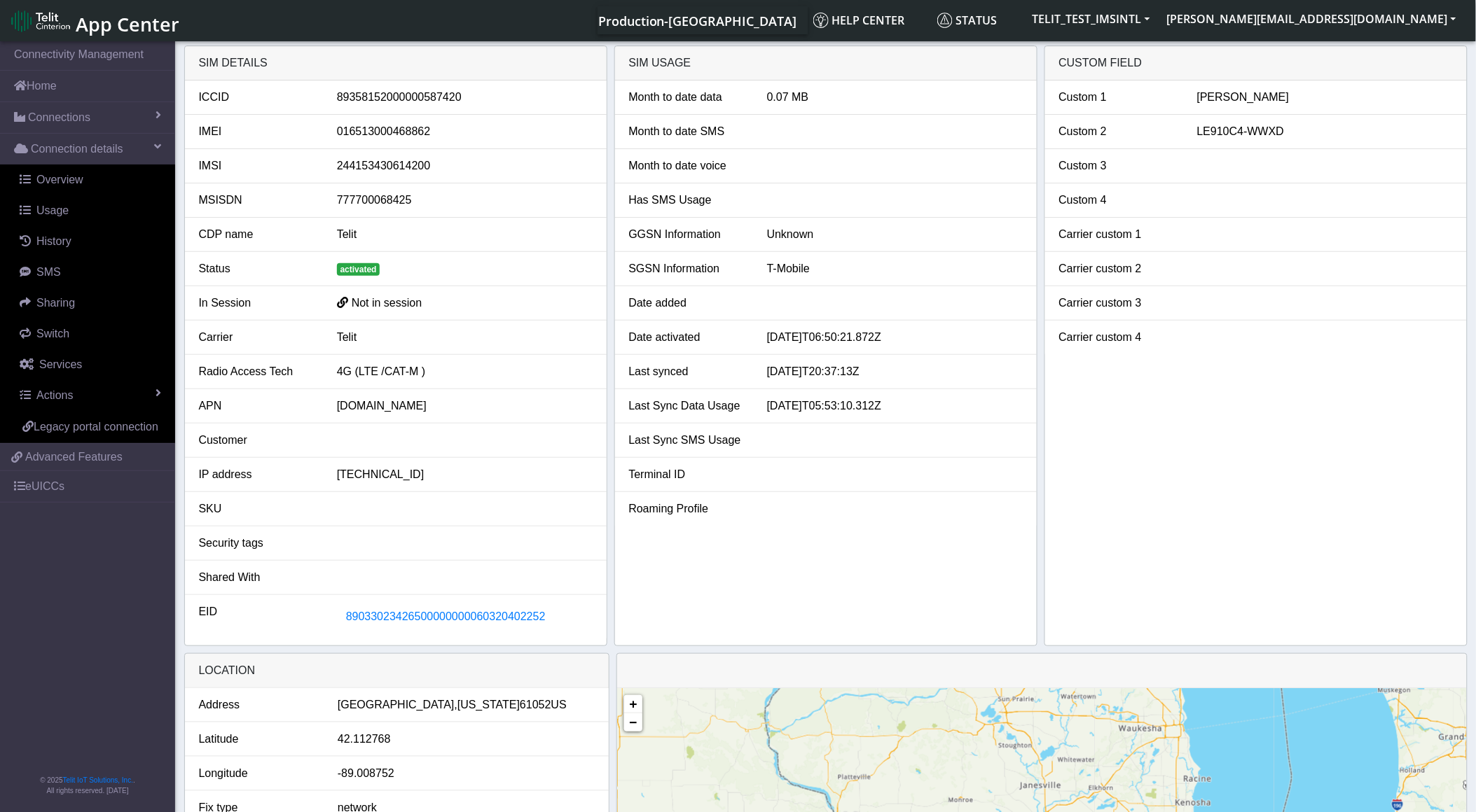
click at [420, 96] on div "89358152000000587420" at bounding box center [464, 97] width 276 height 17
copy div "89358152000000587420"
click at [388, 131] on div "016513000468862" at bounding box center [464, 131] width 276 height 17
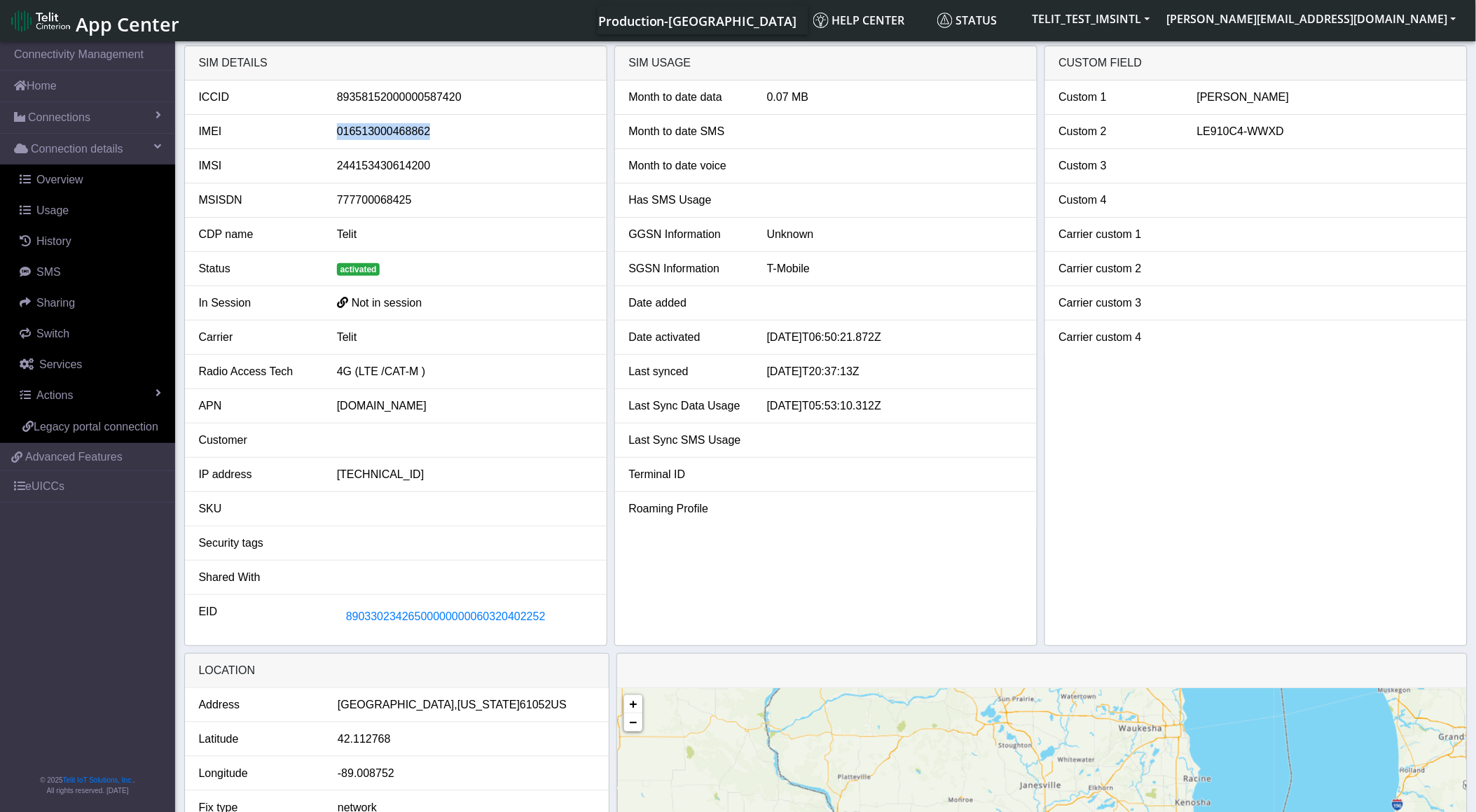
copy div "016513000468862"
click at [1272, 144] on li "Custom 2 LE910C4-WWXD" at bounding box center [1256, 132] width 422 height 34
click at [1270, 135] on div "LE910C4-WWXD" at bounding box center [1324, 131] width 276 height 17
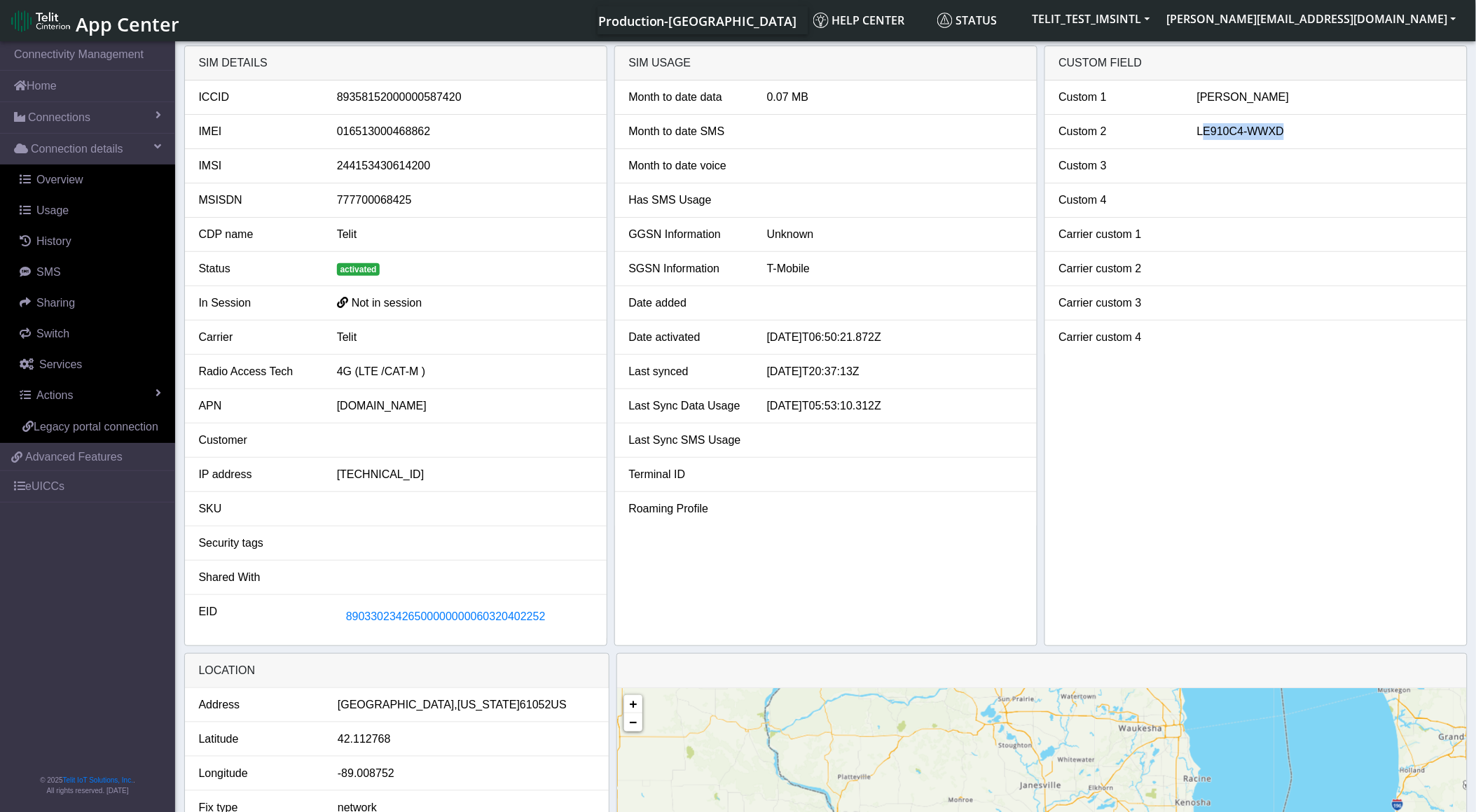
copy div "LE910C4-WWXD"
